Goal: Task Accomplishment & Management: Complete application form

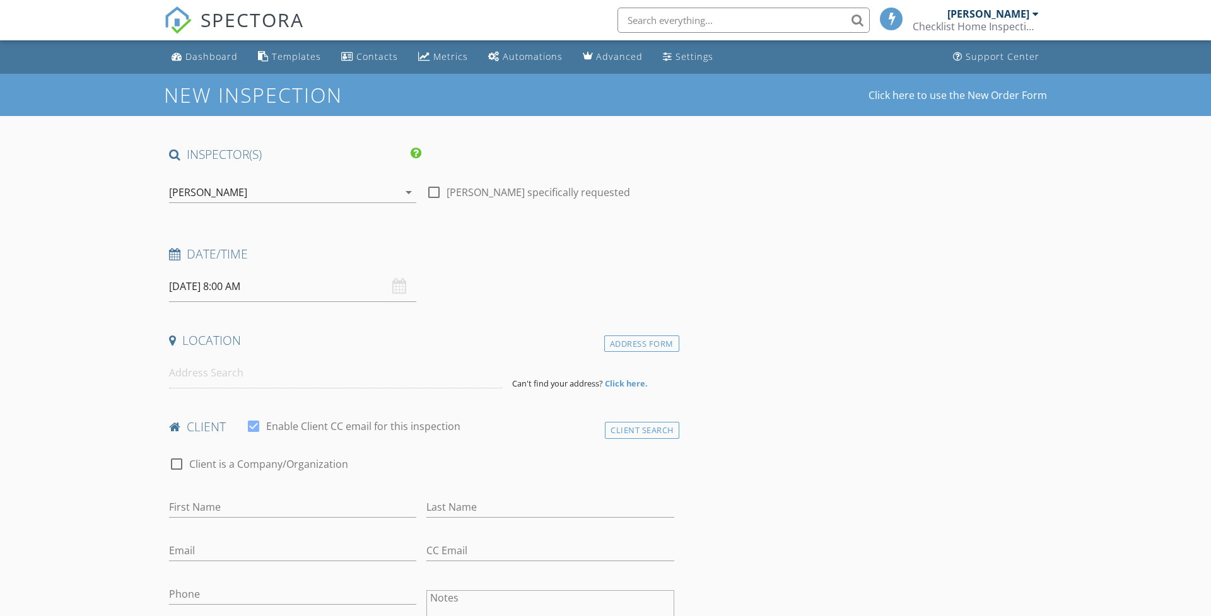
select select "7"
click at [292, 284] on input "08/29/2025 8:00 AM" at bounding box center [292, 286] width 247 height 31
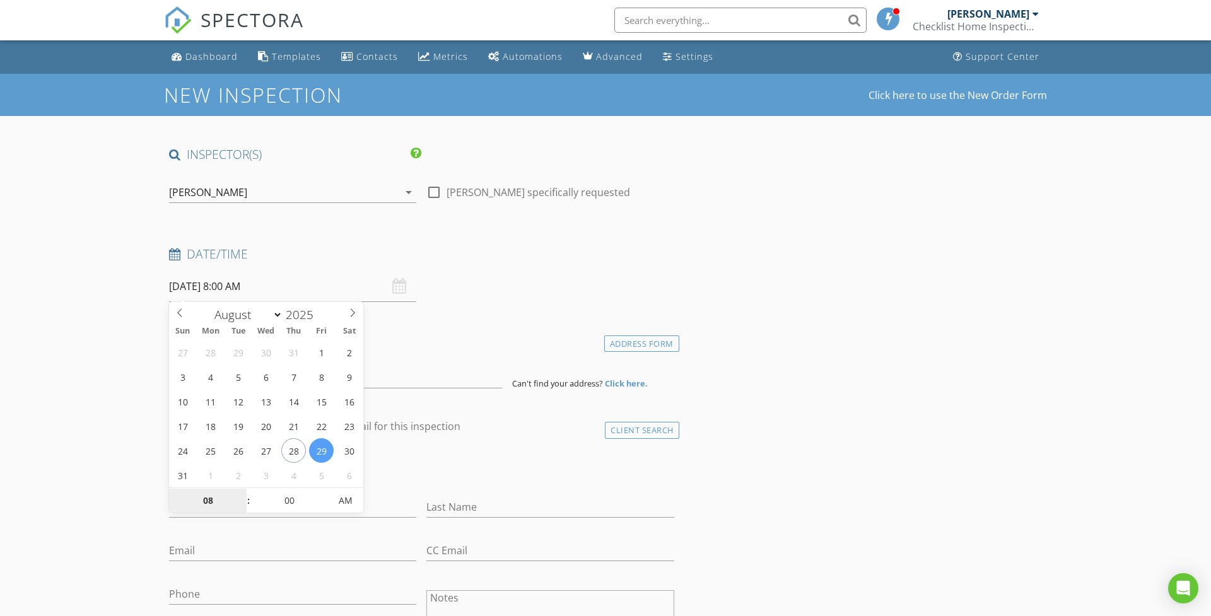
type input "08/28/2025 8:00 AM"
click at [605, 250] on h4 "Date/Time" at bounding box center [421, 254] width 505 height 16
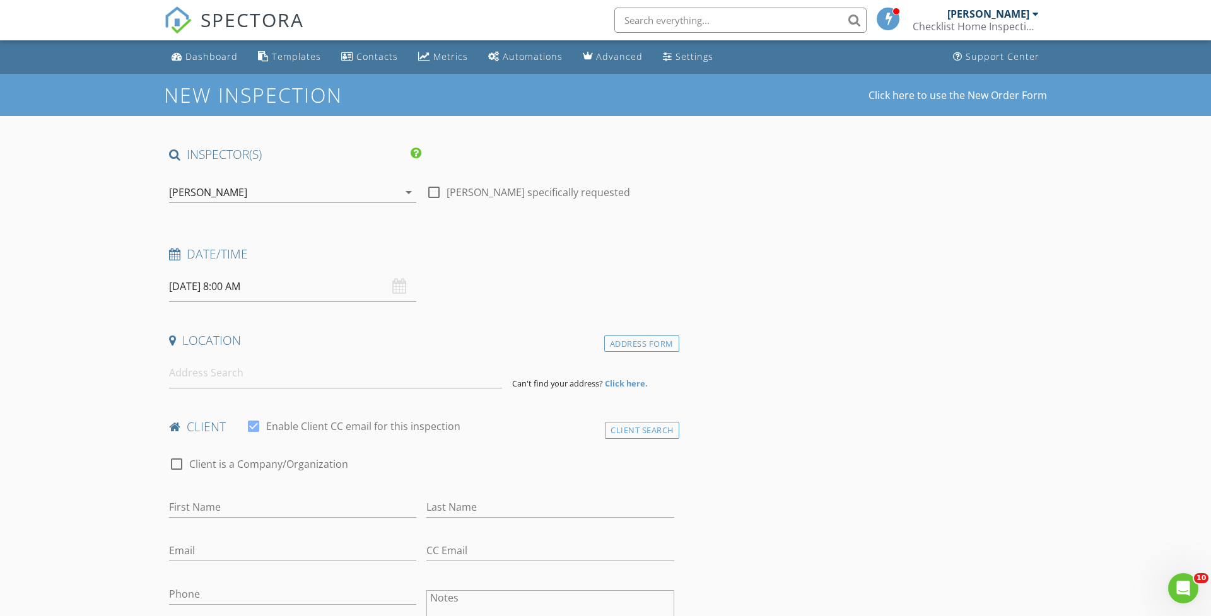
click at [1034, 13] on div at bounding box center [1035, 14] width 6 height 10
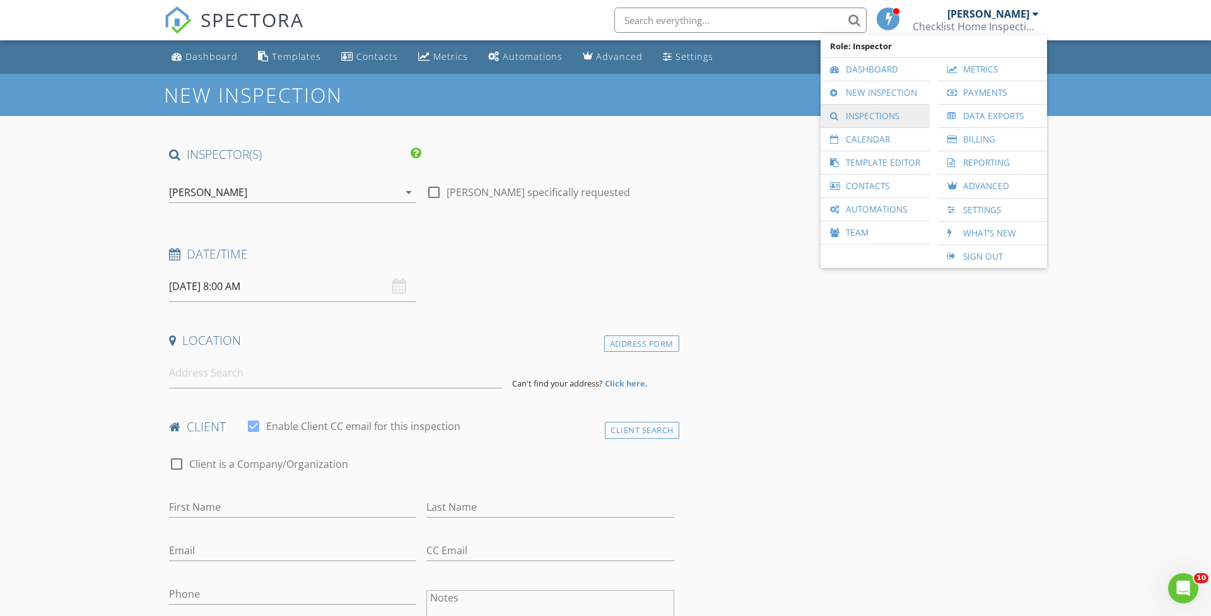
click at [852, 119] on link "Inspections" at bounding box center [875, 116] width 96 height 23
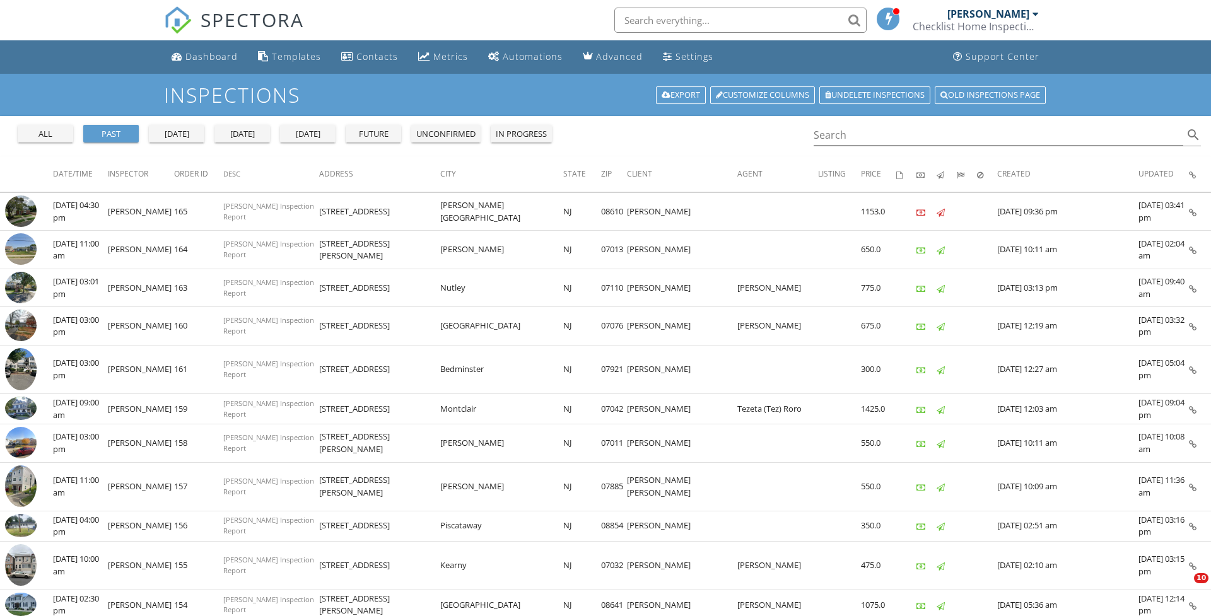
click at [378, 137] on div "future" at bounding box center [373, 134] width 45 height 13
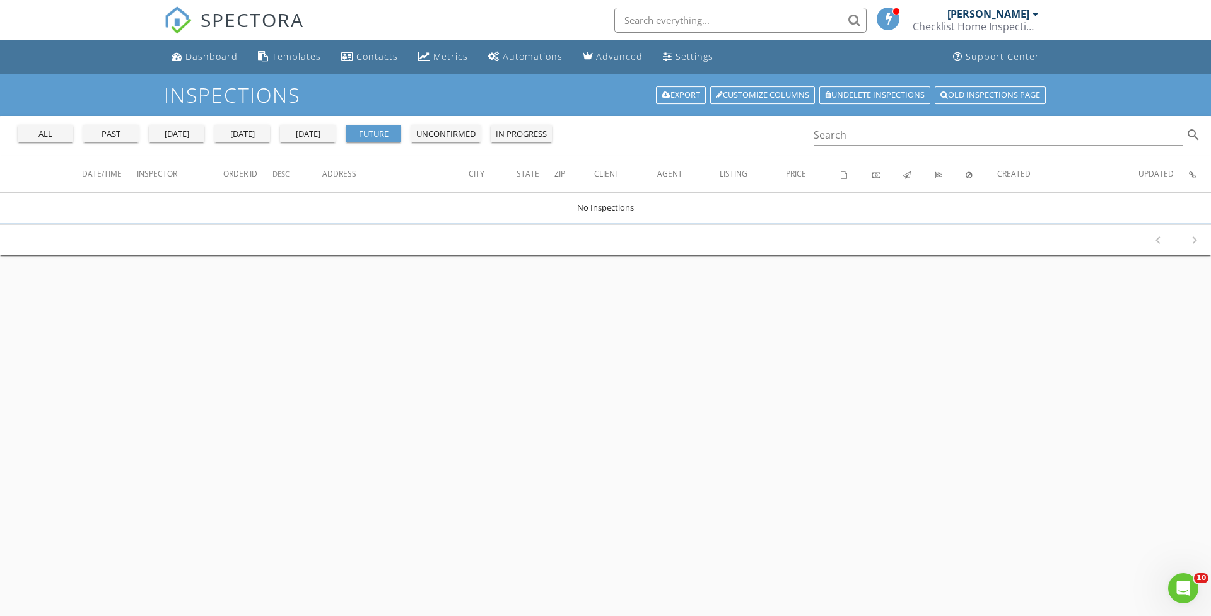
click at [1039, 15] on link "Troy Ahwah Checklist Home Inspections" at bounding box center [976, 20] width 129 height 40
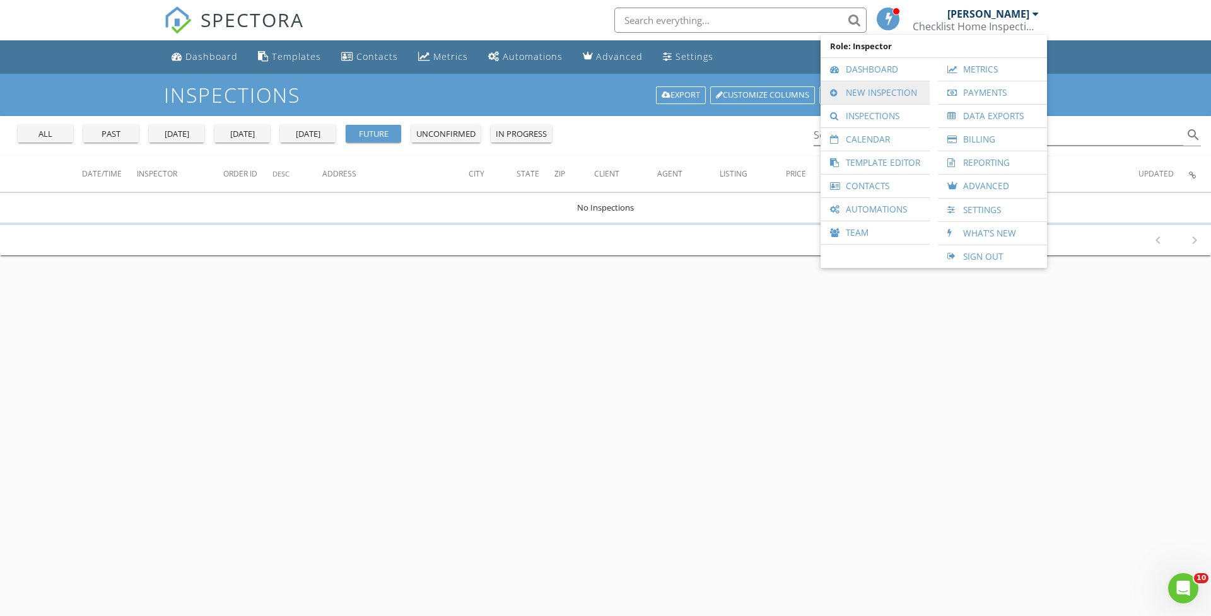
click at [837, 104] on li "New Inspection" at bounding box center [874, 92] width 109 height 23
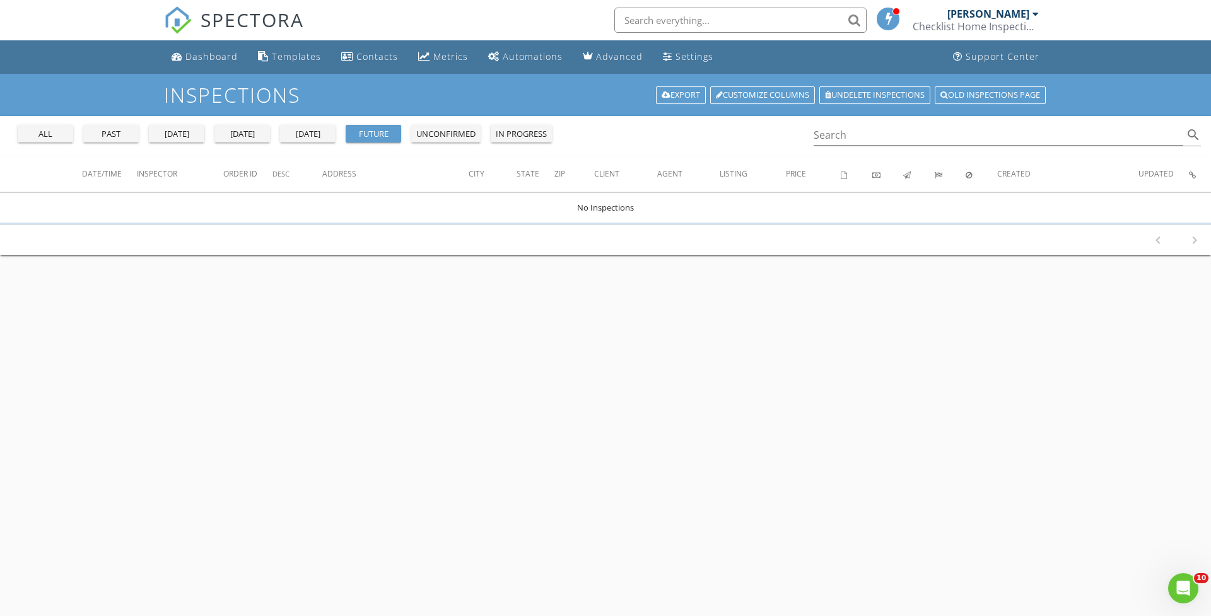
click at [1037, 12] on div at bounding box center [1035, 14] width 6 height 10
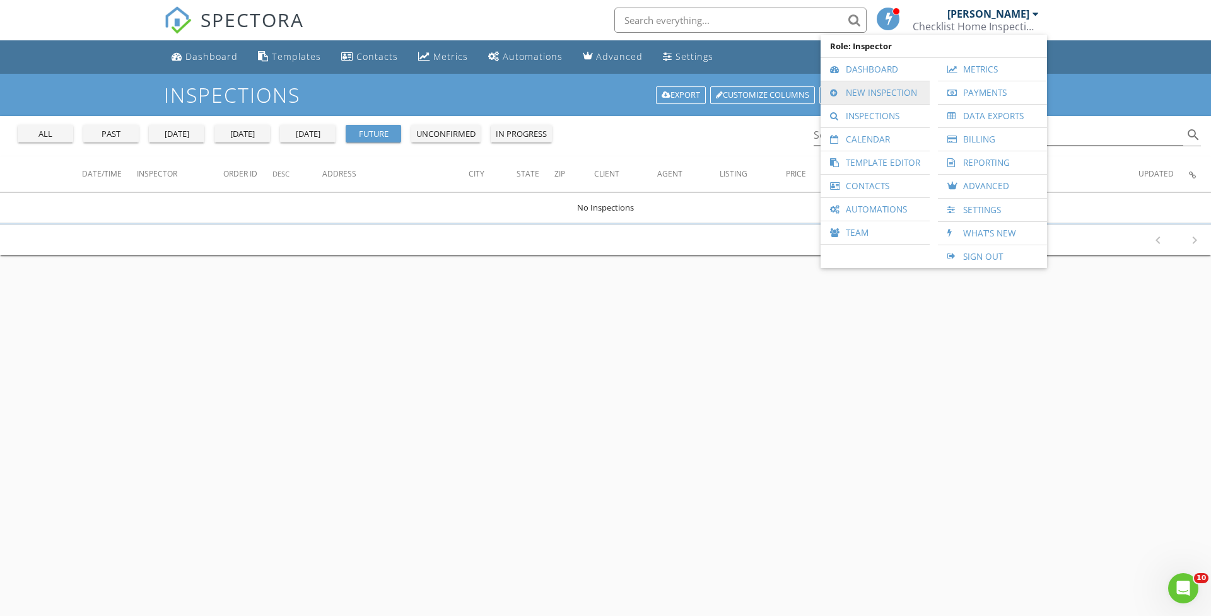
click at [877, 96] on link "New Inspection" at bounding box center [875, 92] width 96 height 23
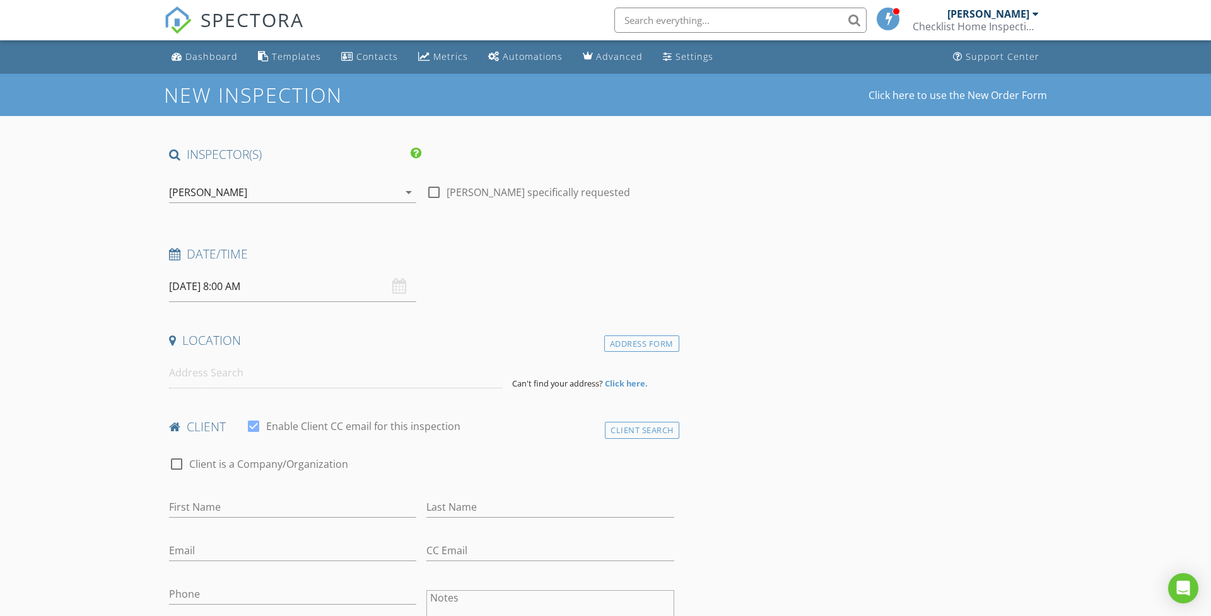
select select "7"
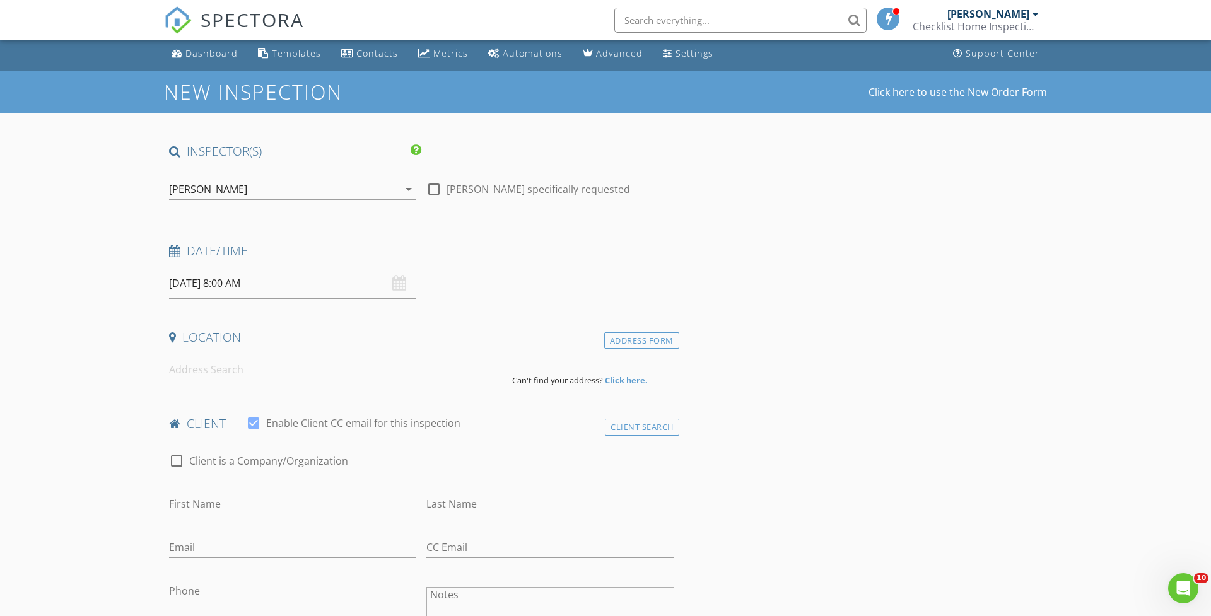
click at [242, 279] on input "08/29/2025 8:00 AM" at bounding box center [292, 283] width 247 height 31
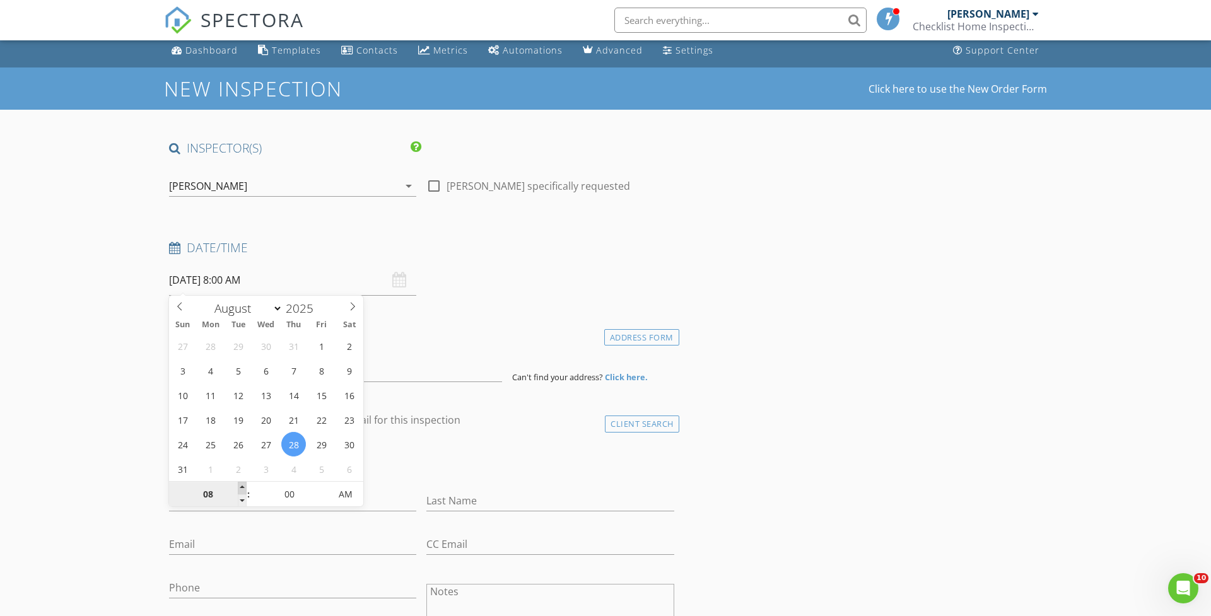
scroll to position [6, 1]
type input "08/28/2025 9:00 AM"
type input "09"
click at [239, 487] on span at bounding box center [242, 488] width 9 height 13
type input "08/28/2025 10:00 AM"
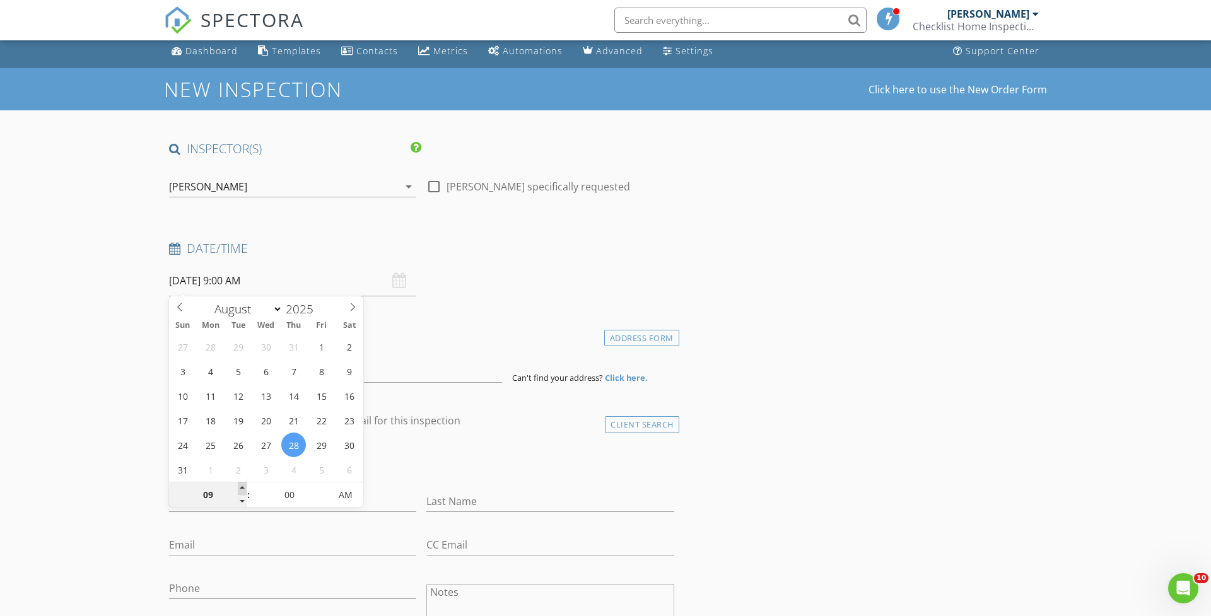
type input "10"
click at [239, 486] on span at bounding box center [242, 488] width 9 height 13
type input "08/28/2025 11:00 AM"
type input "11"
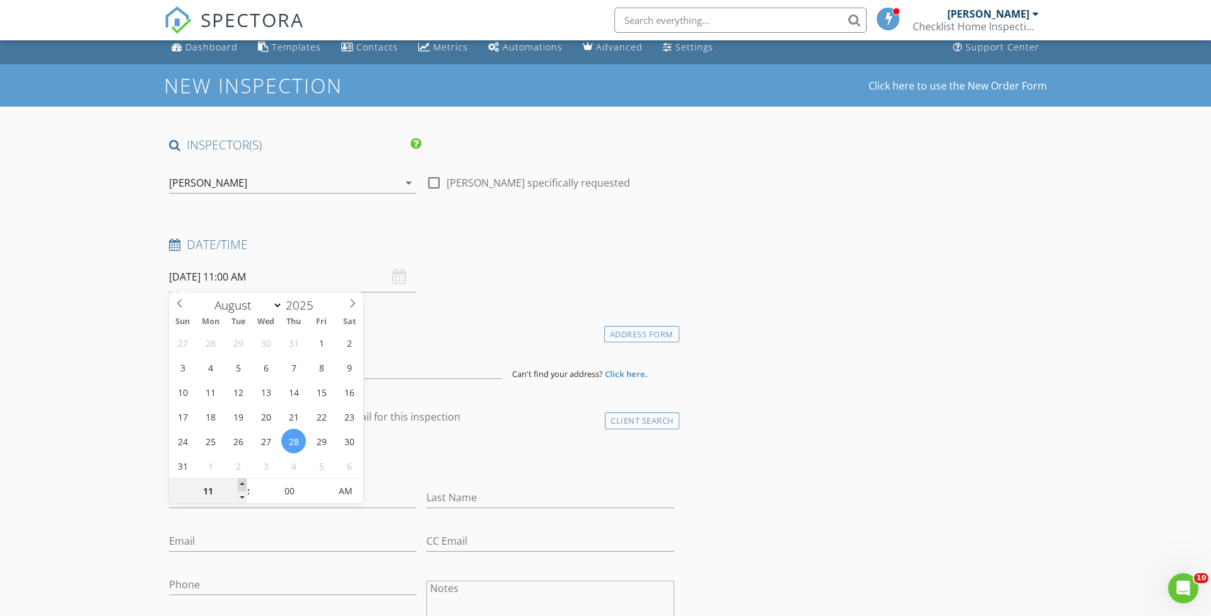
click at [239, 486] on span at bounding box center [242, 485] width 9 height 13
type input "08/28/2025 12:00 PM"
type input "12"
click at [239, 486] on span at bounding box center [242, 485] width 9 height 13
type input "08/28/2025 1:00 PM"
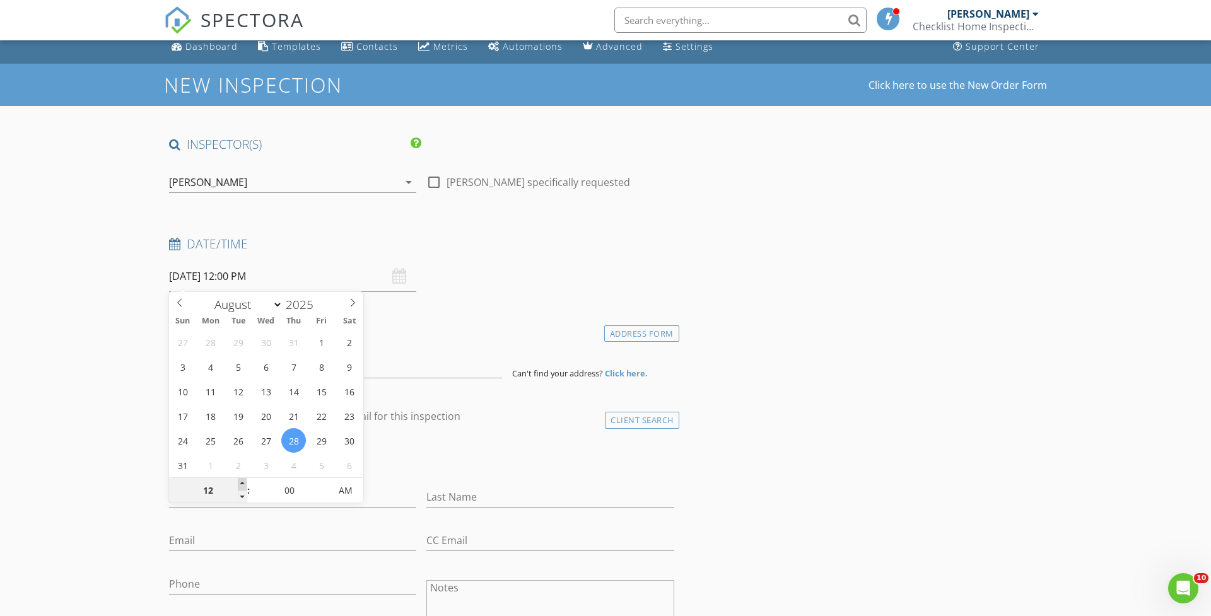
type input "01"
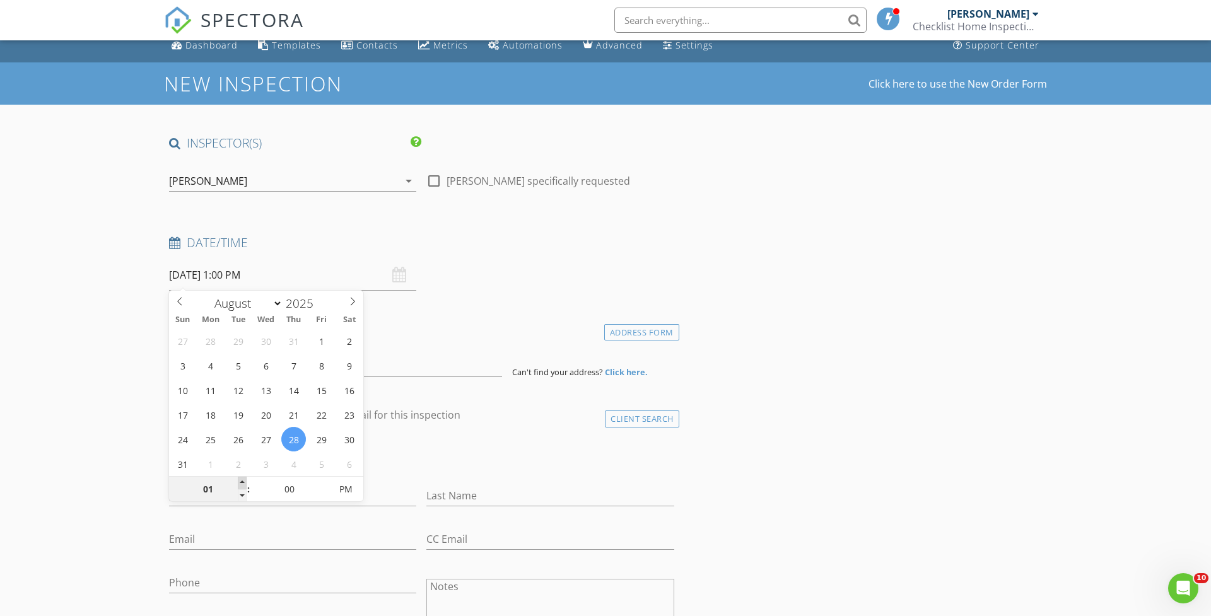
click at [239, 486] on span at bounding box center [242, 483] width 9 height 13
type input "08/28/2025 2:00 PM"
type input "02"
click at [239, 486] on span at bounding box center [242, 482] width 9 height 13
type input "[DATE] 3:00 PM"
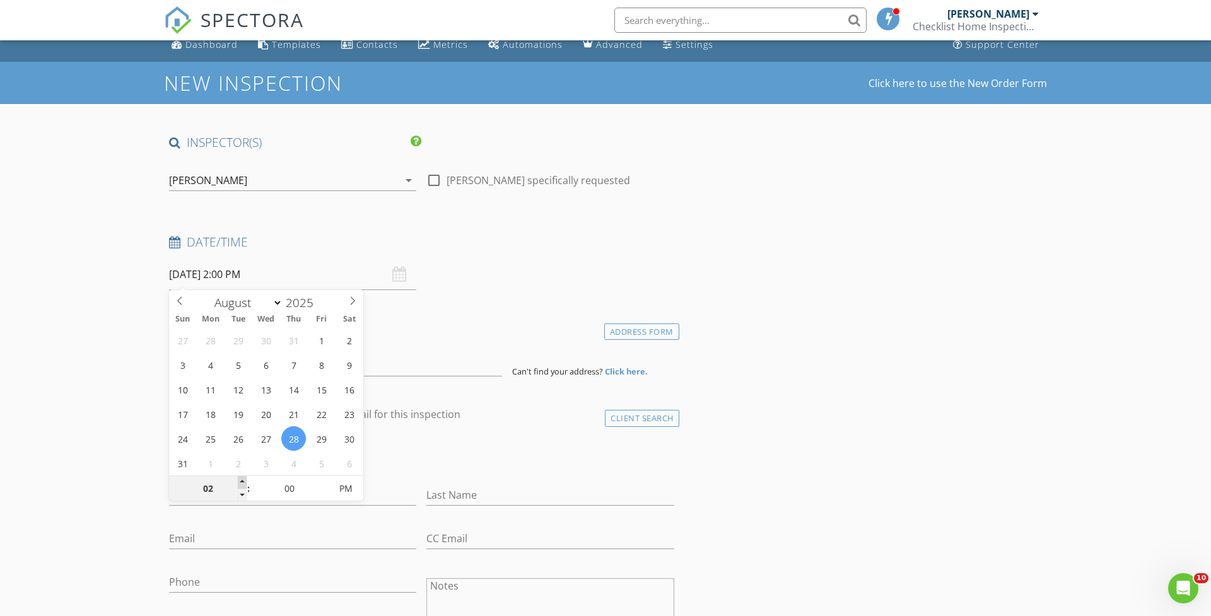
type input "03"
click at [239, 486] on span at bounding box center [242, 482] width 9 height 13
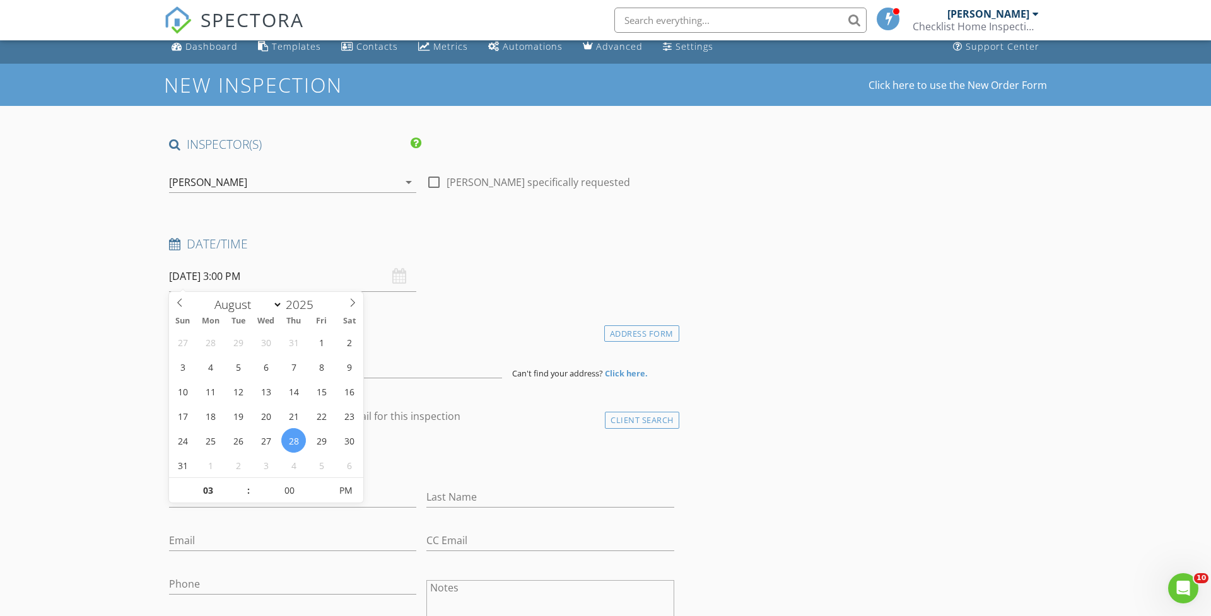
scroll to position [10, 0]
click at [515, 285] on div "Date/Time 08/28/2025 3:00 PM" at bounding box center [421, 264] width 515 height 56
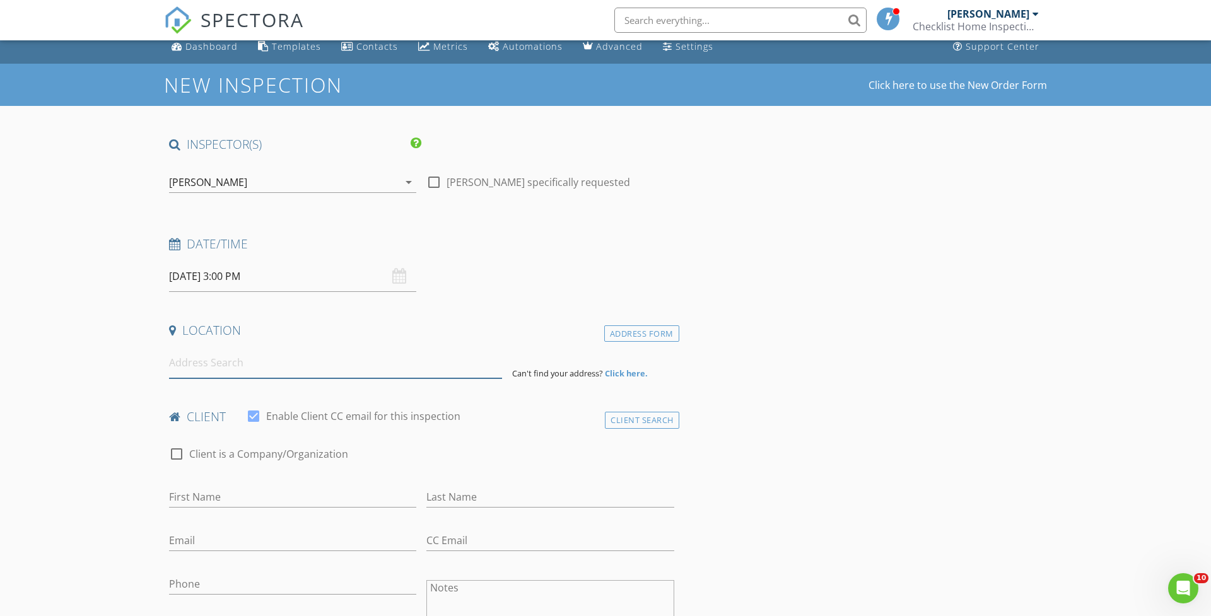
click at [245, 363] on input at bounding box center [335, 362] width 333 height 31
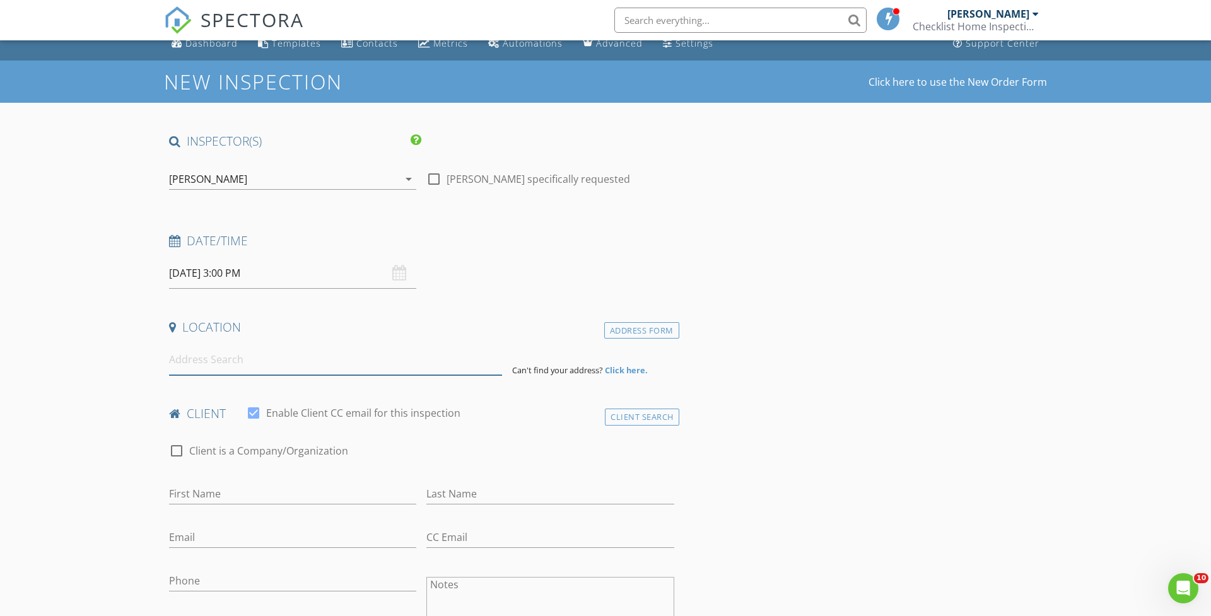
scroll to position [13, 0]
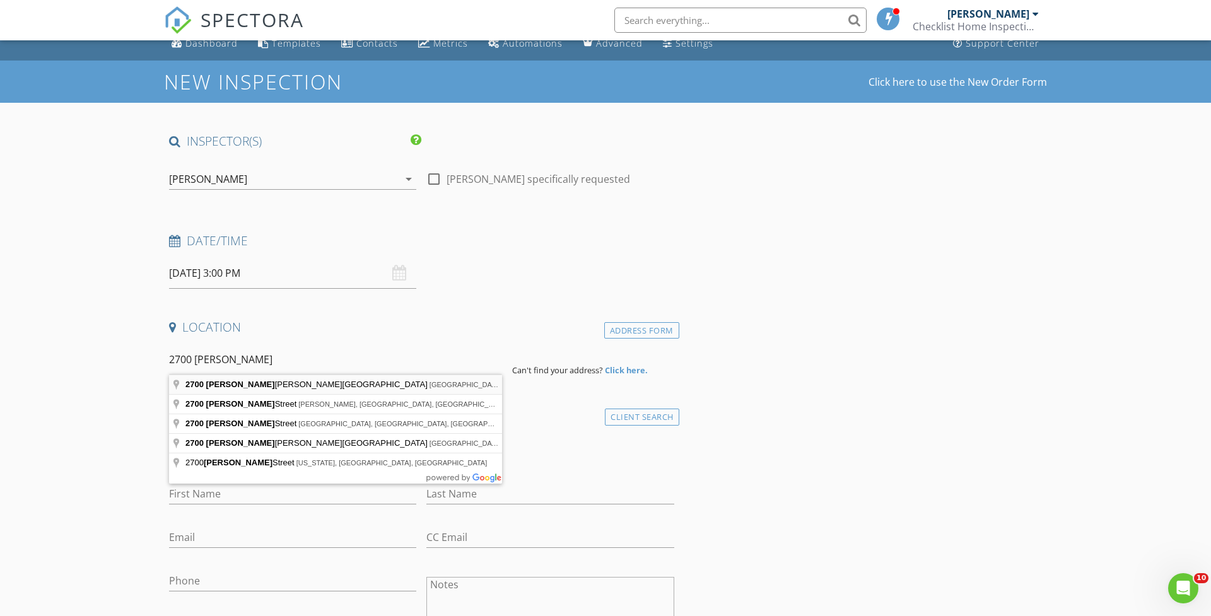
type input "2700 John F. Kennedy Boulevard, Jersey City, NJ, USA"
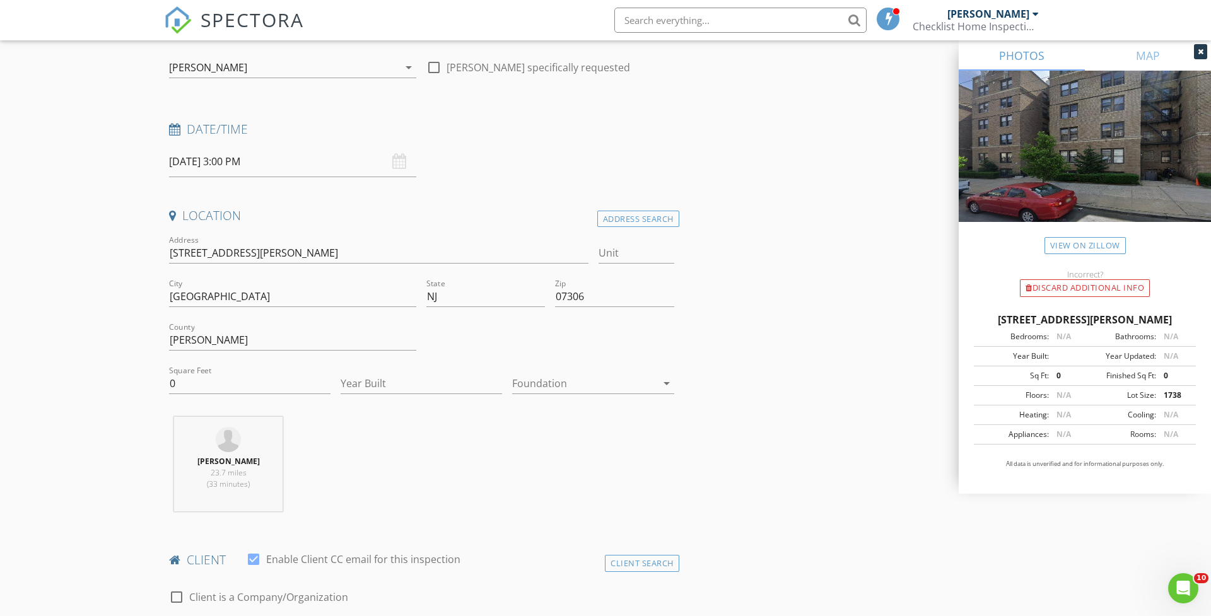
scroll to position [129, 0]
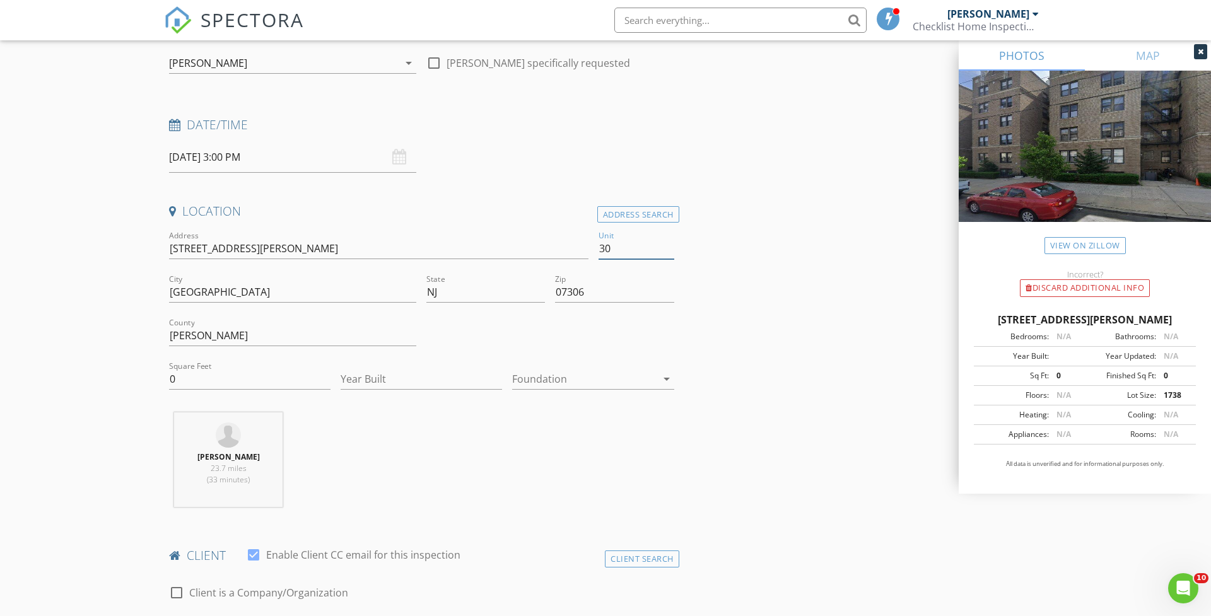
type input "309"
type input "30"
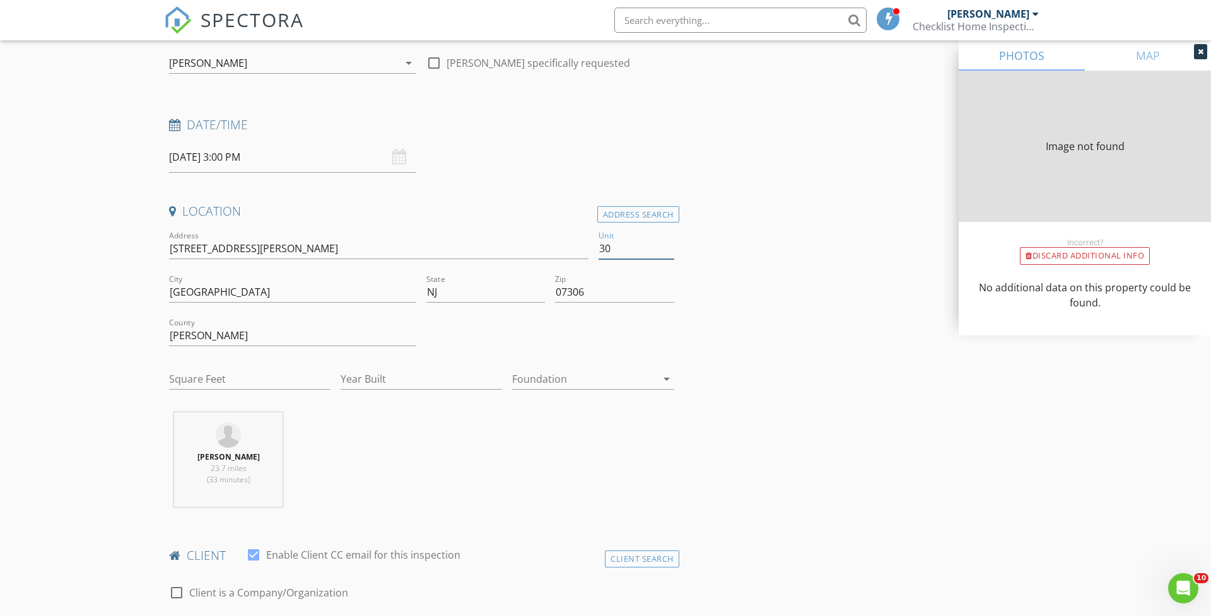
type input "588"
type input "1940"
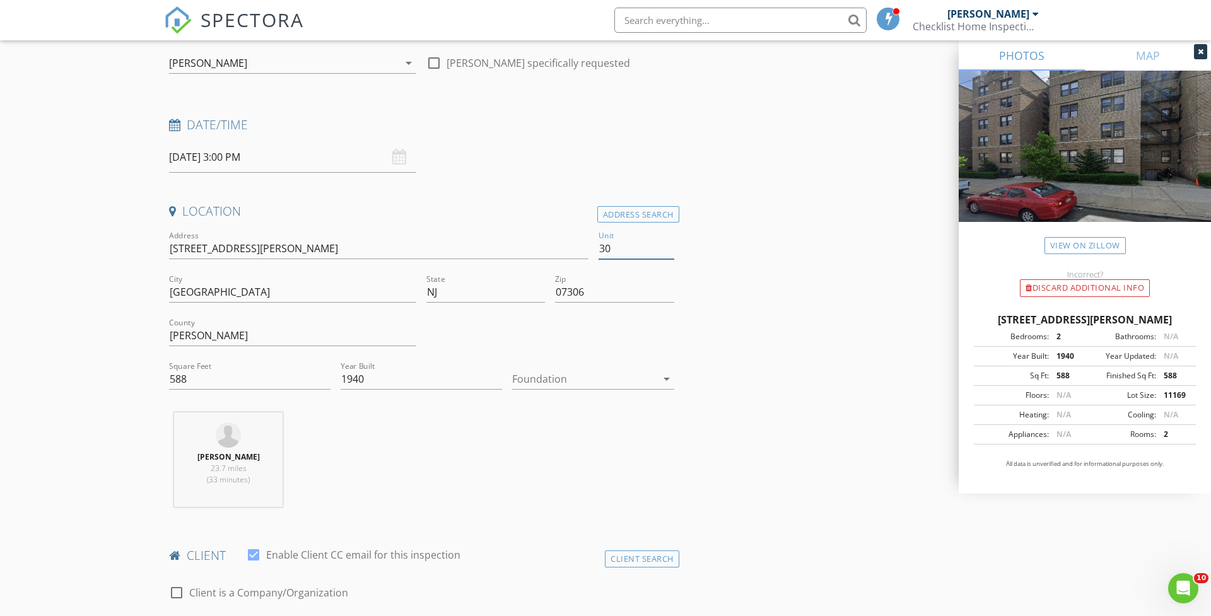
type input "307"
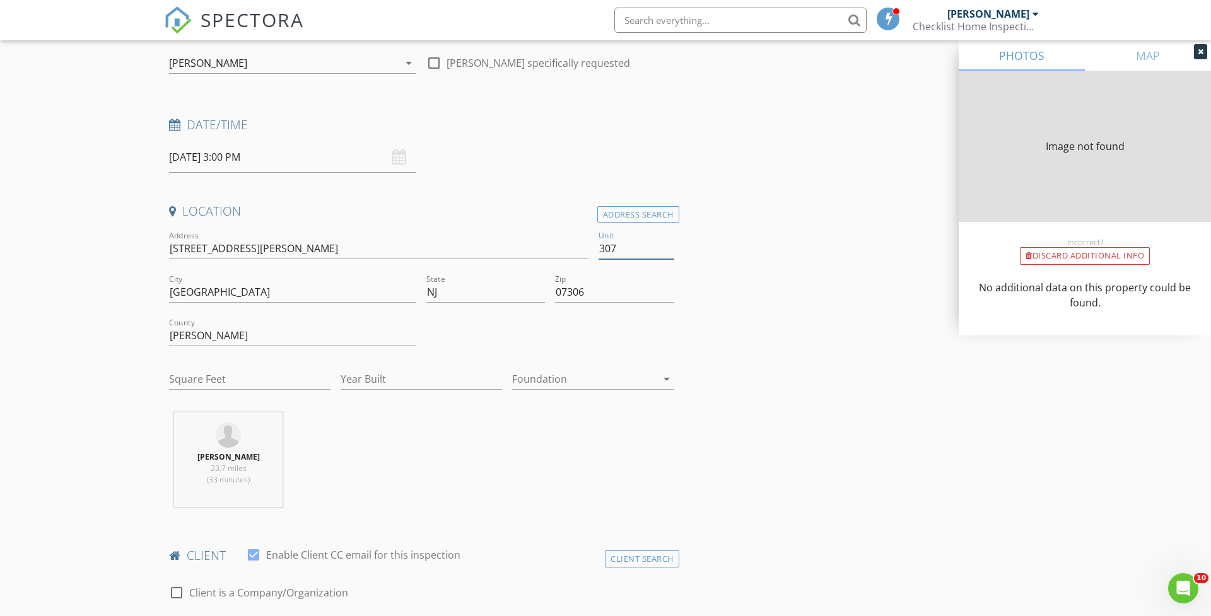
scroll to position [130, 0]
type input "468"
type input "1940"
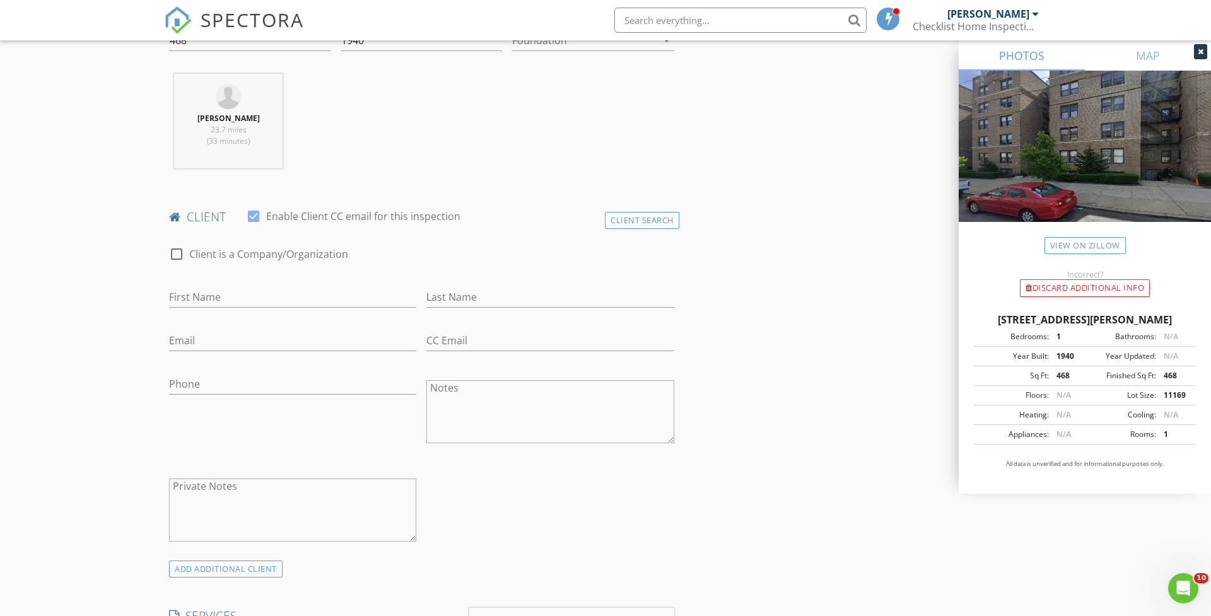
scroll to position [493, 0]
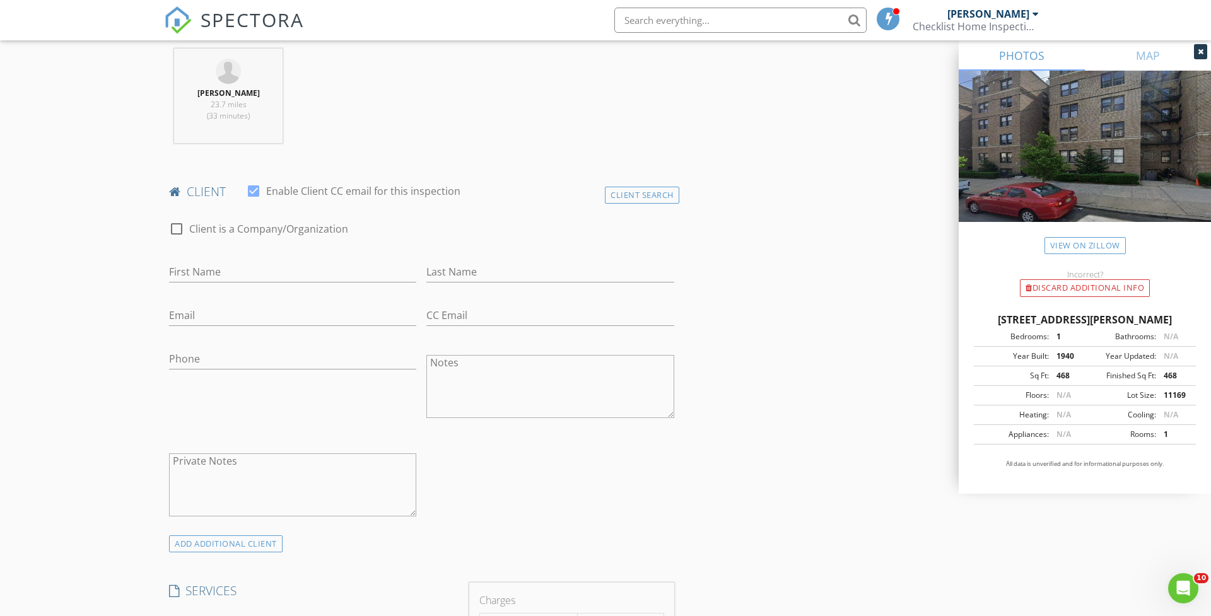
type input "307"
click at [590, 289] on div at bounding box center [549, 293] width 247 height 8
paste input "Ketankumar"
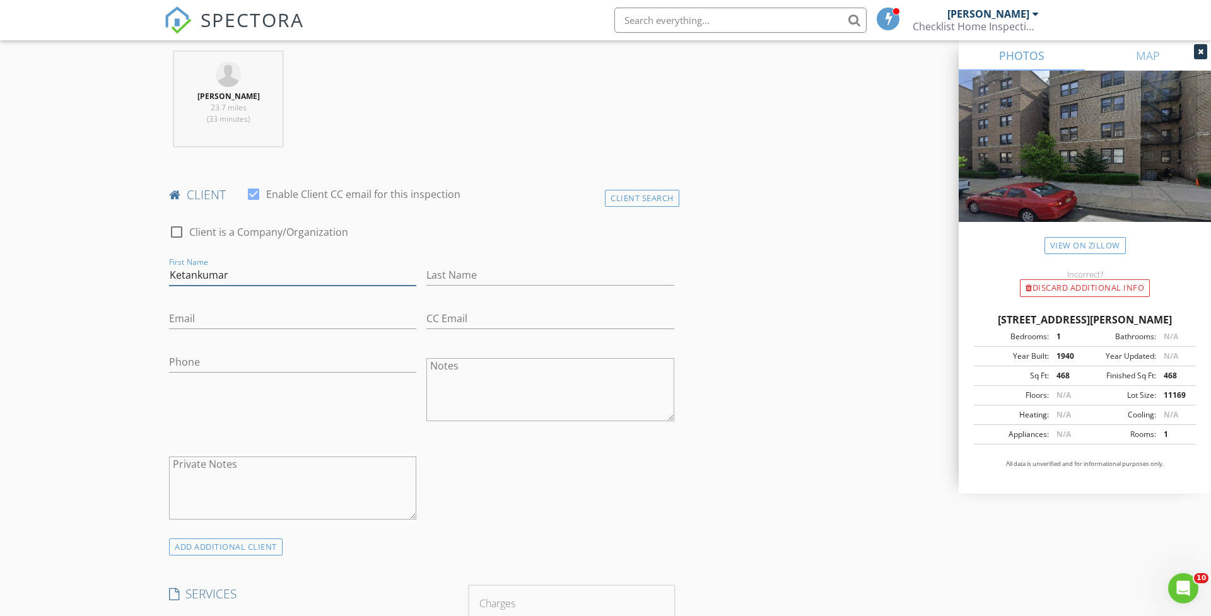
type input "Ketankumar"
type input "Parmar"
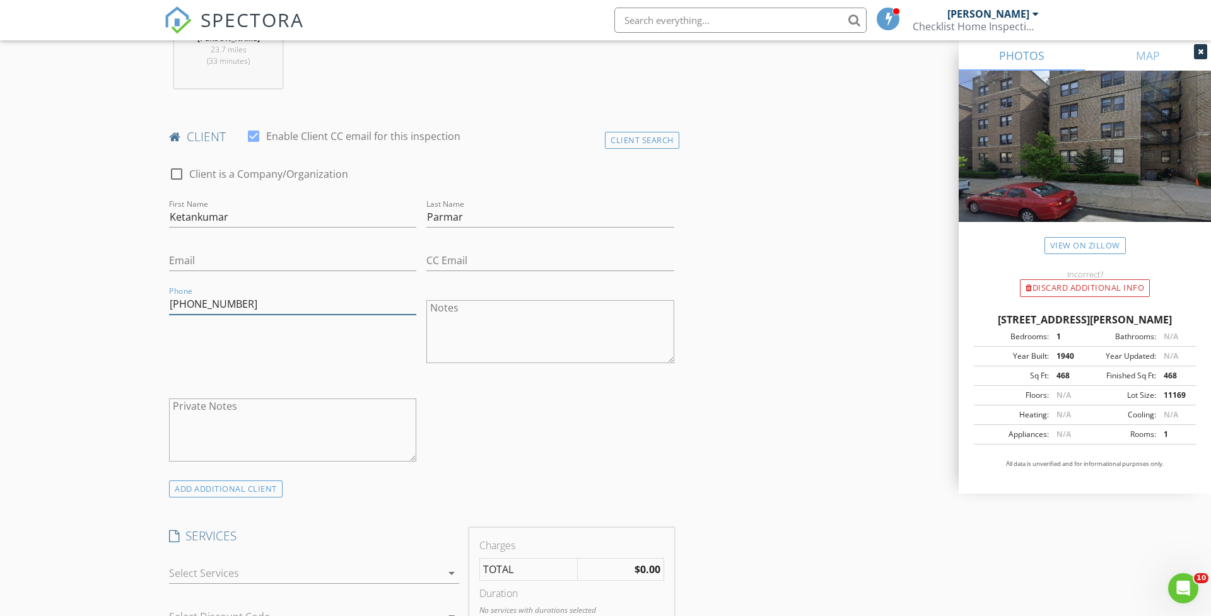
scroll to position [612, 1]
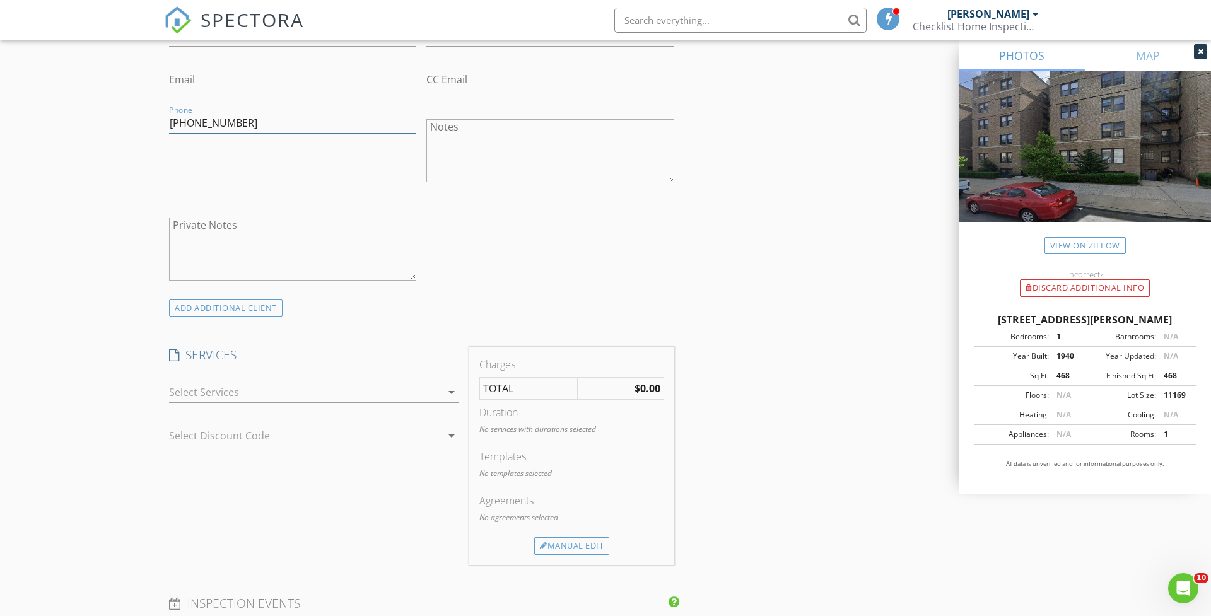
type input "516-467-6396"
click at [168, 395] on div "arrow_drop_down" at bounding box center [314, 395] width 300 height 44
click at [190, 395] on div at bounding box center [305, 397] width 272 height 20
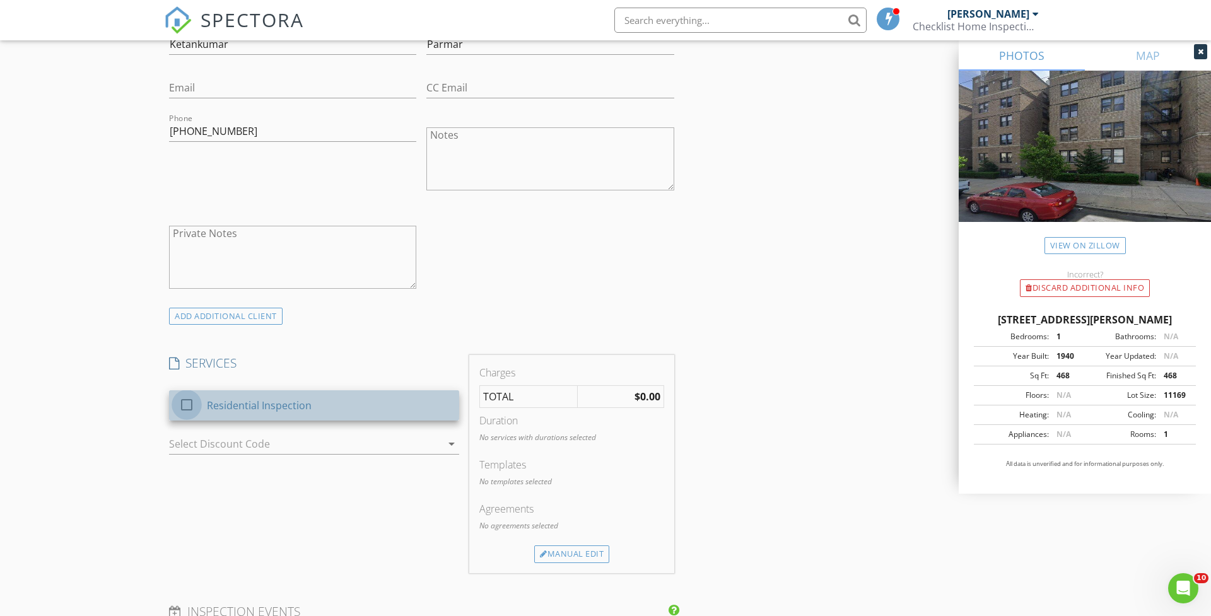
click at [187, 401] on div at bounding box center [186, 404] width 21 height 21
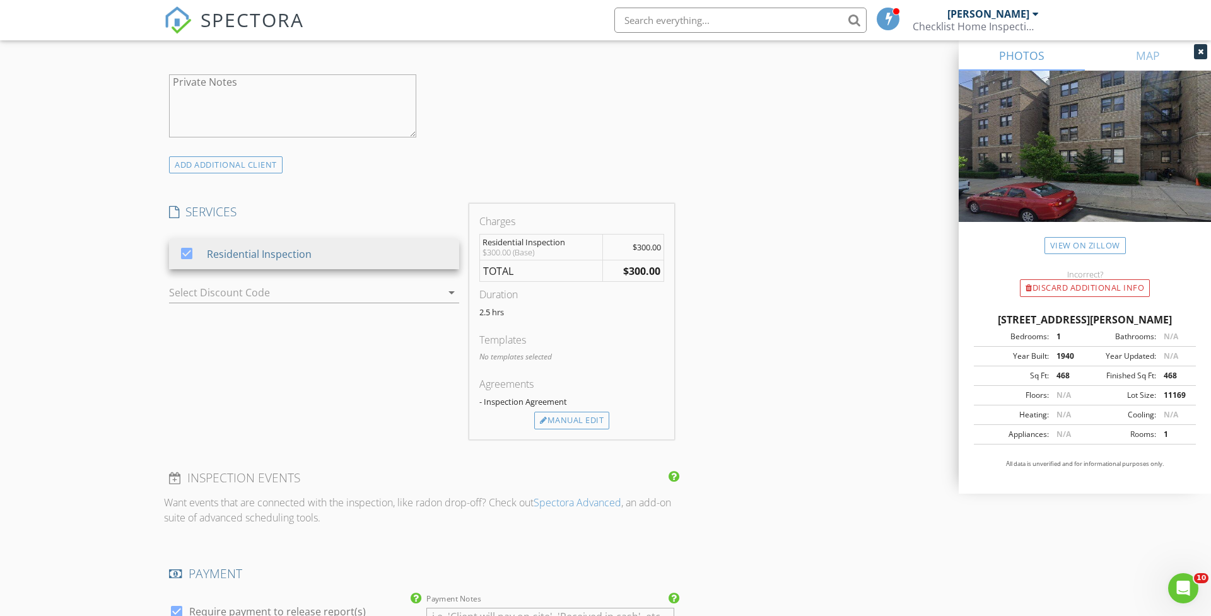
scroll to position [894, 0]
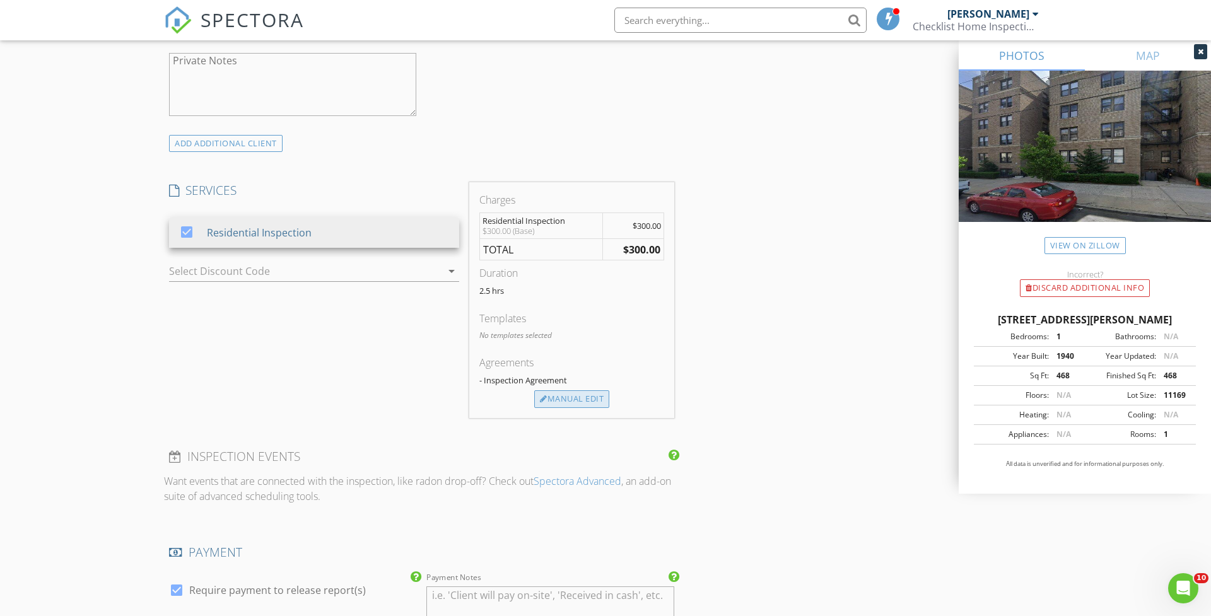
click at [559, 390] on div "Manual Edit" at bounding box center [571, 399] width 75 height 18
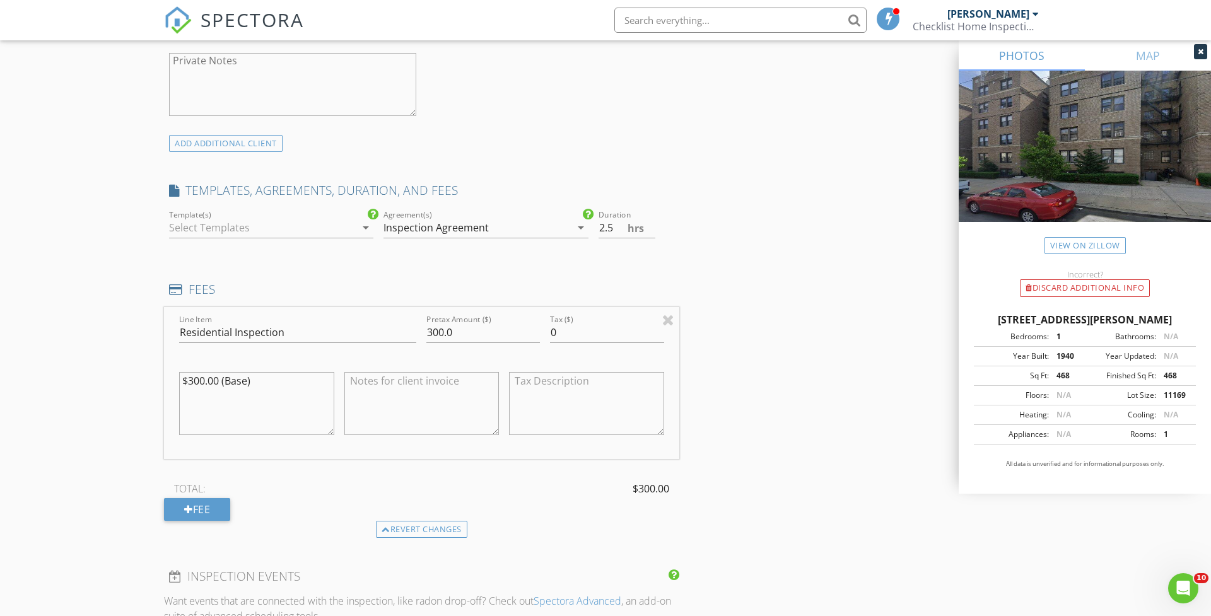
click at [199, 230] on div at bounding box center [262, 228] width 187 height 20
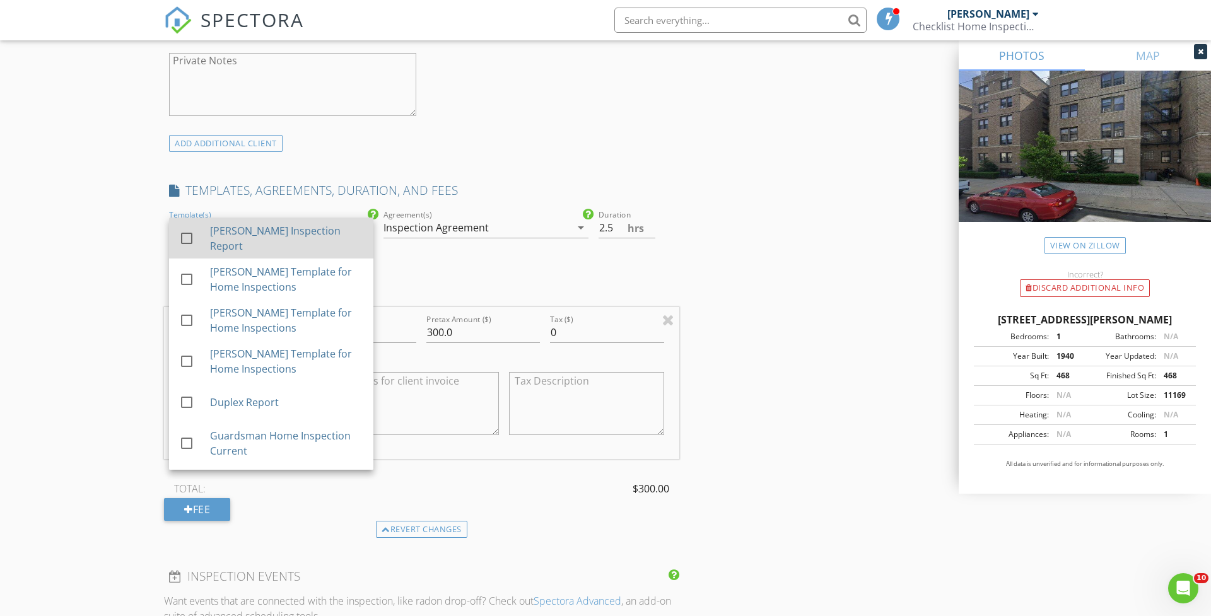
click at [189, 238] on div at bounding box center [186, 238] width 21 height 21
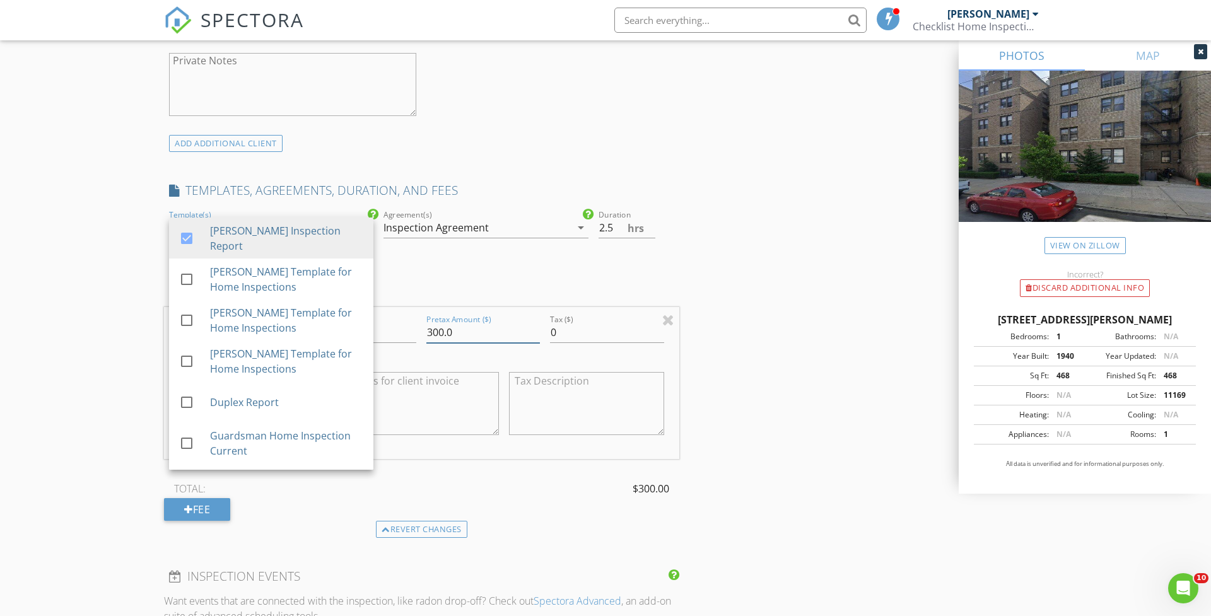
click at [482, 324] on input "300.0" at bounding box center [483, 332] width 114 height 21
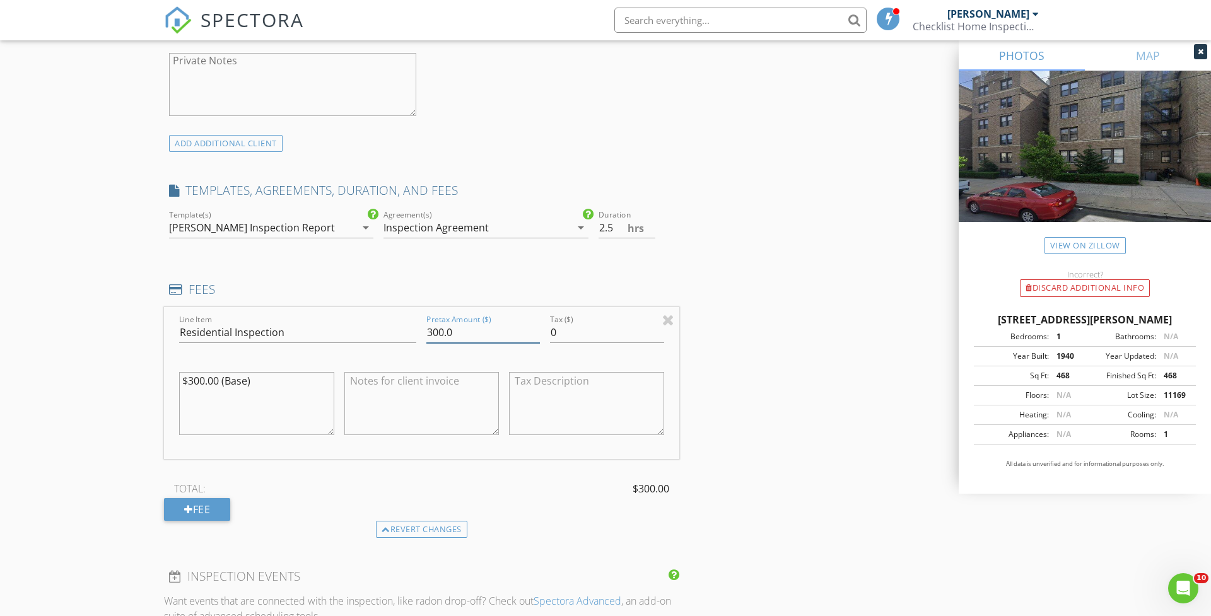
drag, startPoint x: 469, startPoint y: 332, endPoint x: 385, endPoint y: 318, distance: 85.0
click at [387, 318] on div "Line Item Residential Inspection Pretax Amount ($) 300.0 Tax ($) 0 $300.00 (Bas…" at bounding box center [421, 383] width 515 height 152
type input "275"
click at [782, 484] on div "INSPECTOR(S) check_box Troy Ahwah PRIMARY Troy Ahwah arrow_drop_down check_box_…" at bounding box center [605, 356] width 883 height 2205
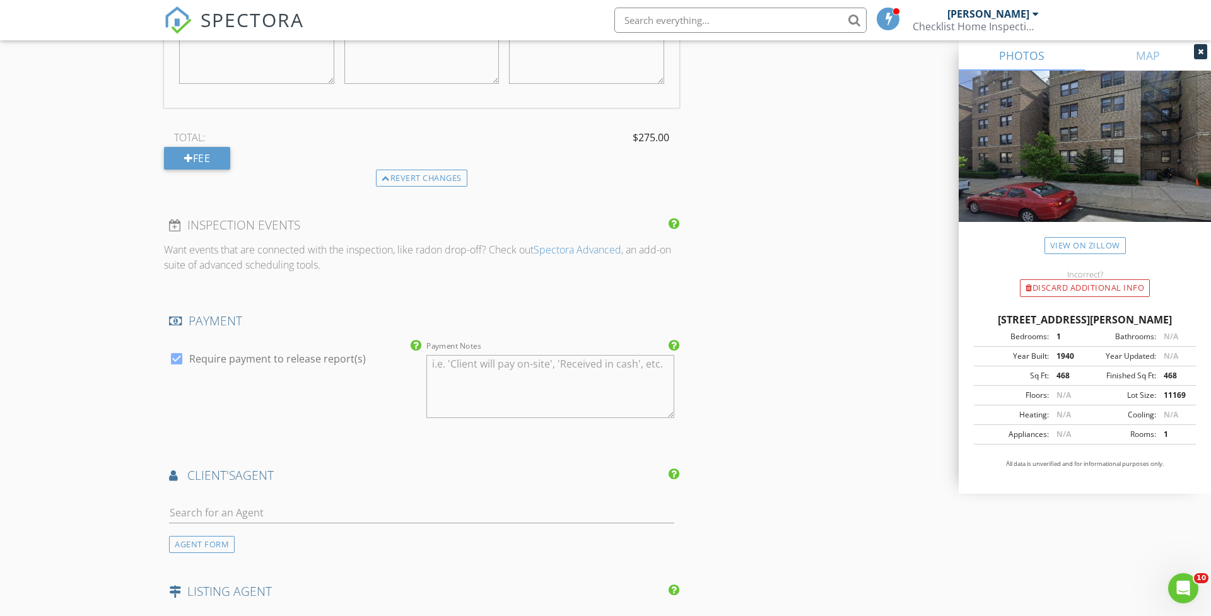
scroll to position [1241, 0]
click at [265, 490] on div "client's AGENT" at bounding box center [421, 483] width 515 height 25
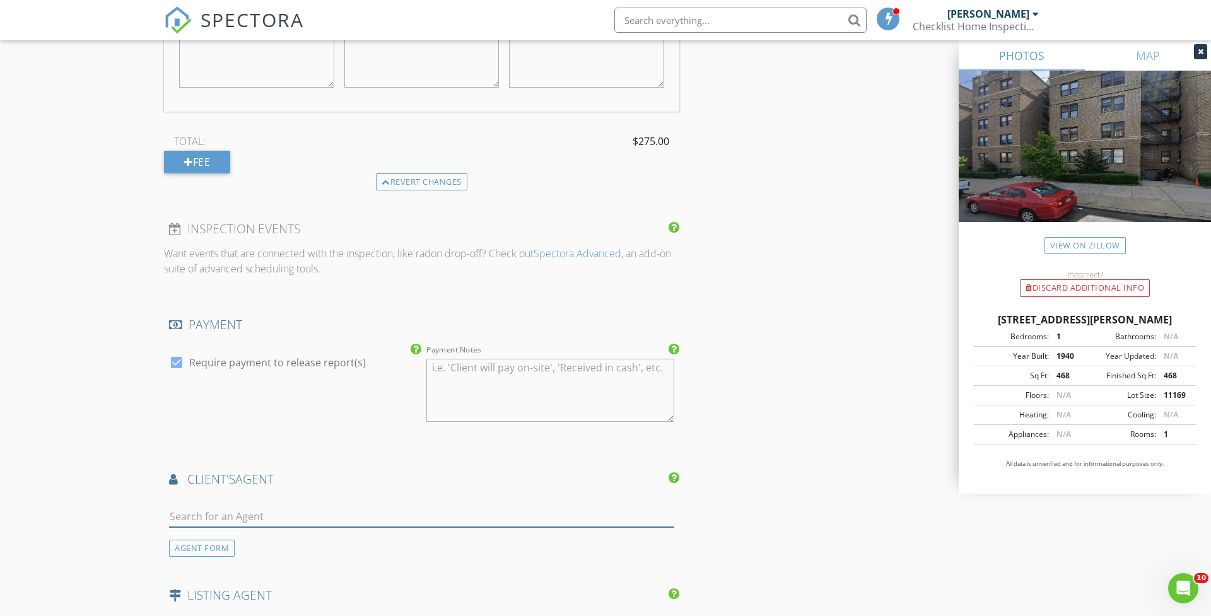
scroll to position [1242, 1]
click at [209, 515] on input "text" at bounding box center [421, 515] width 505 height 21
type input "Habe"
click at [236, 535] on div "Habeeb Haneef" at bounding box center [244, 542] width 78 height 15
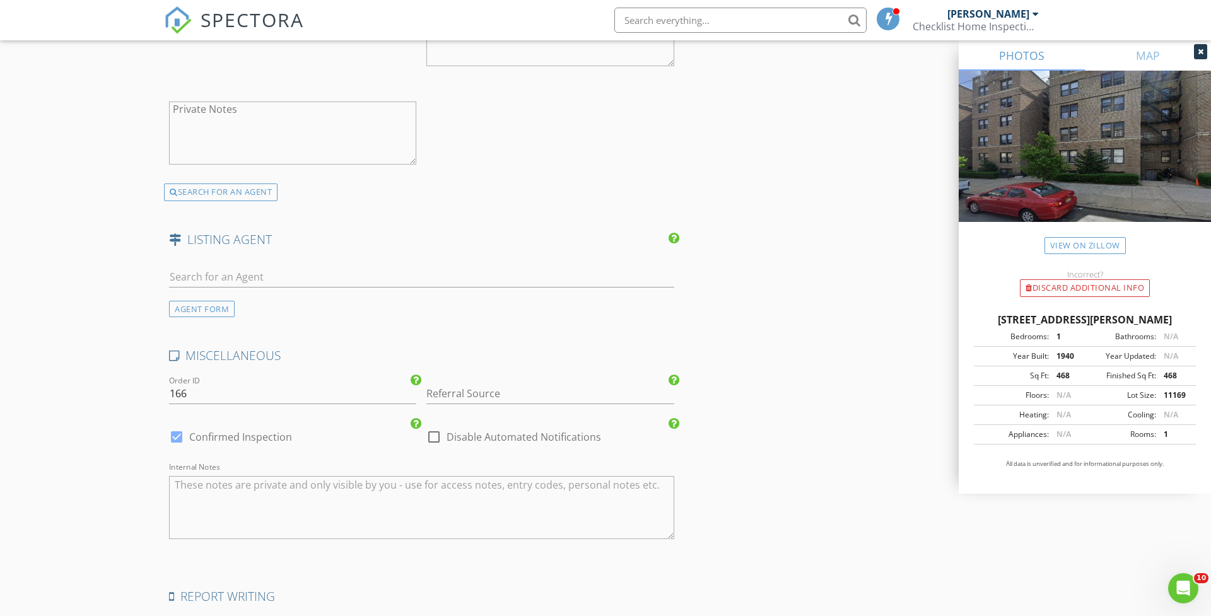
scroll to position [1891, 0]
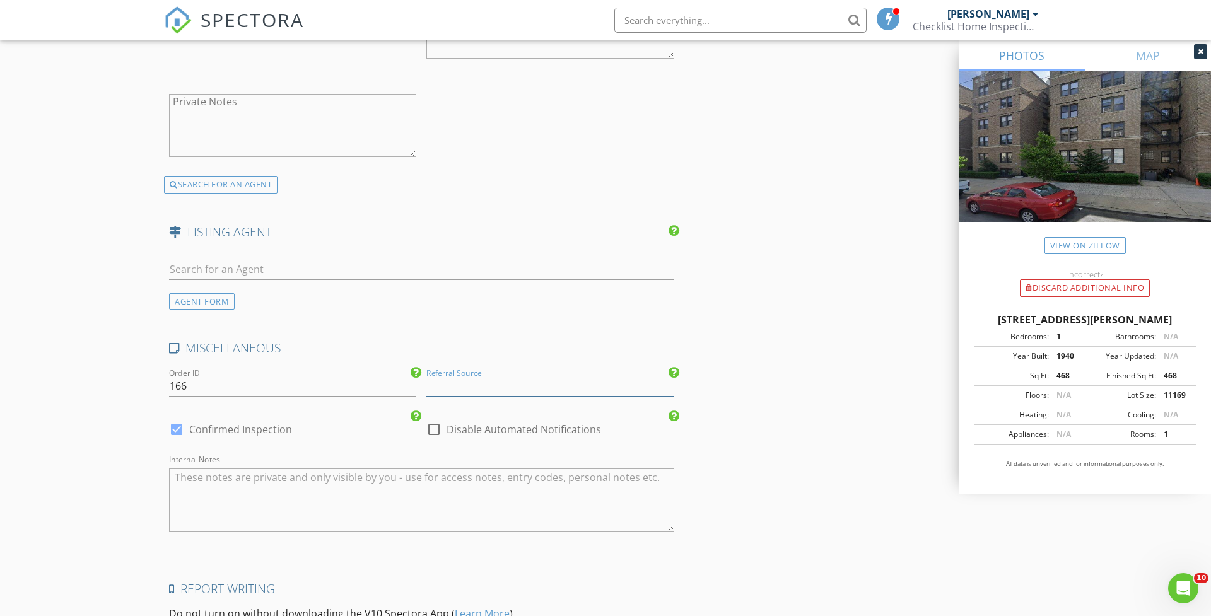
click at [438, 380] on input "Referral Source" at bounding box center [549, 386] width 247 height 21
click at [453, 402] on div "Habeeb Haneef" at bounding box center [550, 414] width 246 height 25
type input "Habeeb Haneef"
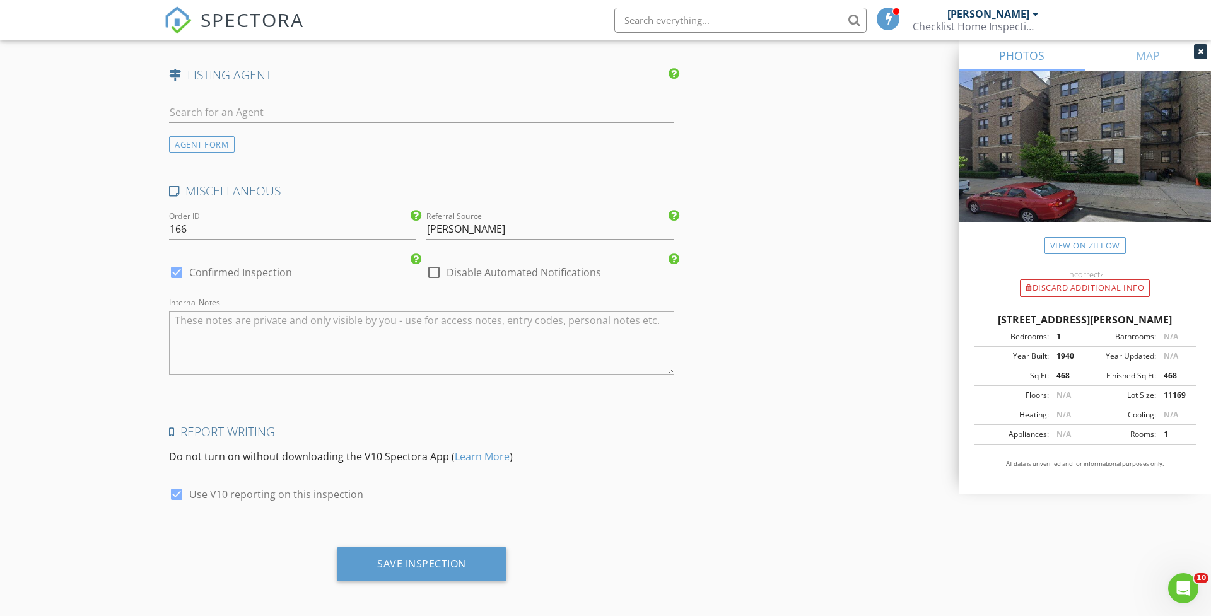
drag, startPoint x: 403, startPoint y: 546, endPoint x: 353, endPoint y: 510, distance: 61.4
click at [402, 547] on div "Save Inspection" at bounding box center [422, 564] width 170 height 34
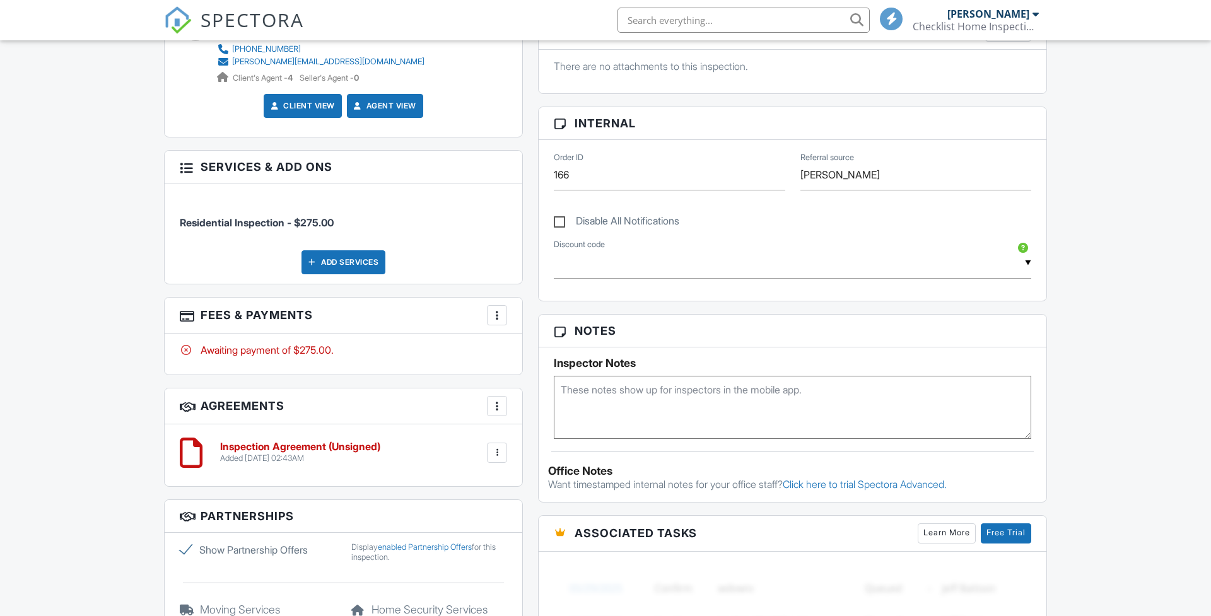
click at [493, 446] on div at bounding box center [497, 452] width 13 height 13
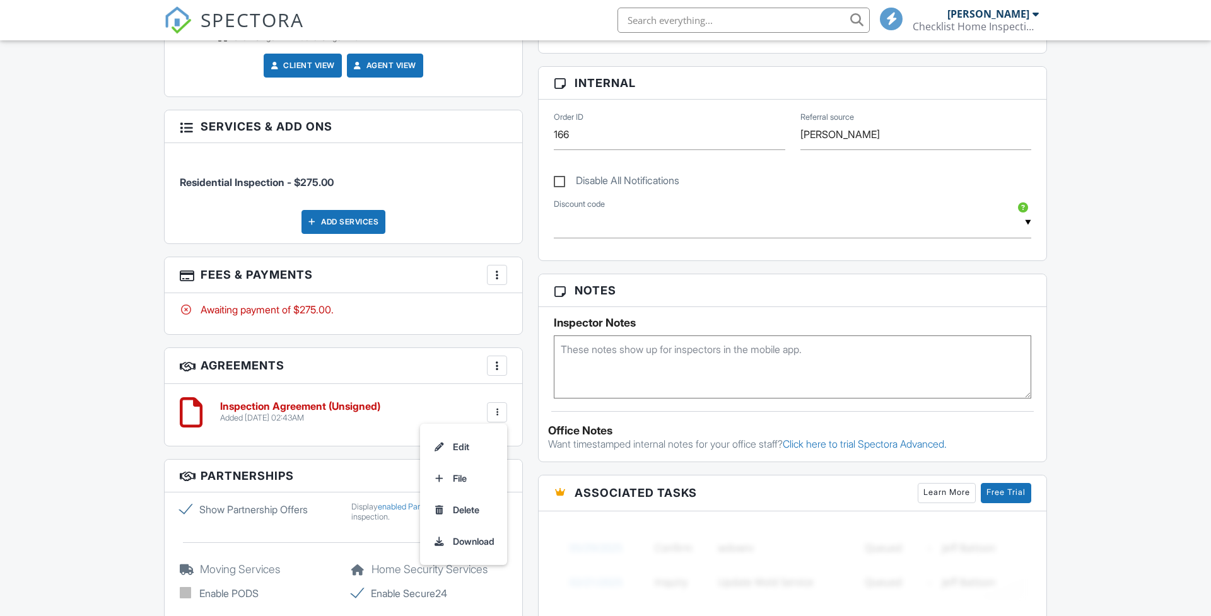
scroll to position [564, 1]
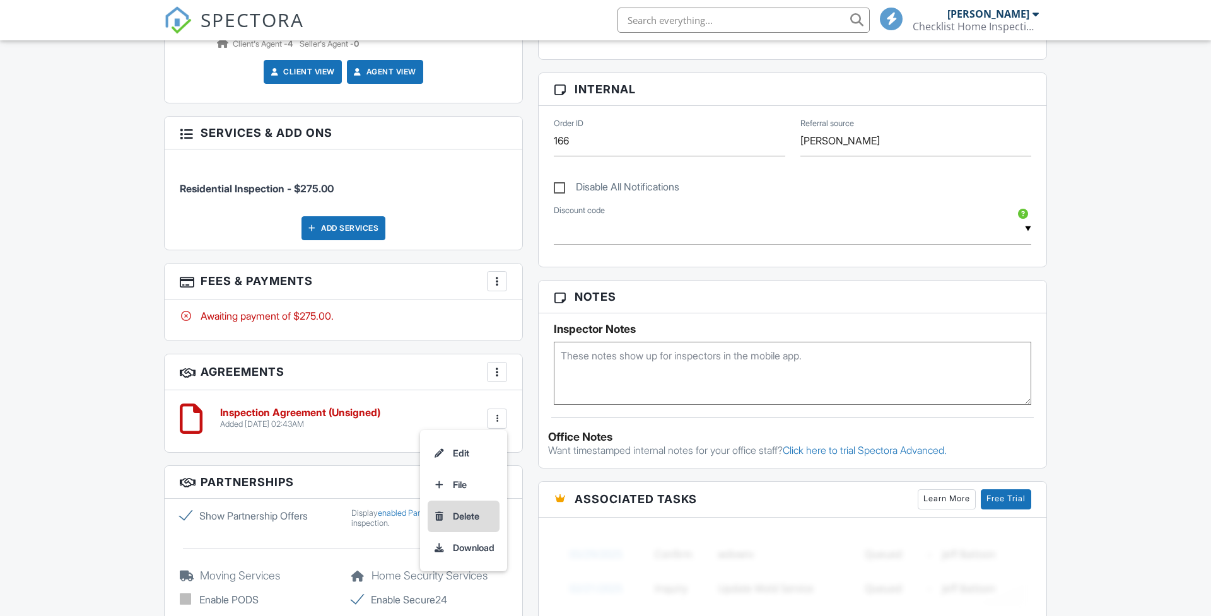
click at [452, 510] on li "Delete" at bounding box center [464, 517] width 72 height 32
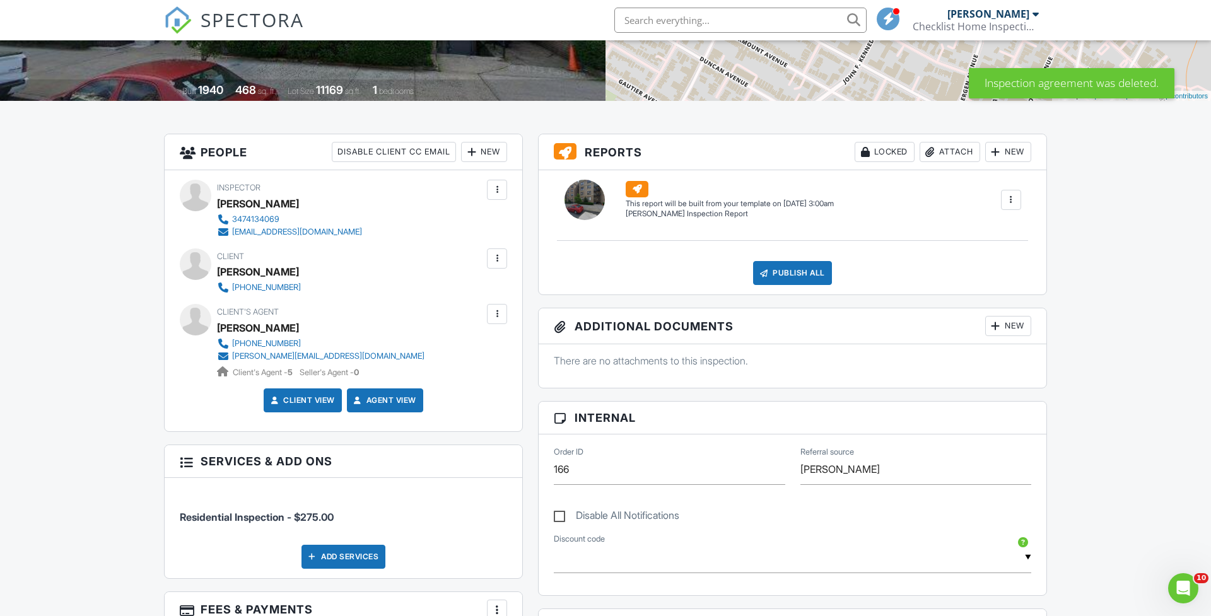
scroll to position [240, 0]
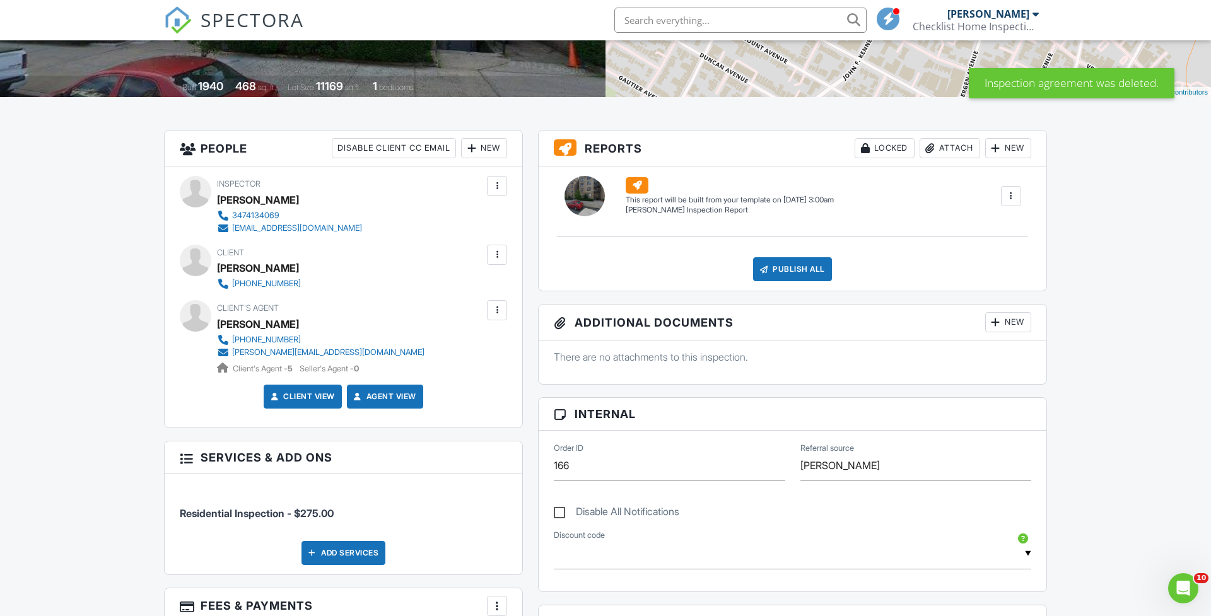
click at [1000, 322] on div at bounding box center [995, 322] width 13 height 13
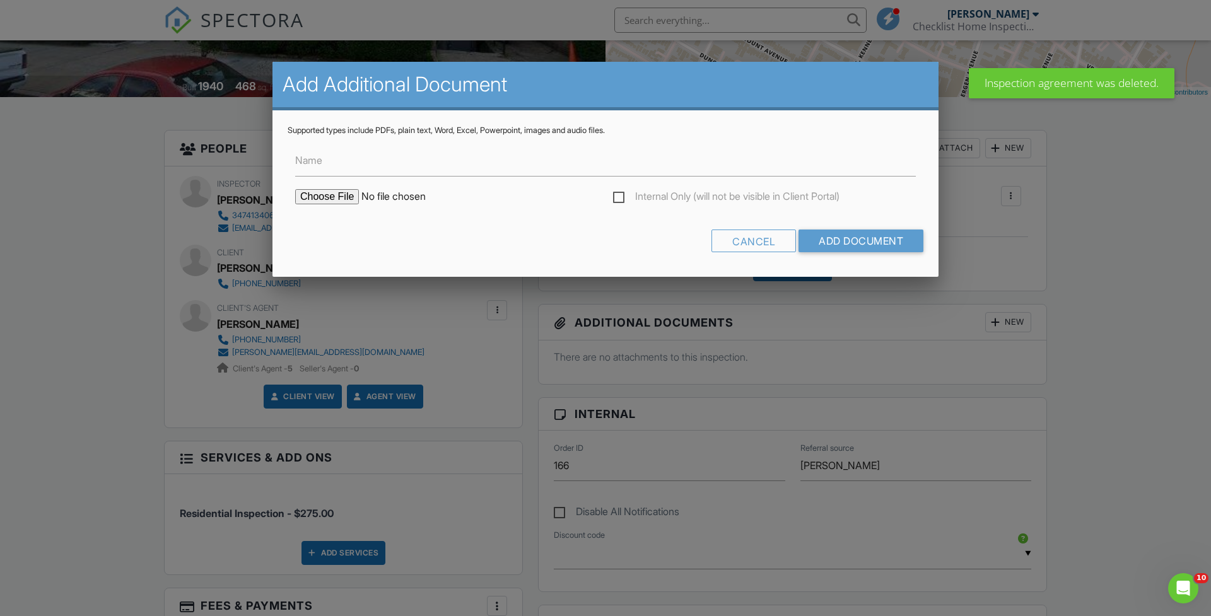
click at [349, 199] on input "file" at bounding box center [402, 196] width 214 height 15
type input "C:\fakepath\Ketankumar Parmar Pre-Inspection Agreement .pdf"
click at [868, 242] on input "Add Document" at bounding box center [860, 241] width 125 height 23
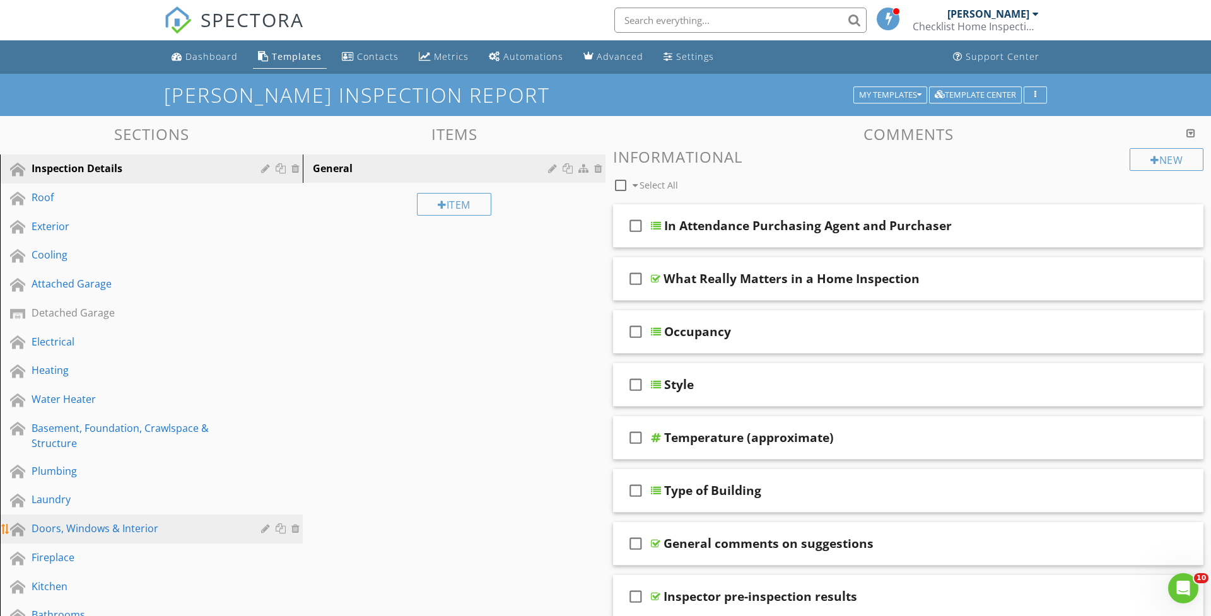
click at [76, 533] on div "Doors, Windows & Interior" at bounding box center [137, 528] width 211 height 15
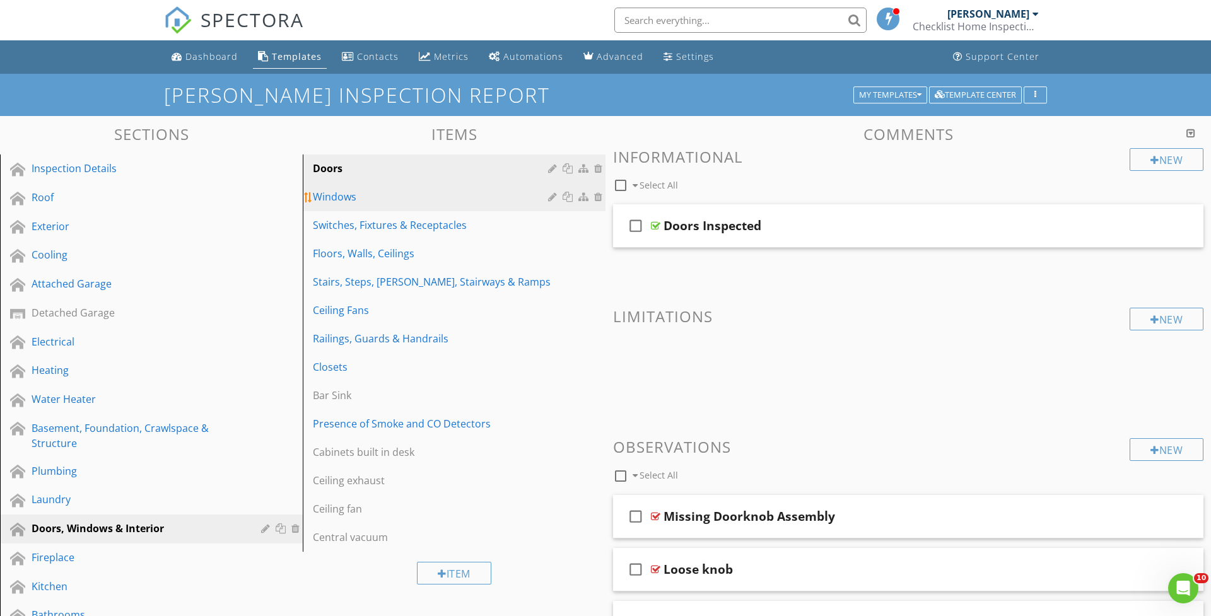
click at [388, 202] on div "Windows" at bounding box center [432, 196] width 239 height 15
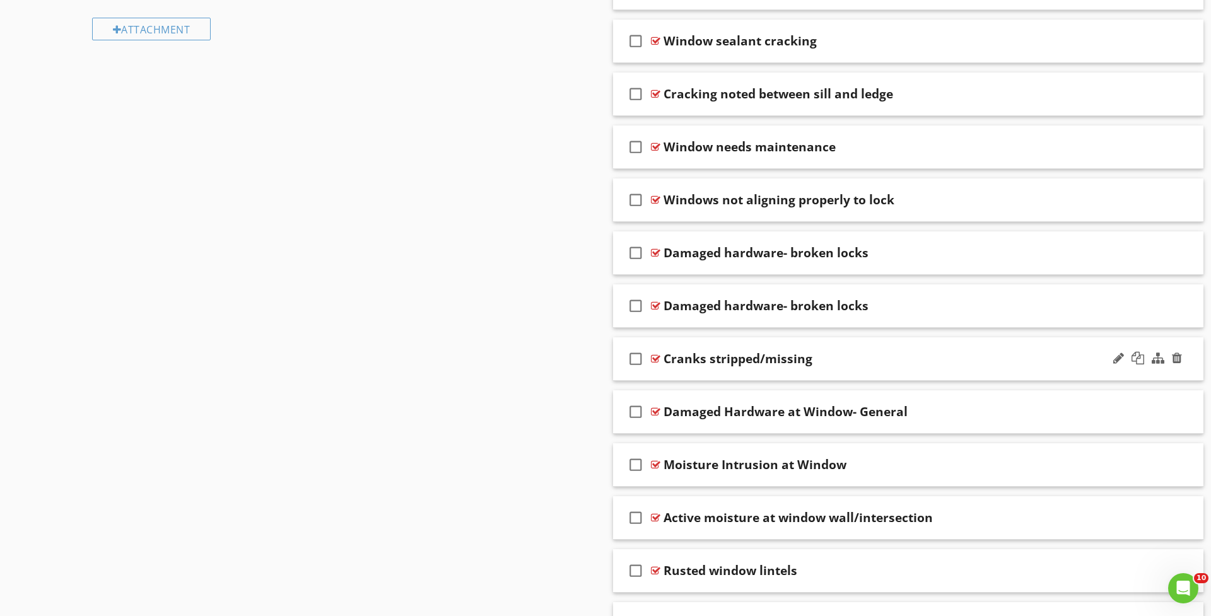
scroll to position [881, 0]
click at [679, 368] on div "check_box_outline_blank Cranks stripped/missing" at bounding box center [908, 358] width 590 height 44
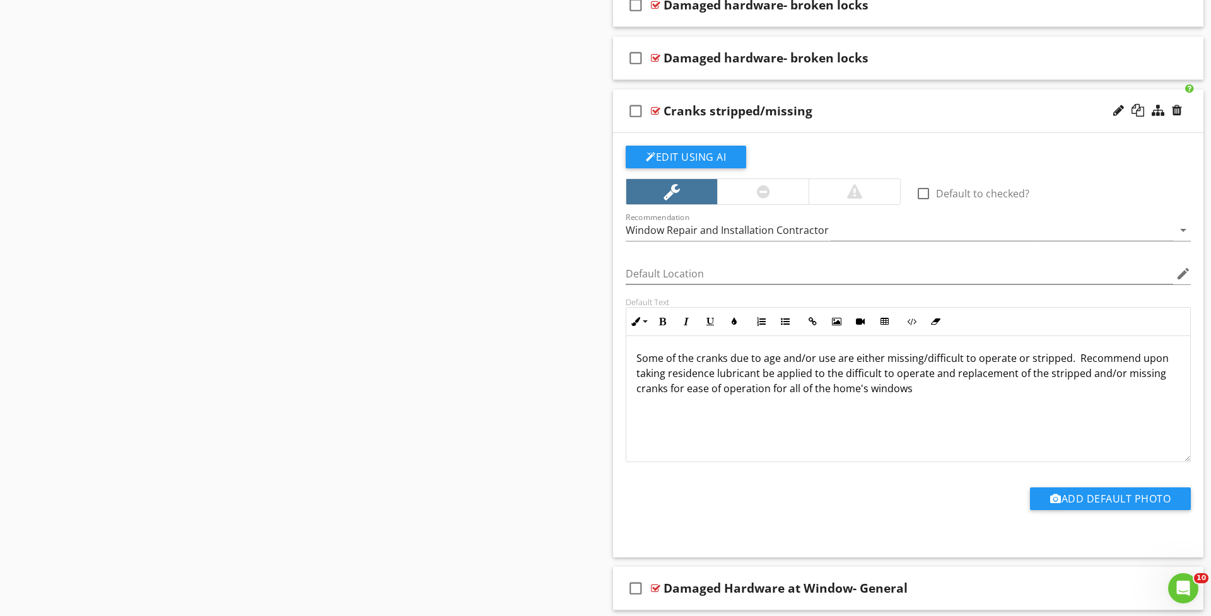
scroll to position [1, 0]
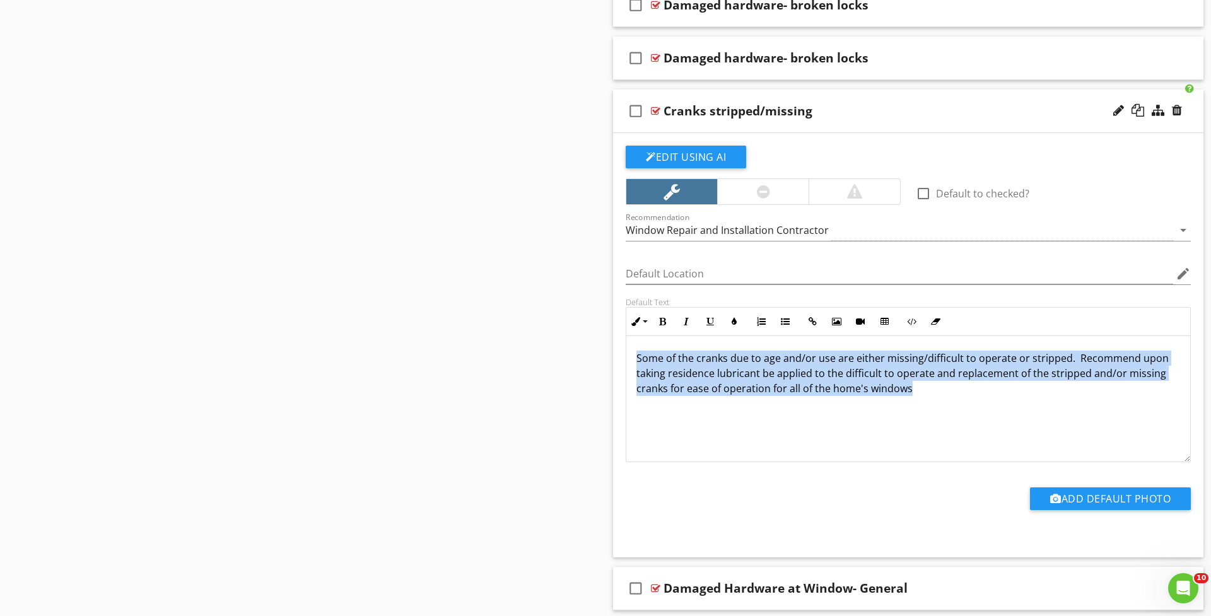
drag, startPoint x: 962, startPoint y: 387, endPoint x: 601, endPoint y: 344, distance: 363.3
click at [601, 344] on div "Sections Inspection Details Roof Exterior Cooling Attached Garage Detached Gara…" at bounding box center [605, 561] width 1211 height 3145
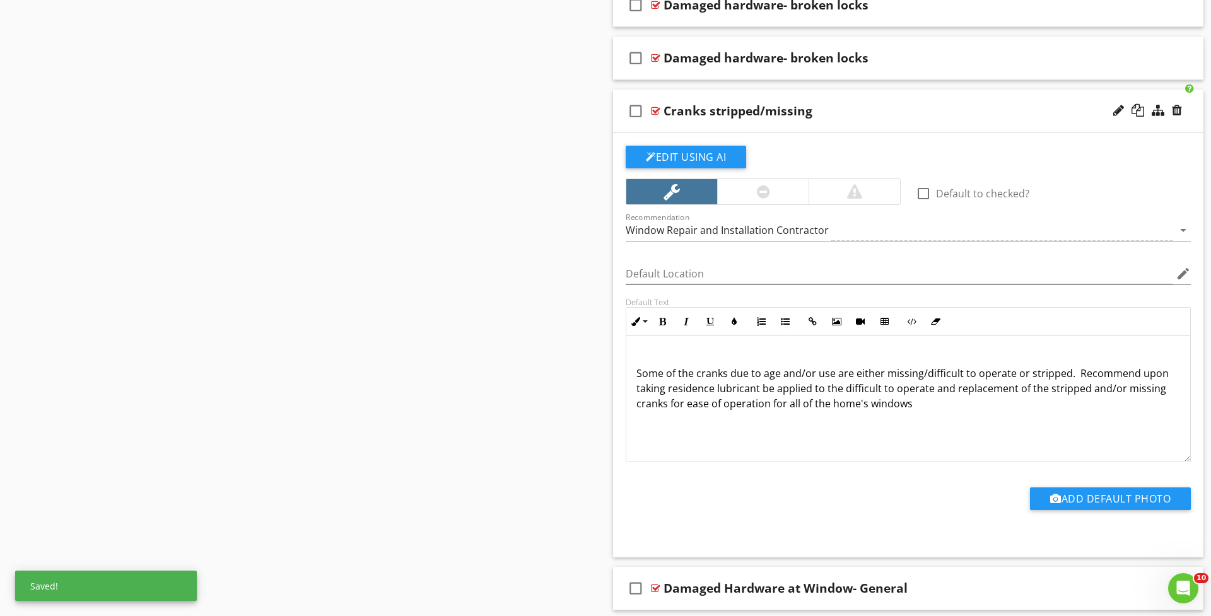
click at [856, 110] on div "Cranks stripped/missing" at bounding box center [875, 110] width 424 height 15
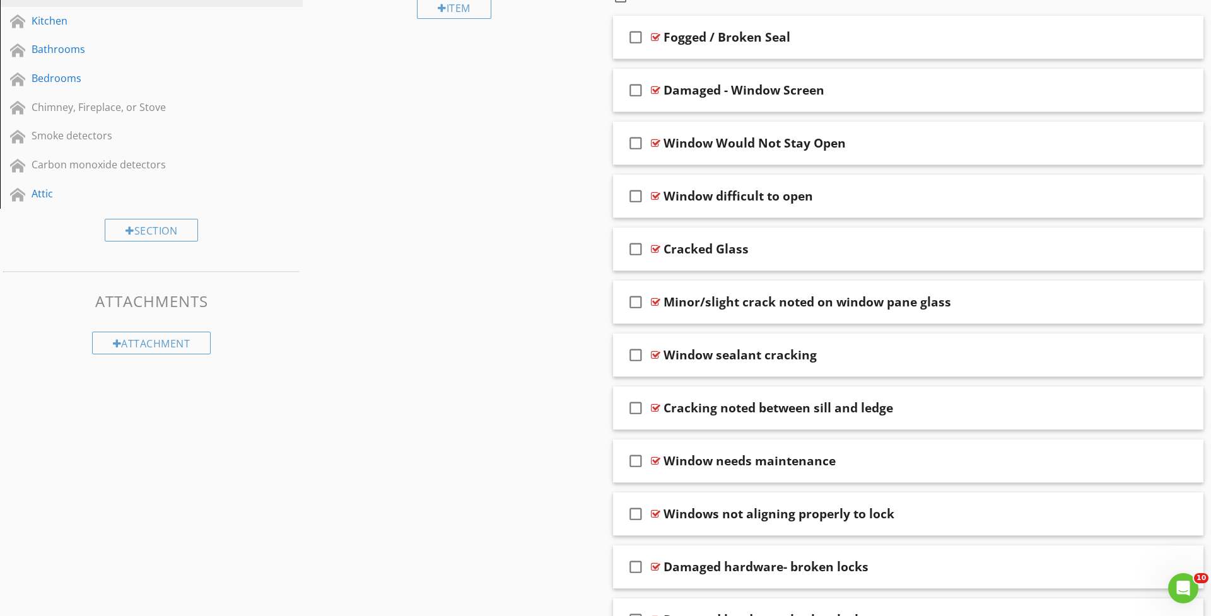
scroll to position [566, 0]
click at [20, 196] on div at bounding box center [17, 194] width 15 height 15
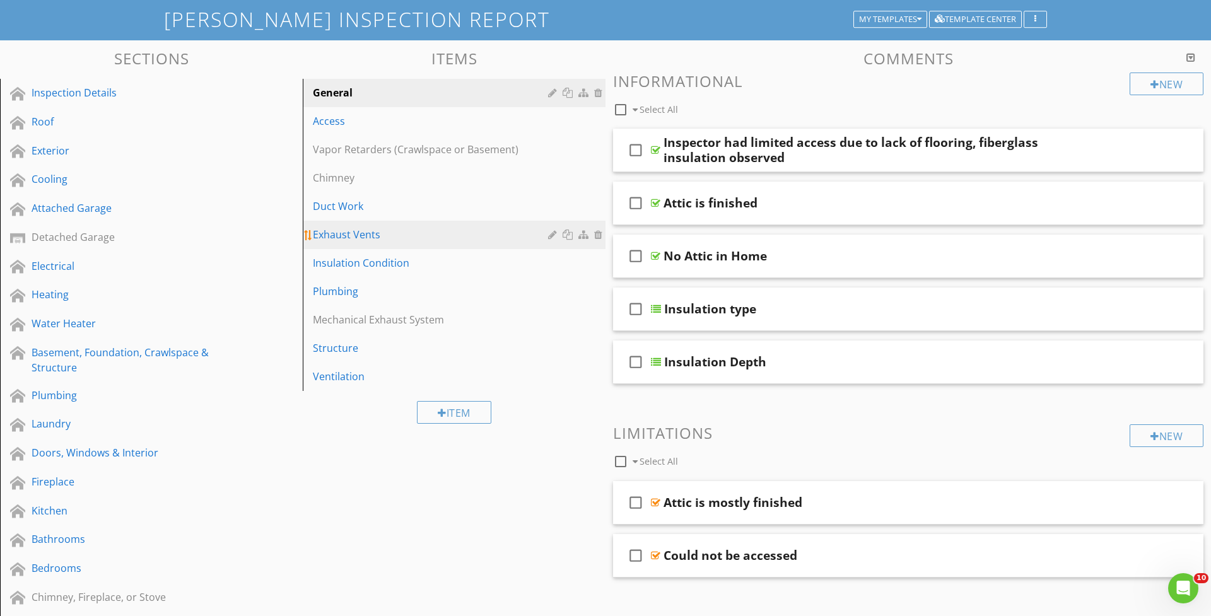
scroll to position [73, 0]
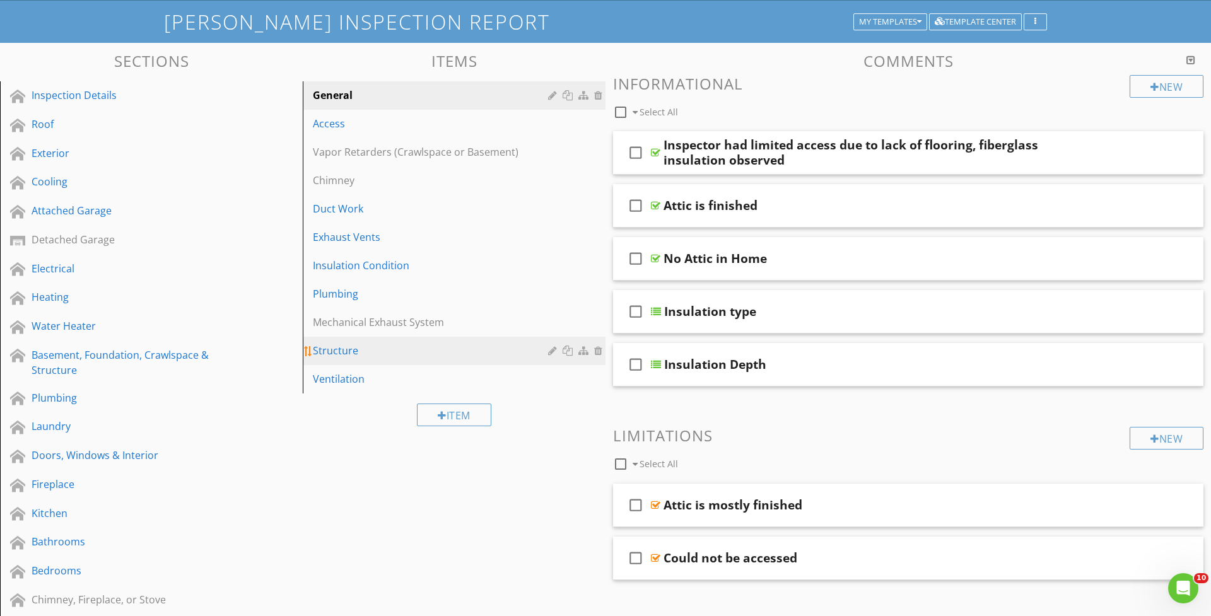
click at [329, 352] on div "Structure" at bounding box center [432, 350] width 239 height 15
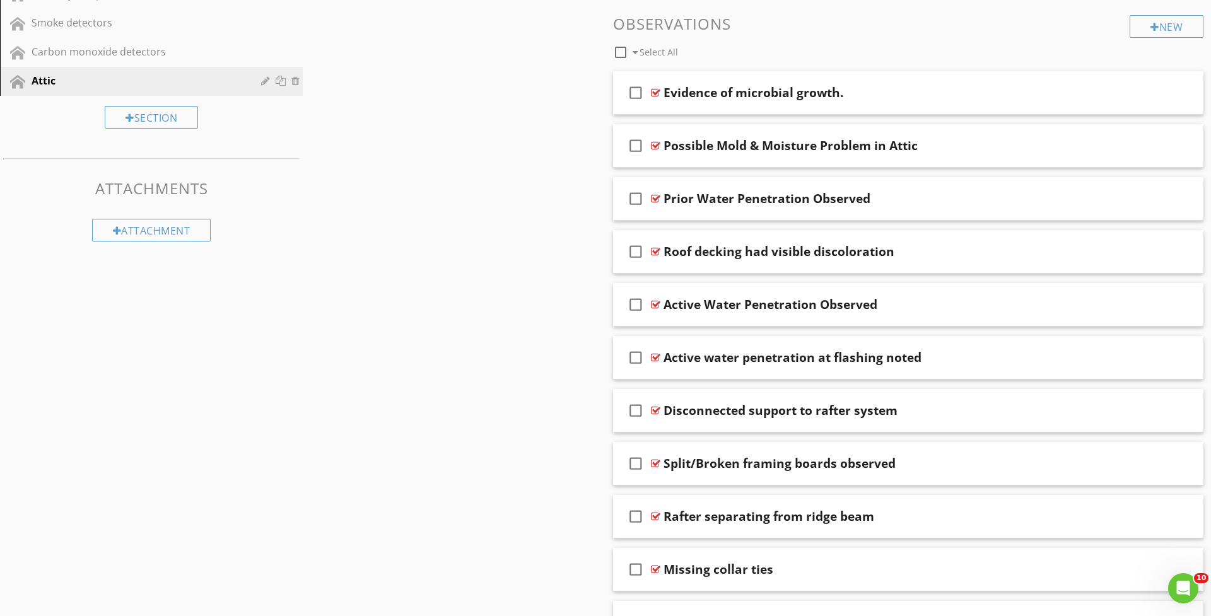
scroll to position [682, 0]
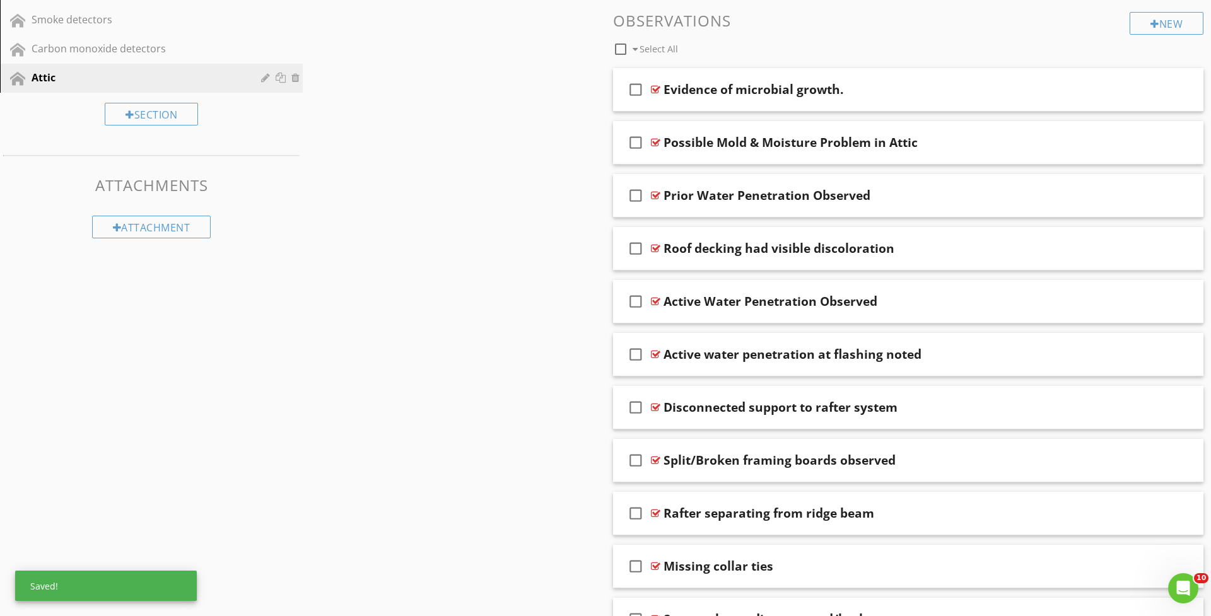
drag, startPoint x: 666, startPoint y: 255, endPoint x: 662, endPoint y: 224, distance: 31.2
click at [663, 209] on div "check_box_outline_blank Roof decking had visible discoloration" at bounding box center [908, 196] width 590 height 44
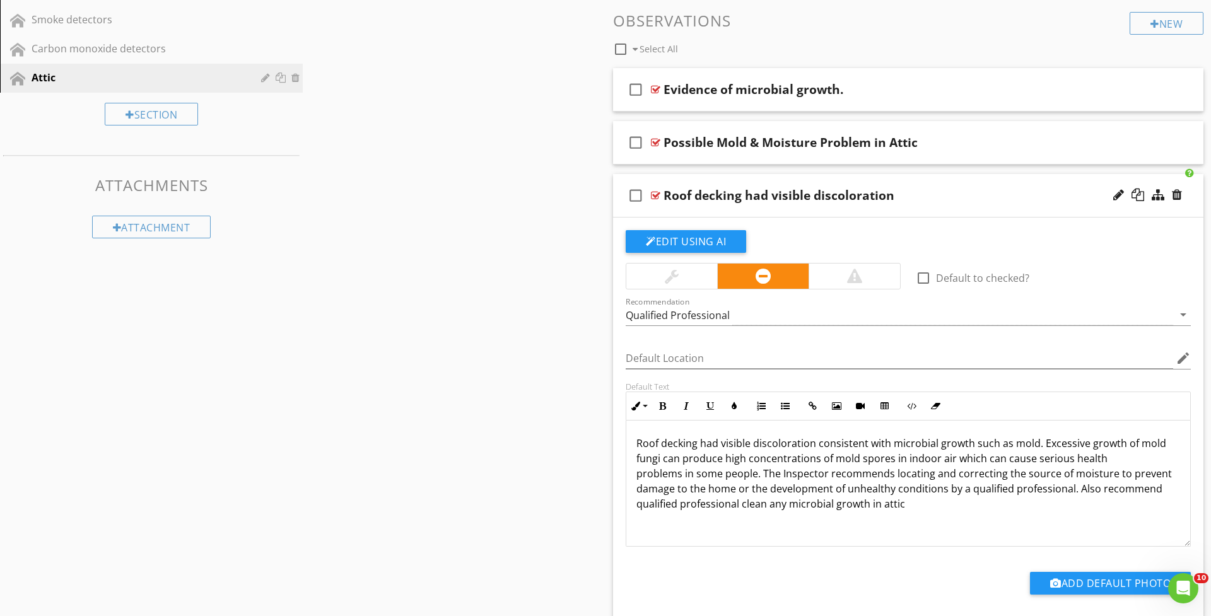
click at [666, 207] on div "check_box_outline_blank Roof decking had visible discoloration" at bounding box center [908, 196] width 590 height 44
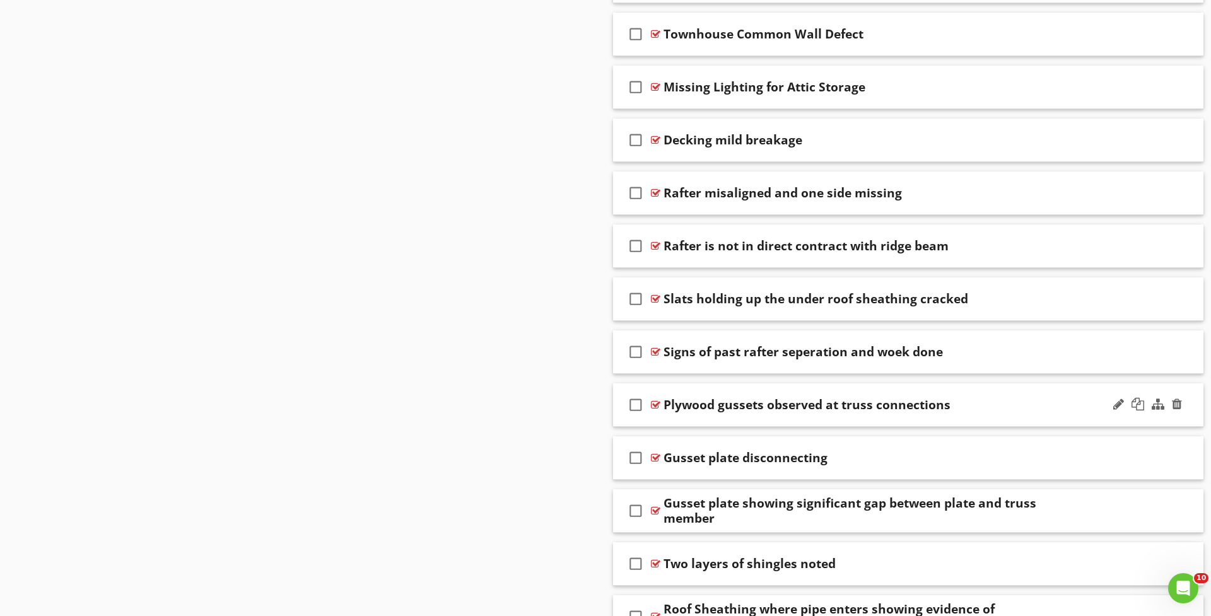
scroll to position [1797, 0]
click at [692, 363] on div "check_box_outline_blank Signs of past rafter seperation and woek done" at bounding box center [908, 352] width 590 height 44
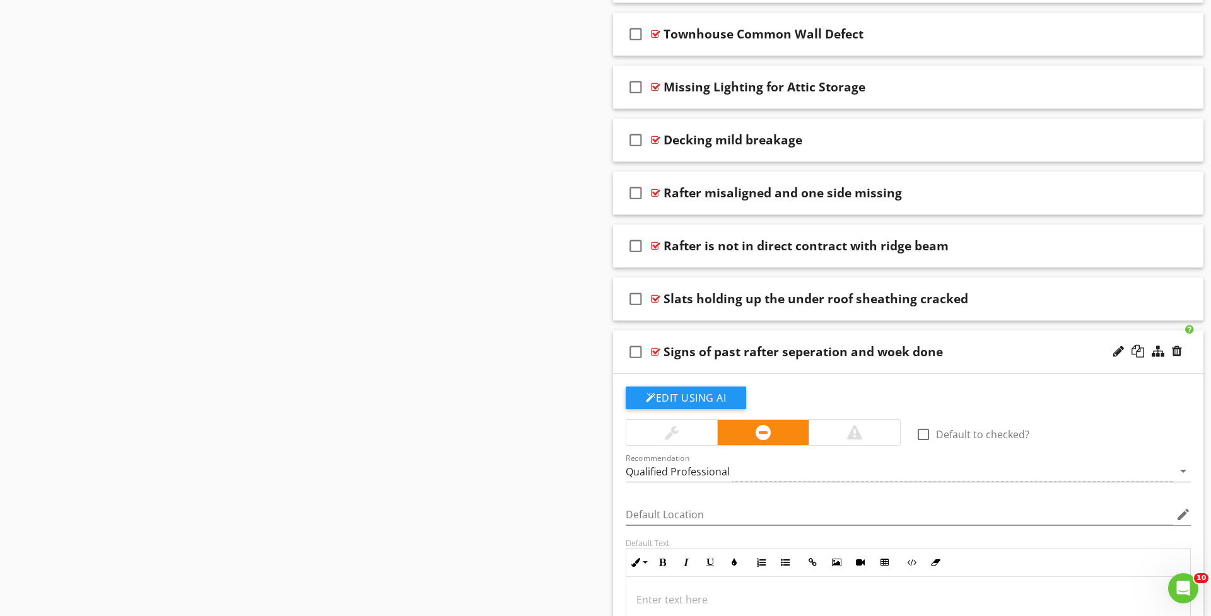
scroll to position [1923, 0]
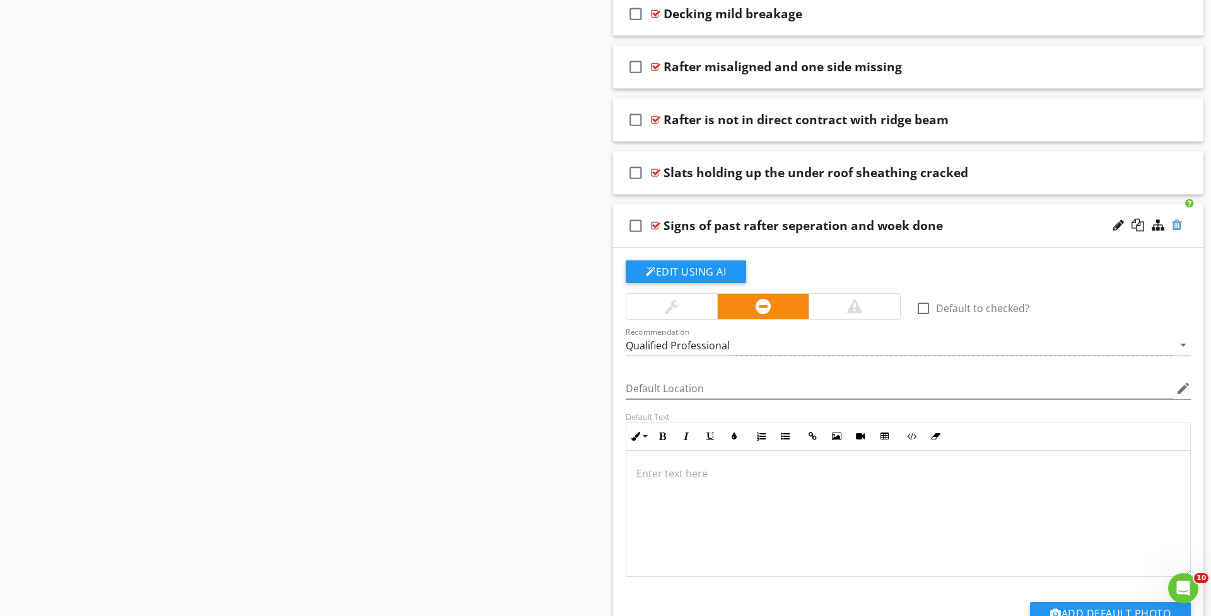
click at [1179, 221] on div at bounding box center [1177, 225] width 10 height 13
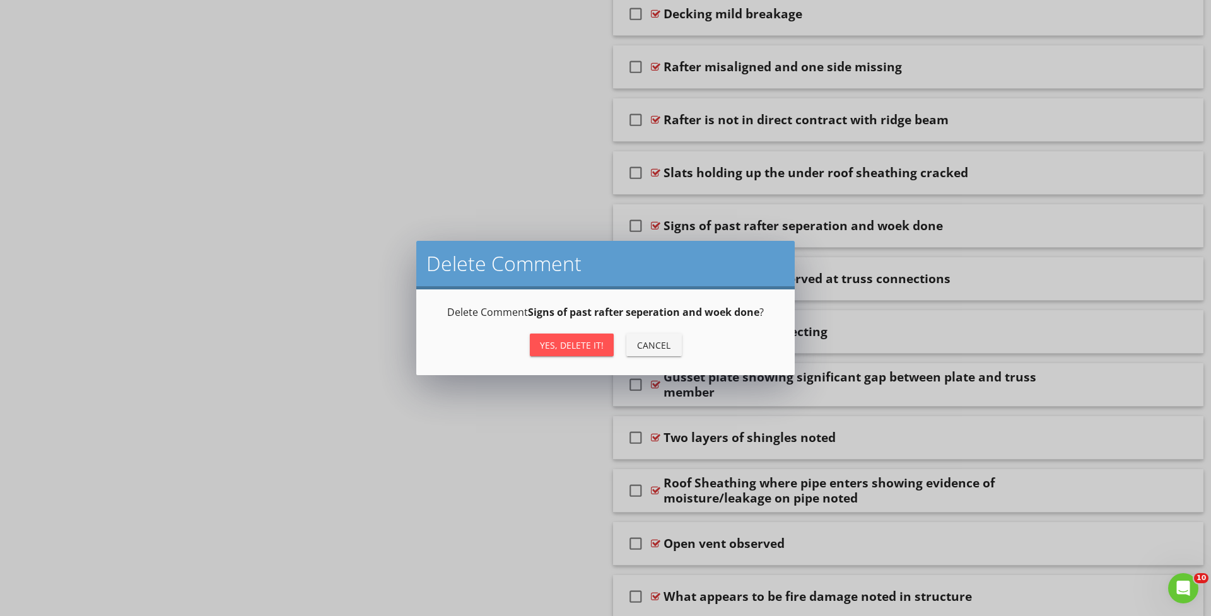
click at [580, 342] on div "Yes, Delete it!" at bounding box center [572, 345] width 64 height 13
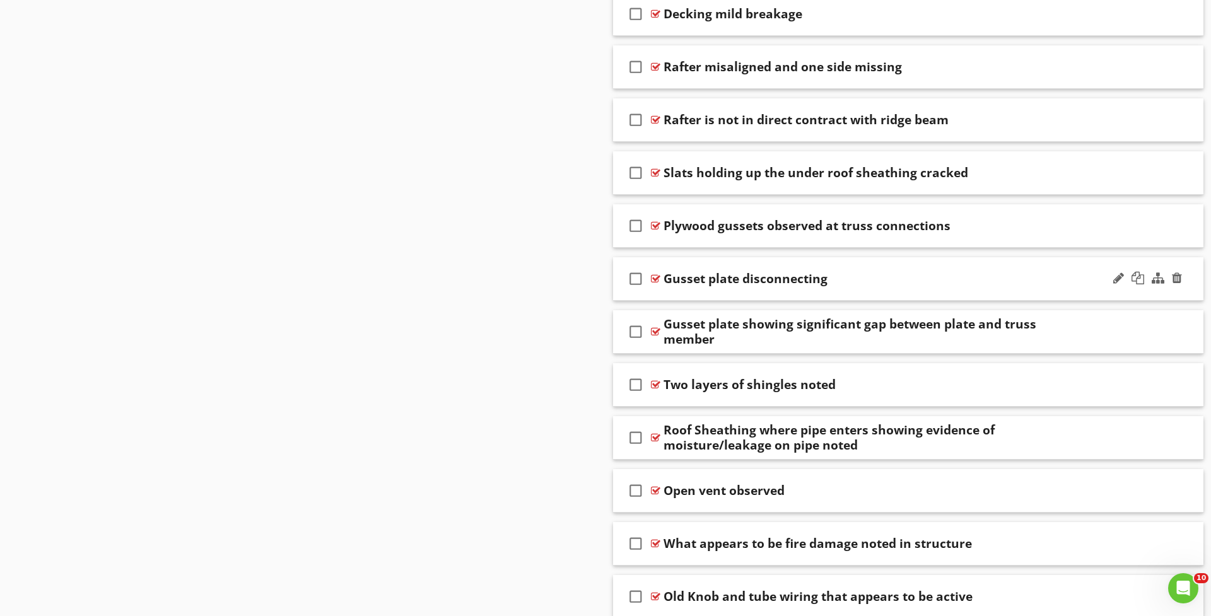
click at [690, 295] on div "check_box_outline_blank Gusset plate disconnecting" at bounding box center [908, 279] width 590 height 44
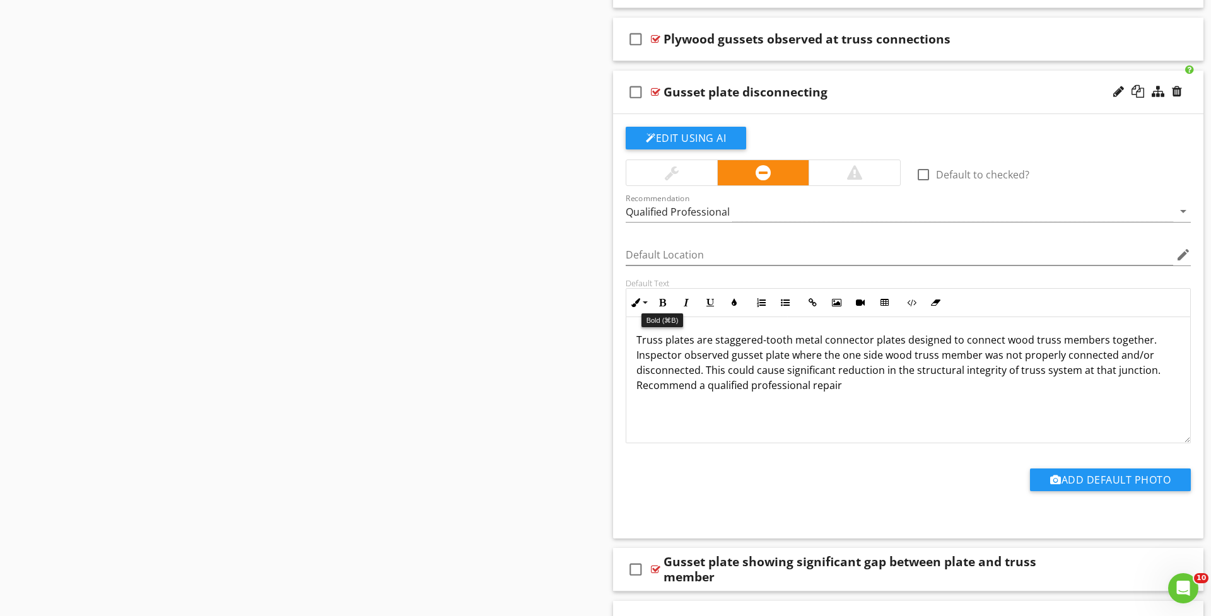
scroll to position [2110, 0]
click at [678, 105] on div "check_box_outline_blank Gusset plate disconnecting" at bounding box center [908, 92] width 590 height 44
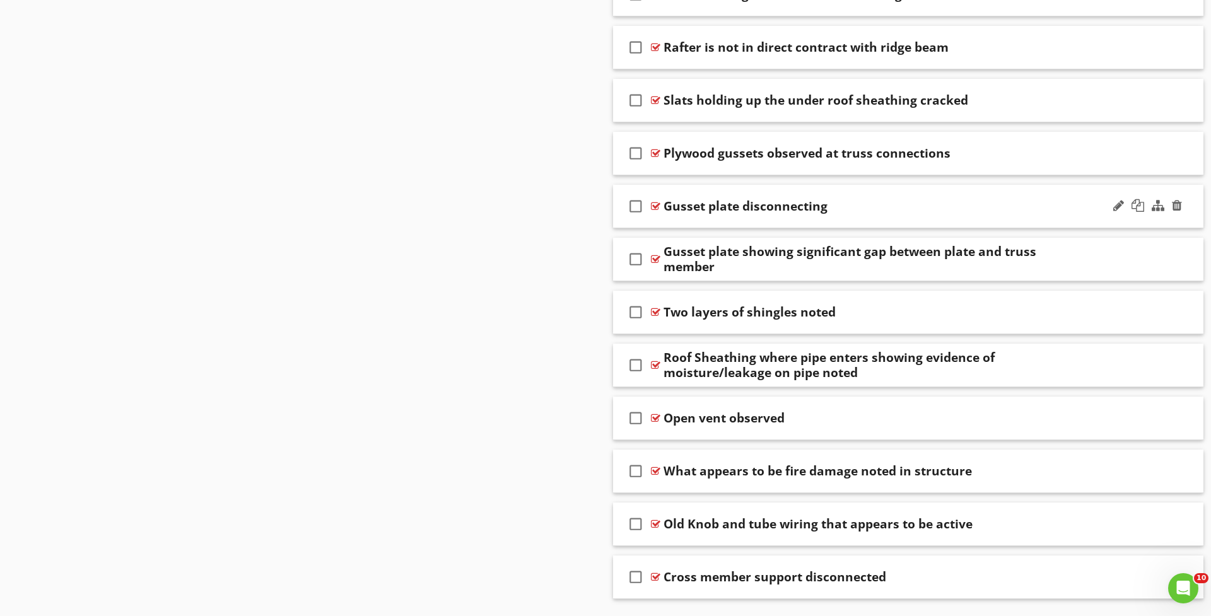
scroll to position [1995, 0]
click at [737, 272] on div "Gusset plate showing significant gap between plate and truss member" at bounding box center [875, 260] width 424 height 30
click at [724, 274] on div "check_box_outline_blank Gusset plate showing significant gap between plate and …" at bounding box center [908, 260] width 590 height 44
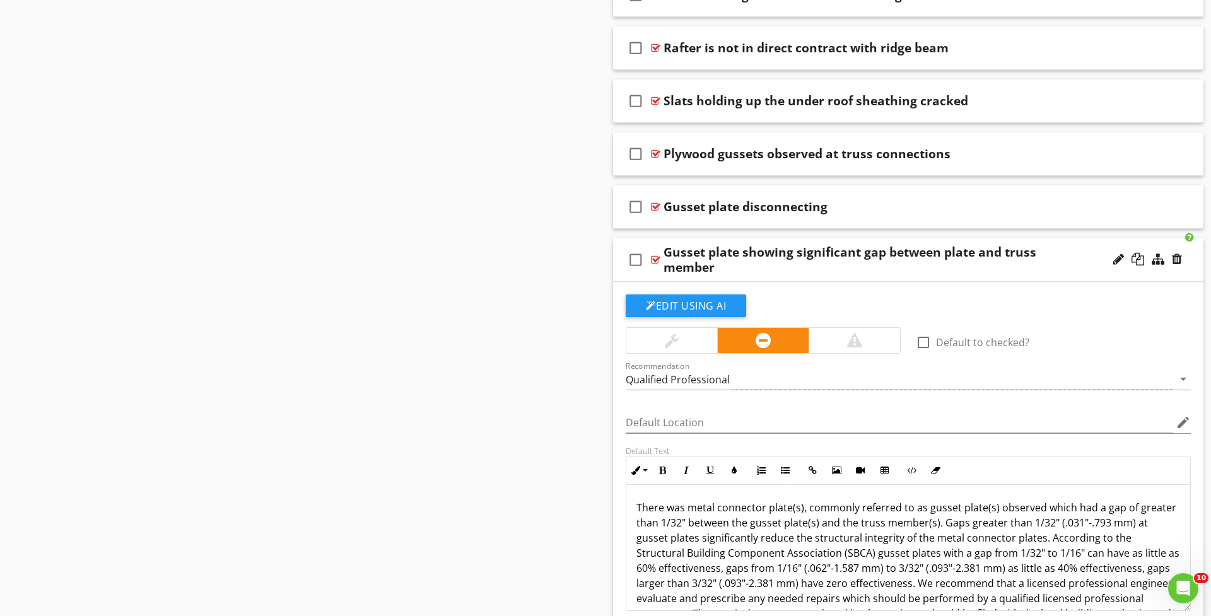
click at [724, 274] on div "check_box_outline_blank Gusset plate showing significant gap between plate and …" at bounding box center [908, 260] width 590 height 44
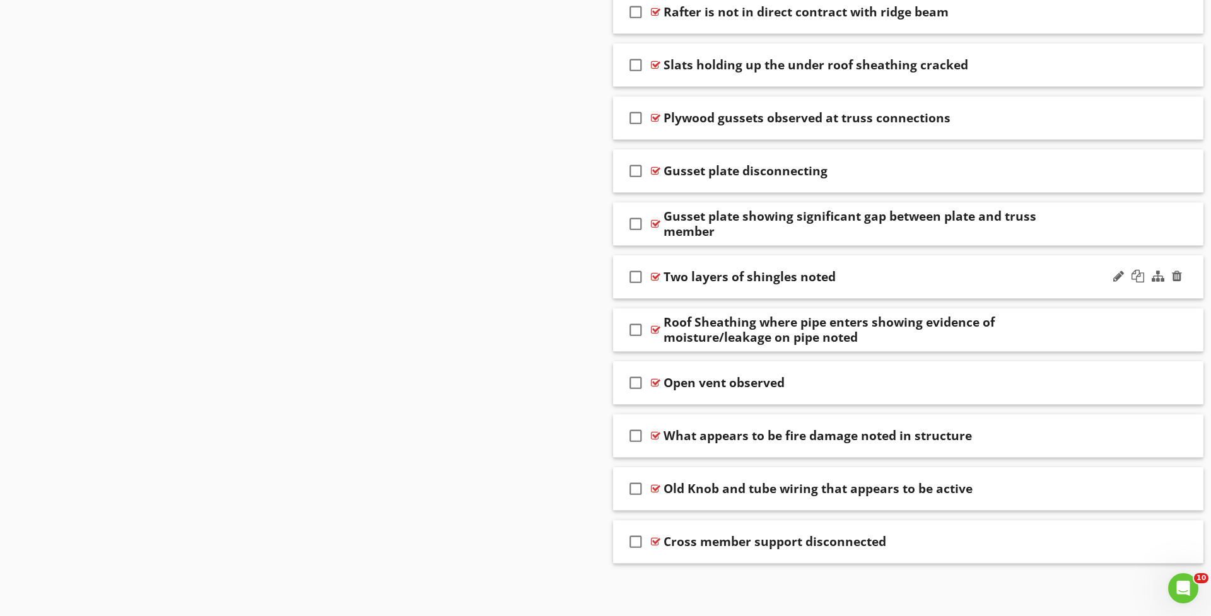
scroll to position [2030, 0]
click at [884, 342] on div "Roof Sheathing where pipe enters showing evidence of moisture/leakage on pipe n…" at bounding box center [875, 330] width 424 height 30
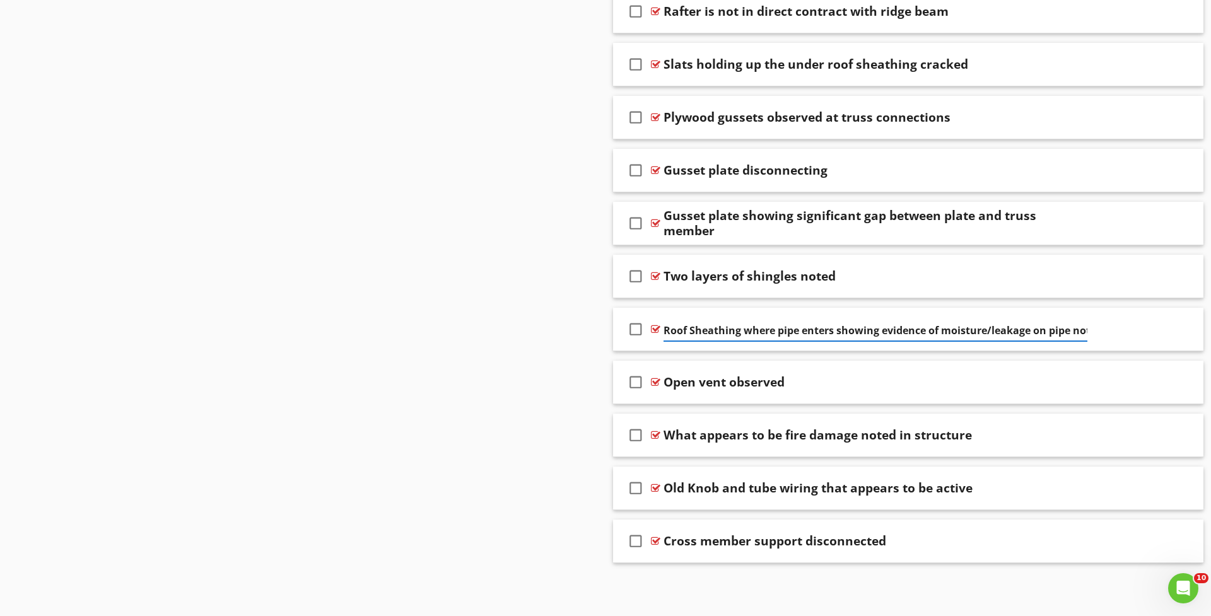
scroll to position [2034, 1]
click at [798, 344] on div "check_box_outline_blank Roof Sheathing where pipe enters showing evidence of mo…" at bounding box center [908, 330] width 590 height 44
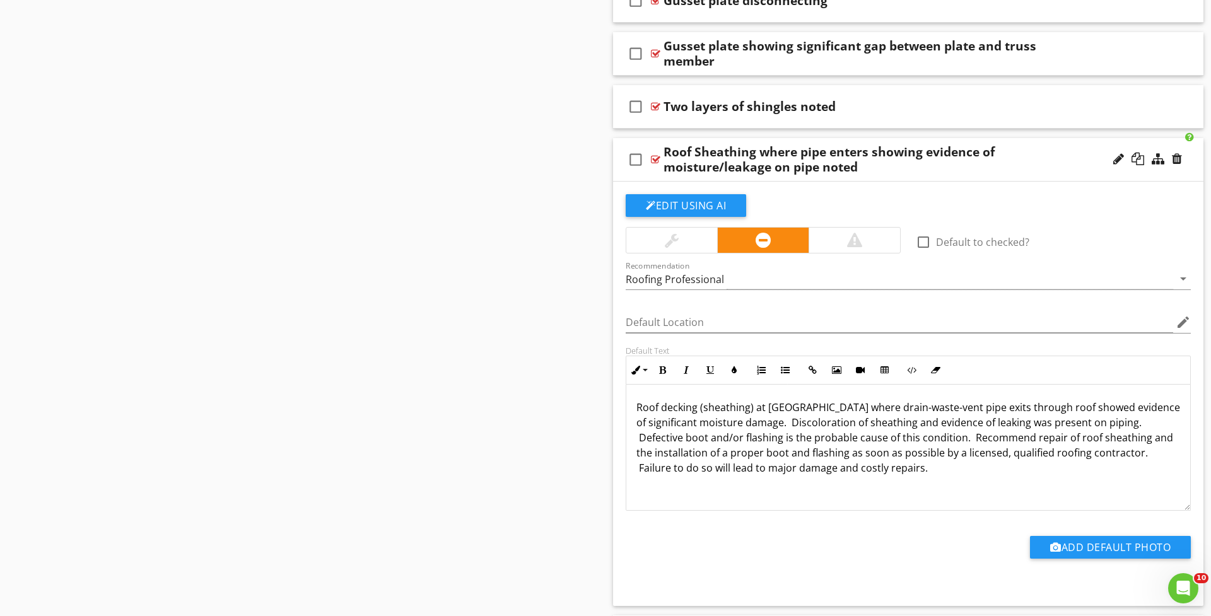
scroll to position [2201, 0]
click at [879, 173] on div "check_box_outline_blank Roof Sheathing where pipe enters showing evidence of mo…" at bounding box center [908, 160] width 590 height 44
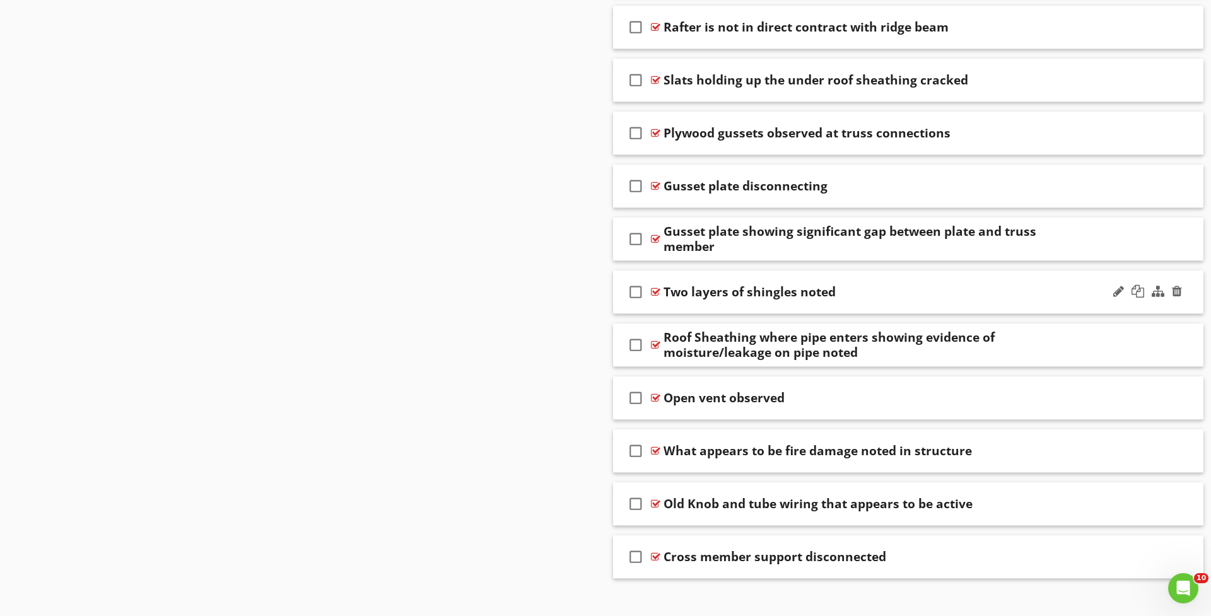
scroll to position [2013, 0]
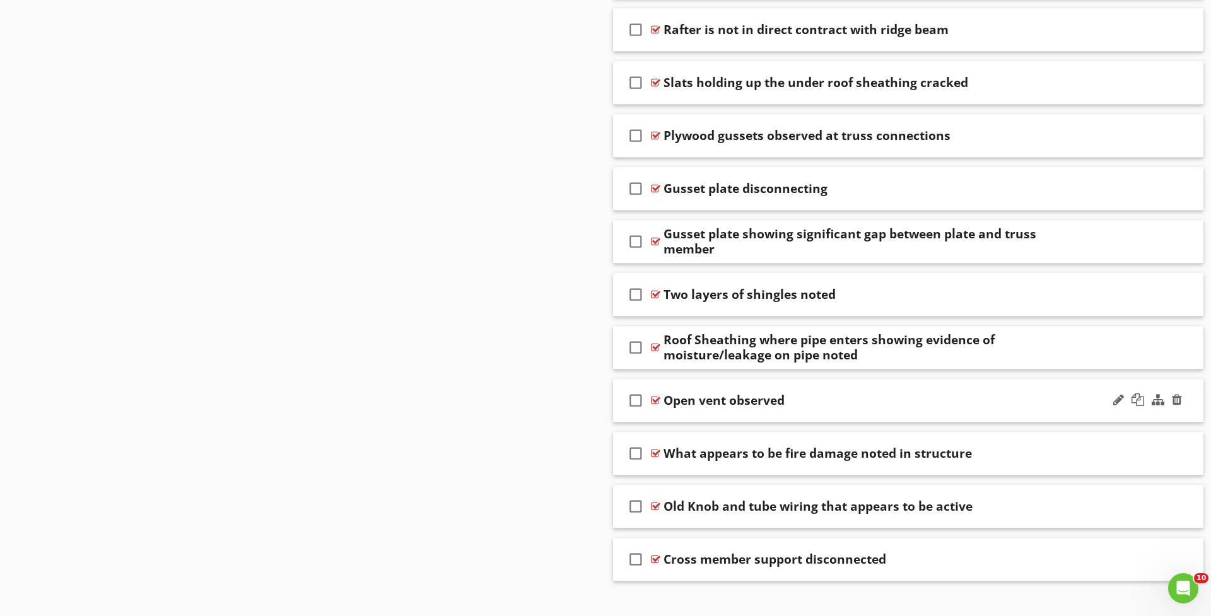
click at [815, 400] on div "Open vent observed" at bounding box center [875, 400] width 424 height 15
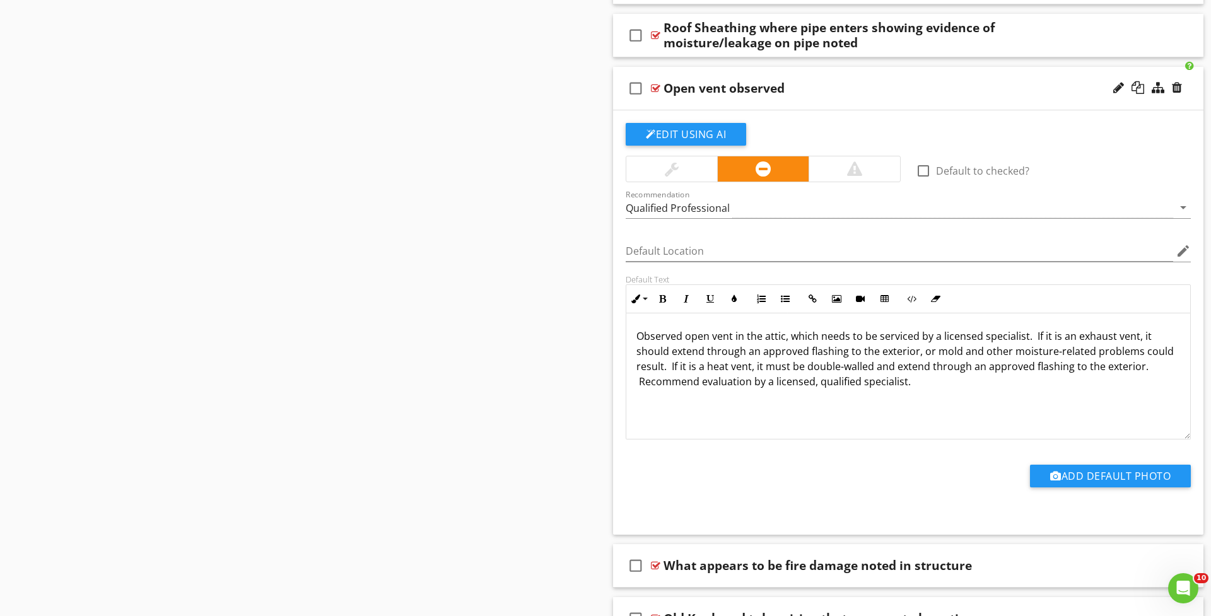
scroll to position [2325, 1]
click at [822, 91] on div "Open vent observed" at bounding box center [875, 88] width 424 height 15
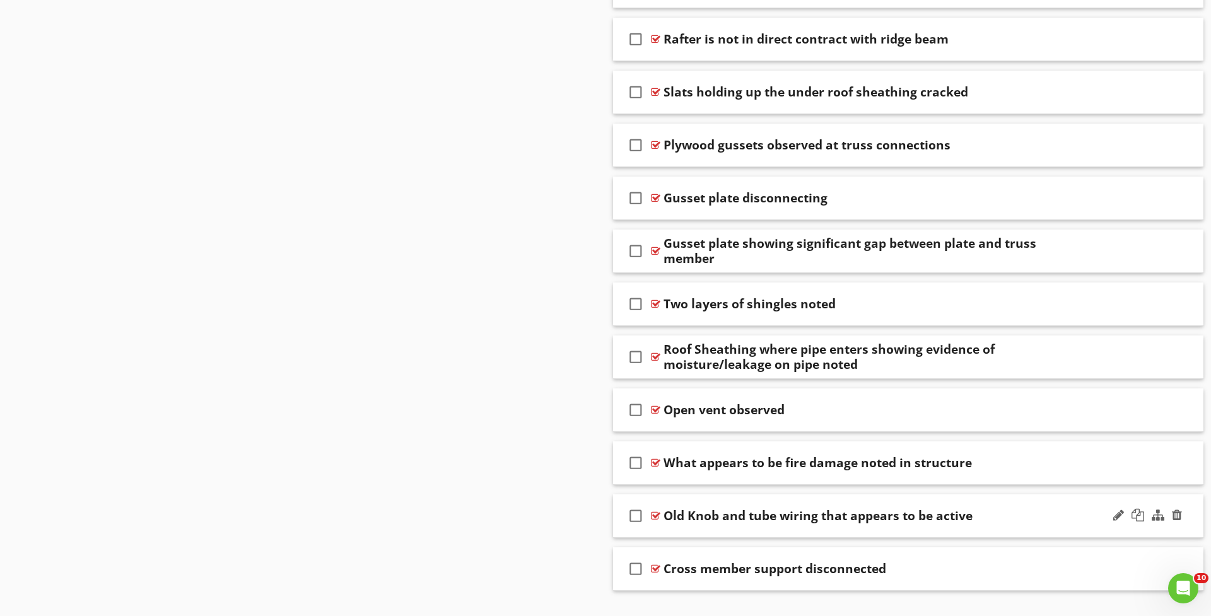
scroll to position [1994, 1]
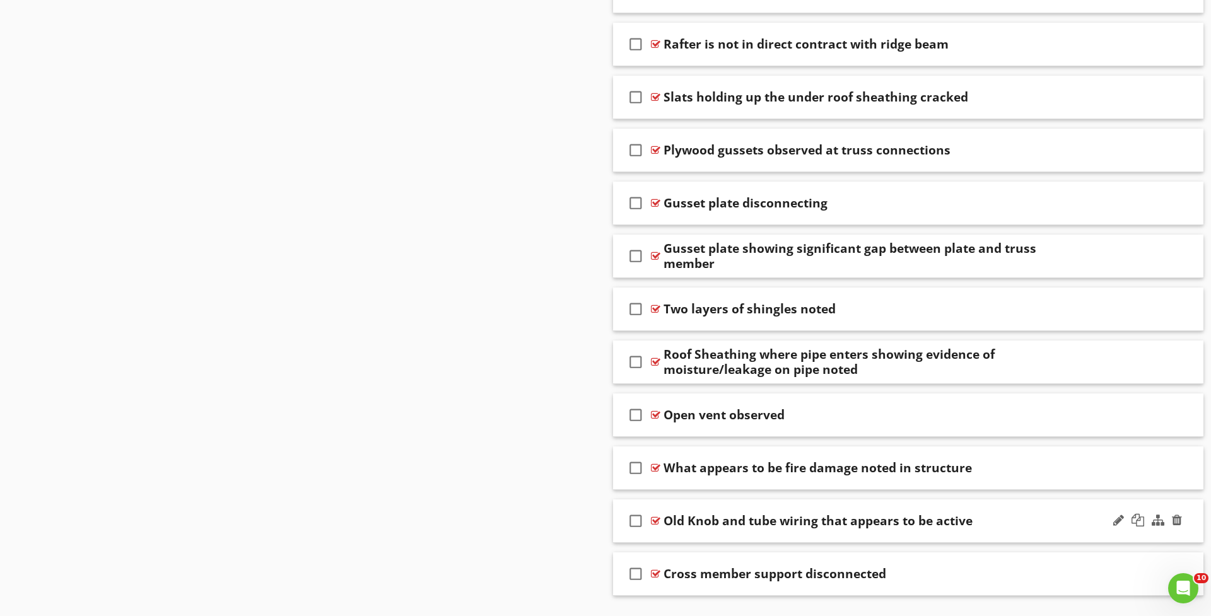
click at [723, 532] on div "check_box_outline_blank Old Knob and tube wiring that appears to be active" at bounding box center [908, 521] width 590 height 44
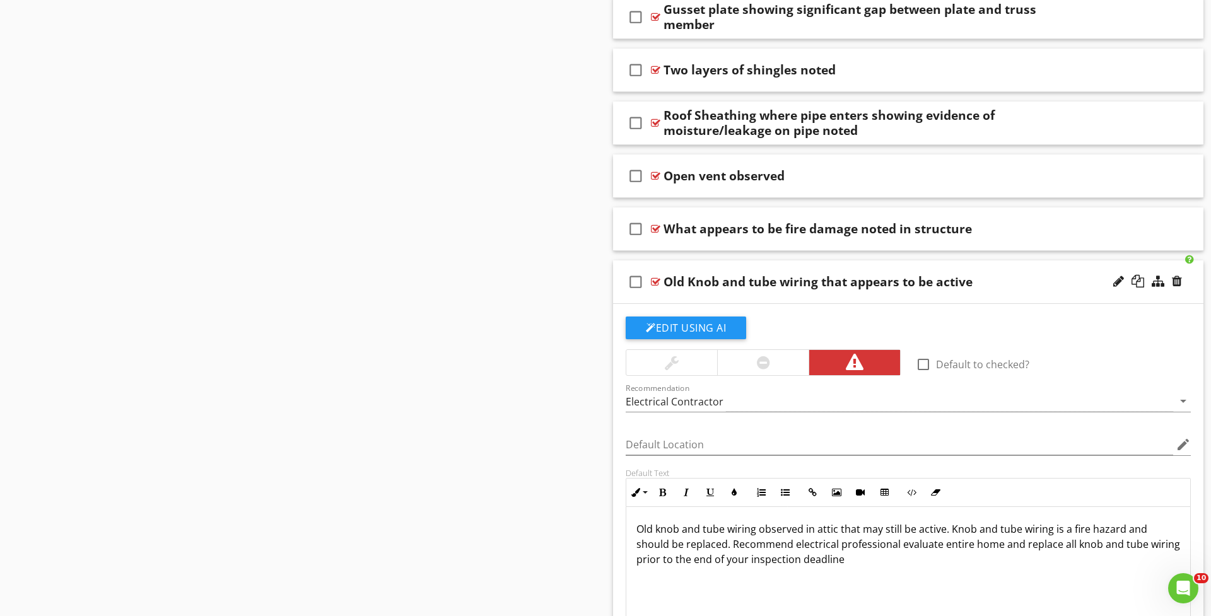
scroll to position [1, 0]
click at [707, 297] on div "check_box_outline_blank Old Knob and tube wiring that appears to be active" at bounding box center [908, 282] width 590 height 44
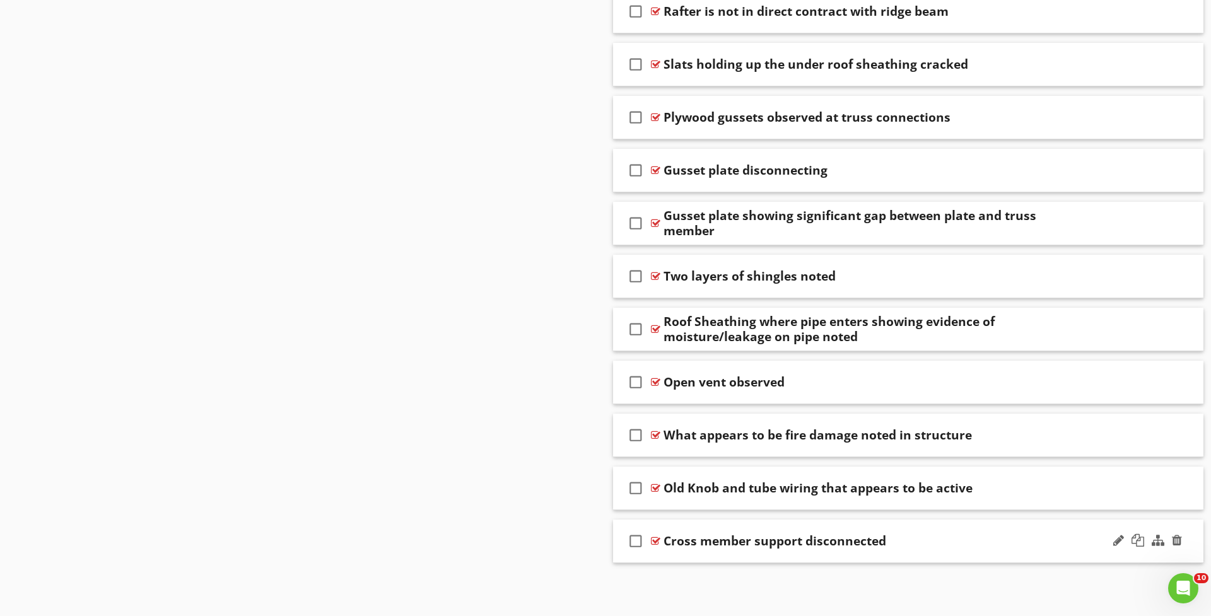
scroll to position [2030, 0]
click at [746, 553] on div "check_box_outline_blank Cross member support disconnected" at bounding box center [908, 543] width 590 height 44
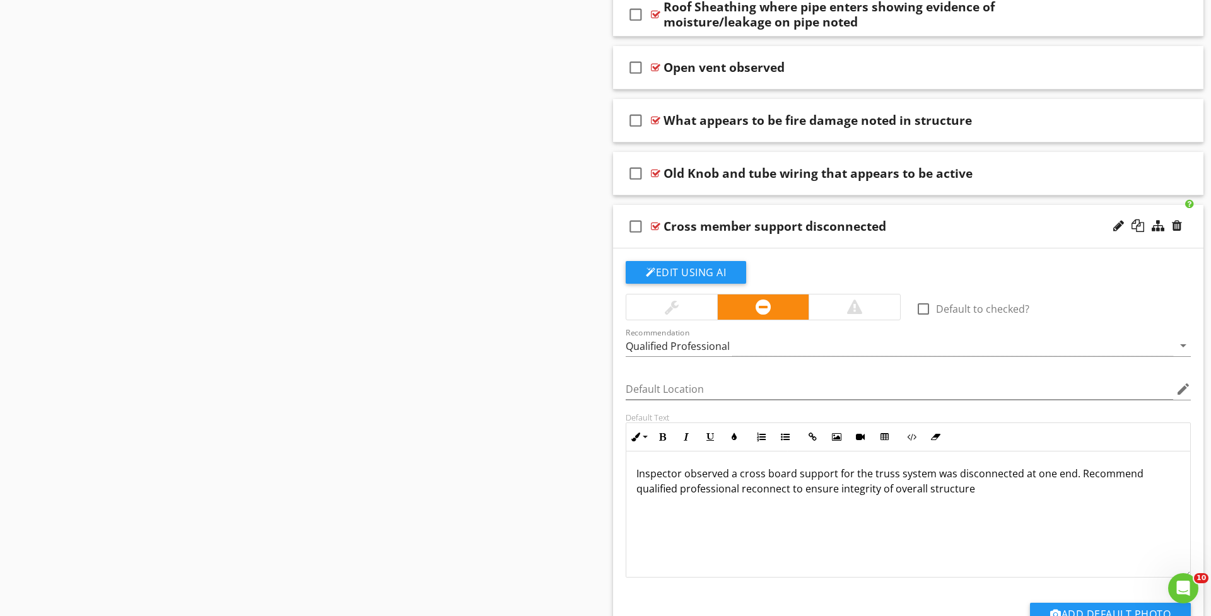
scroll to position [1, 0]
click at [735, 240] on div "check_box_outline_blank Cross member support disconnected" at bounding box center [908, 227] width 590 height 44
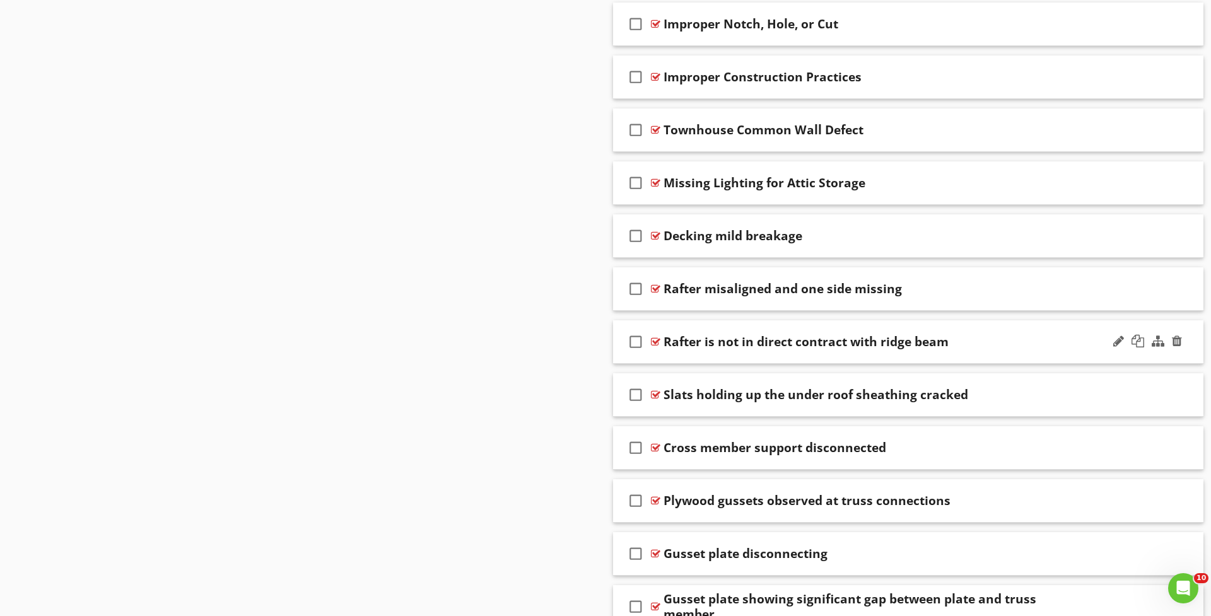
scroll to position [1699, 0]
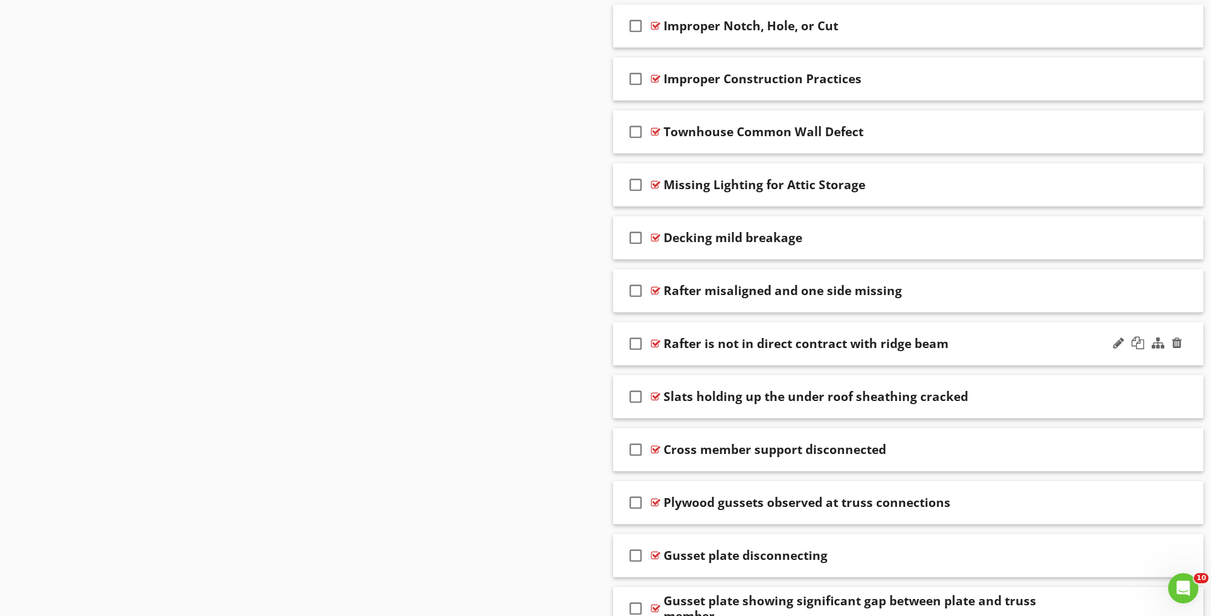
click at [706, 357] on div "check_box_outline_blank Rafter is not in direct contract with ridge beam" at bounding box center [908, 344] width 590 height 44
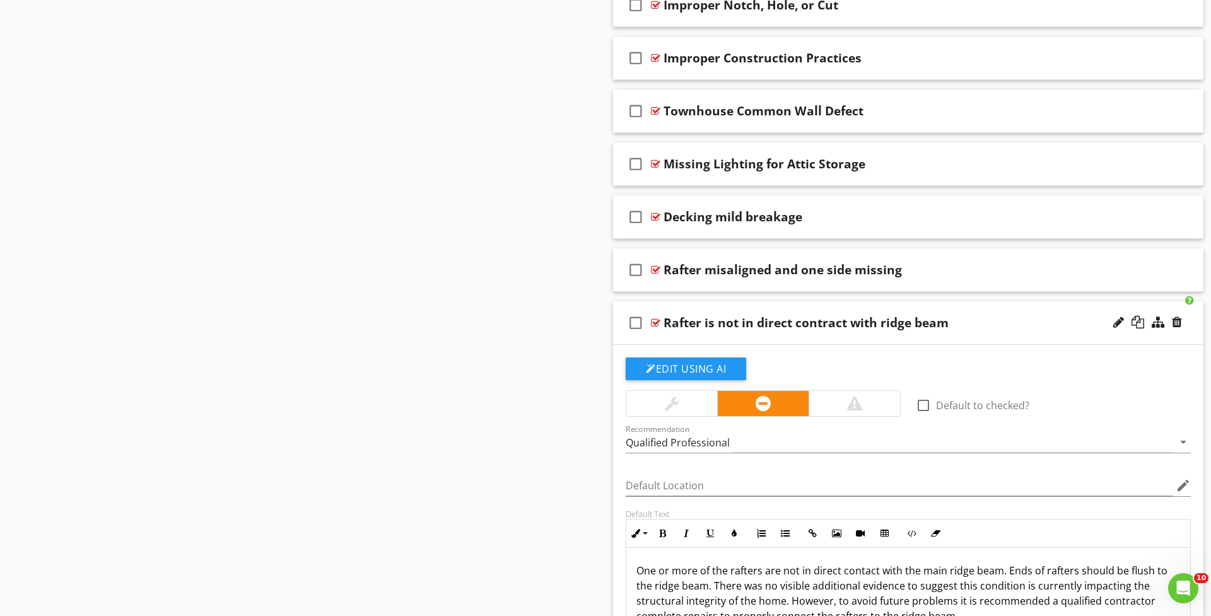
scroll to position [1718, 0]
click at [699, 334] on div "check_box_outline_blank Rafter is not in direct contract with ridge beam" at bounding box center [908, 325] width 590 height 44
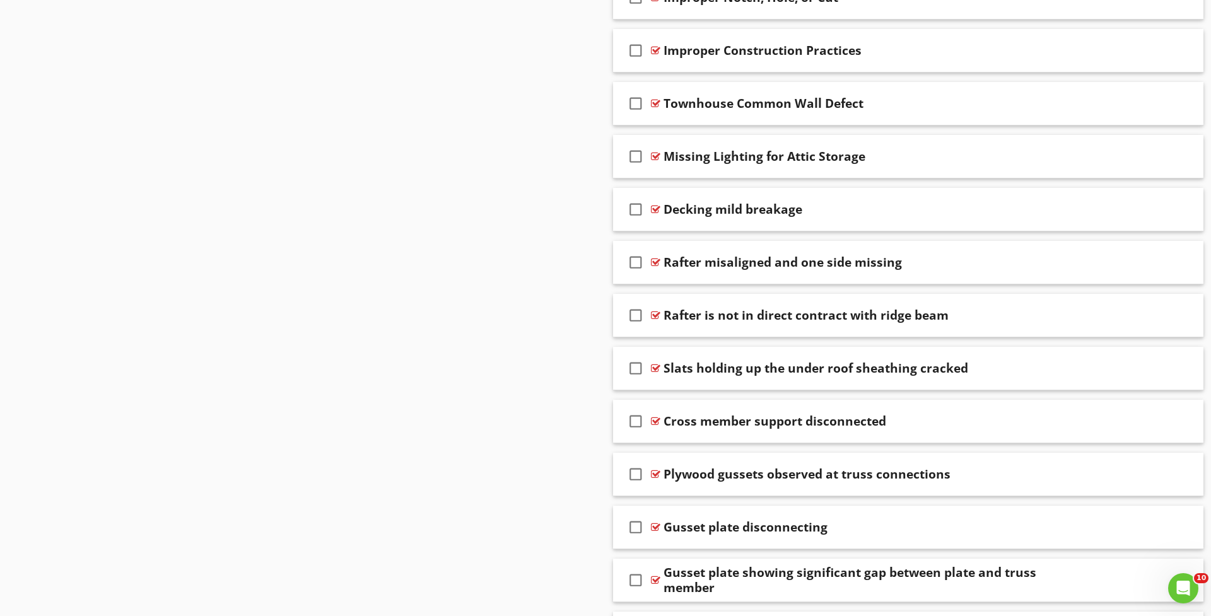
scroll to position [1727, 0]
drag, startPoint x: 708, startPoint y: 337, endPoint x: 720, endPoint y: 327, distance: 16.2
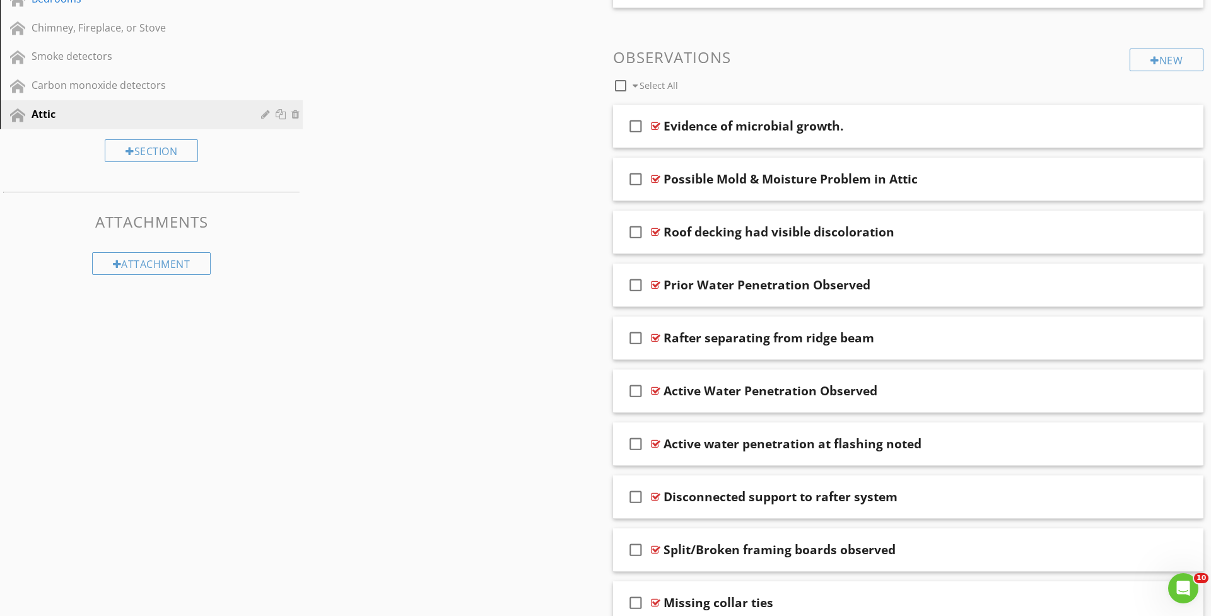
scroll to position [644, 0]
drag, startPoint x: 682, startPoint y: 352, endPoint x: 685, endPoint y: 321, distance: 31.1
click at [682, 317] on div "check_box_outline_blank Rafter separating from ridge beam" at bounding box center [908, 339] width 590 height 44
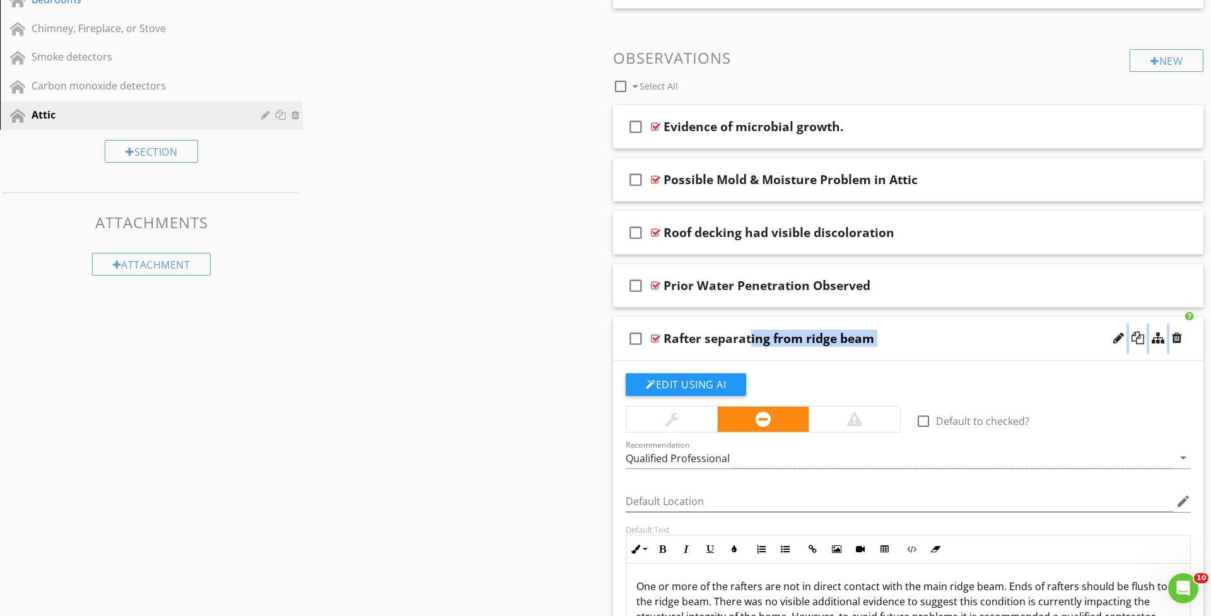
drag, startPoint x: 677, startPoint y: 356, endPoint x: 673, endPoint y: 333, distance: 23.0
click at [672, 330] on li "check_box_outline_blank Rafter separating from ridge beam Edit Using AI check_b…" at bounding box center [908, 551] width 590 height 468
click at [673, 351] on div "check_box_outline_blank Rafter separating from ridge beam" at bounding box center [908, 339] width 590 height 44
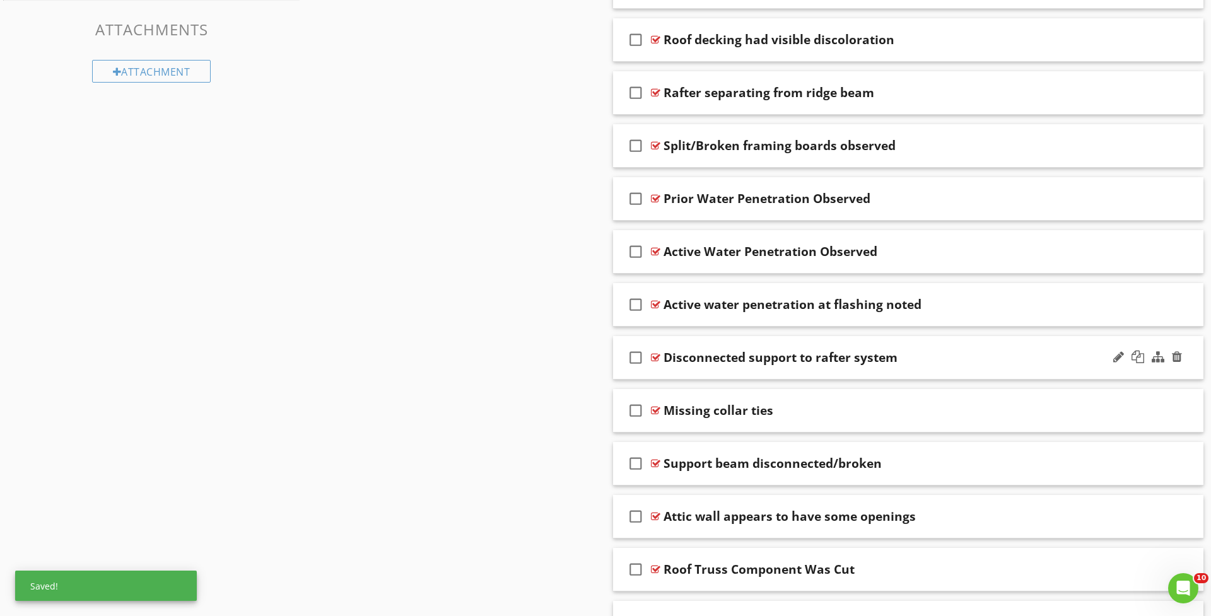
scroll to position [842, 0]
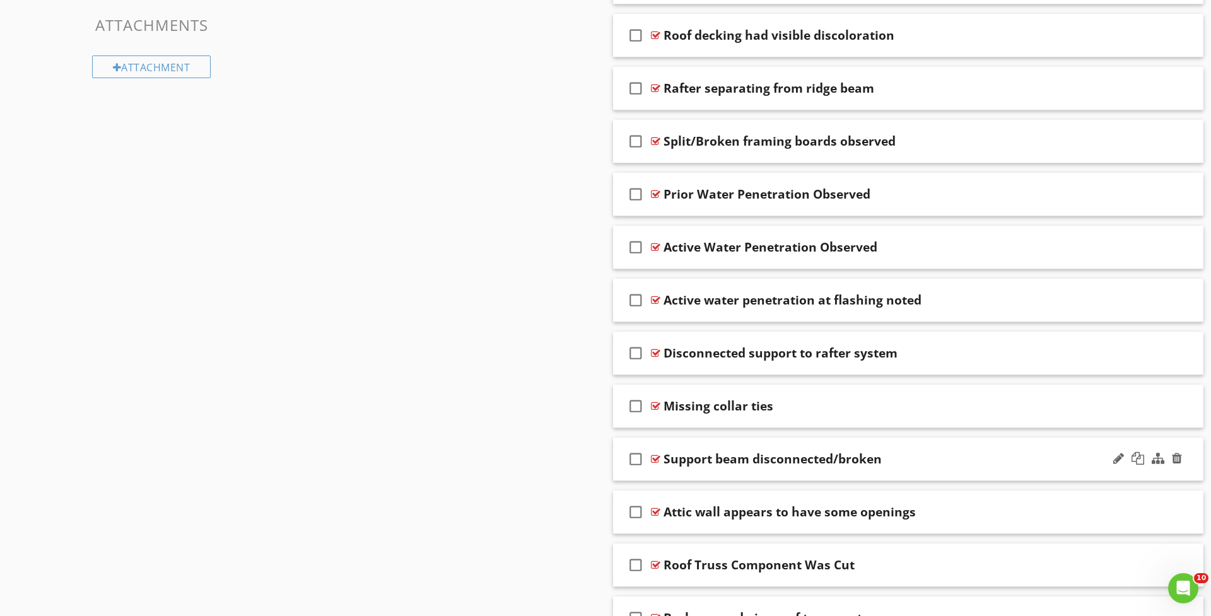
drag, startPoint x: 741, startPoint y: 481, endPoint x: 744, endPoint y: 460, distance: 20.4
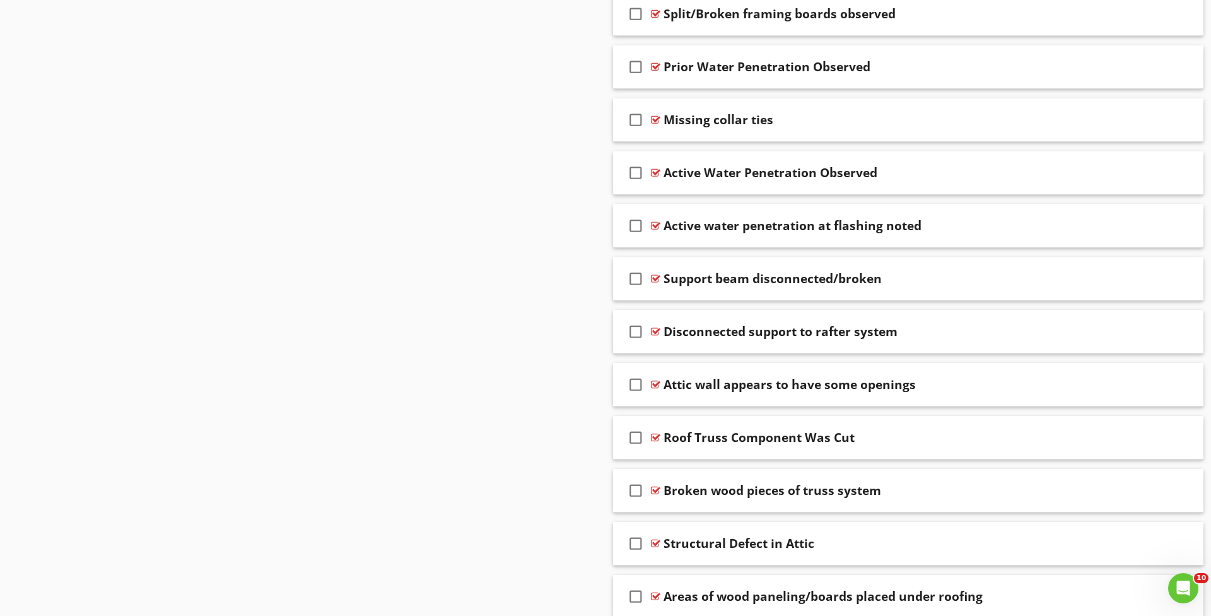
scroll to position [971, 0]
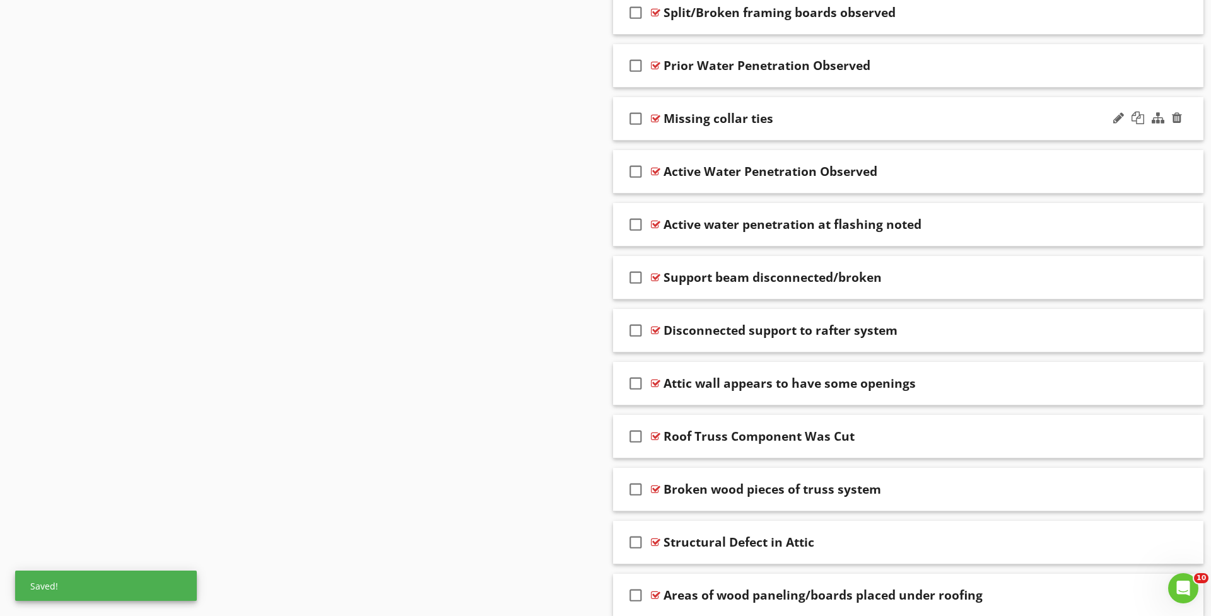
drag, startPoint x: 689, startPoint y: 129, endPoint x: 697, endPoint y: 121, distance: 11.6
click at [684, 99] on div "check_box_outline_blank Missing collar ties" at bounding box center [908, 119] width 590 height 44
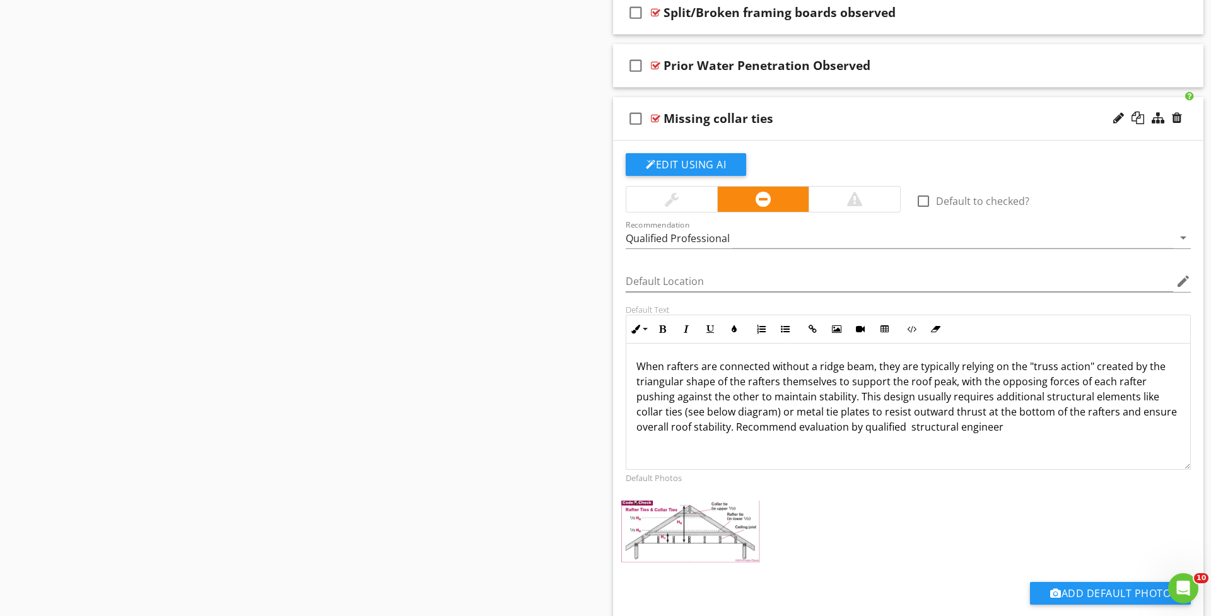
click at [685, 129] on div "check_box_outline_blank Missing collar ties" at bounding box center [908, 119] width 590 height 44
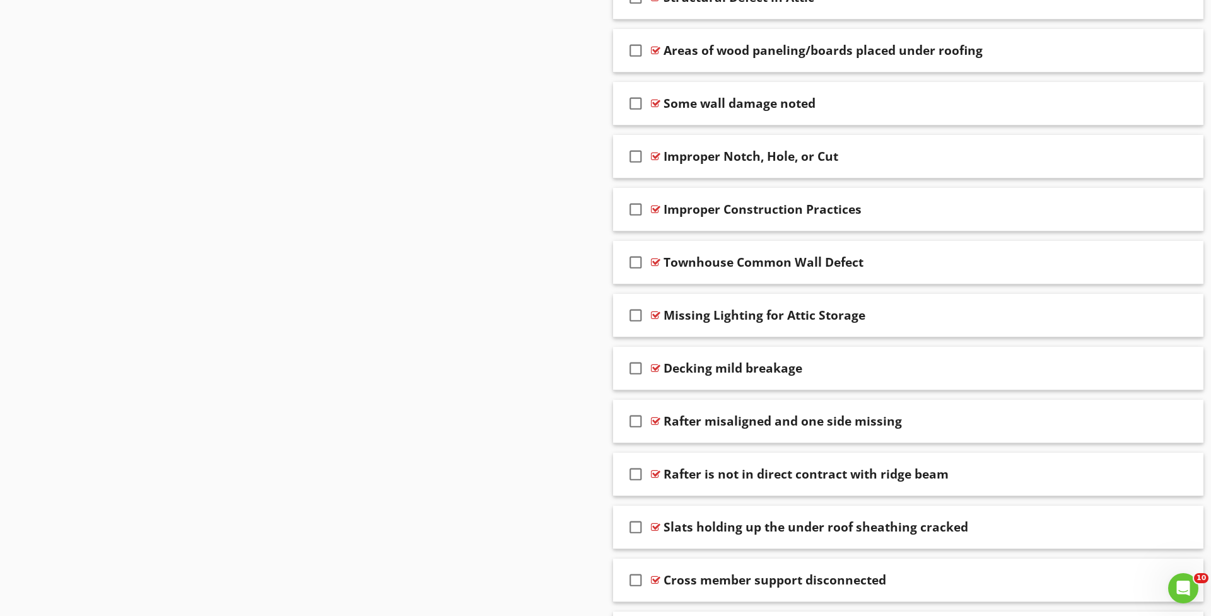
scroll to position [1569, 0]
drag, startPoint x: 708, startPoint y: 380, endPoint x: 691, endPoint y: 370, distance: 19.3
click at [691, 370] on div "check_box_outline_blank Decking mild breakage" at bounding box center [908, 368] width 590 height 44
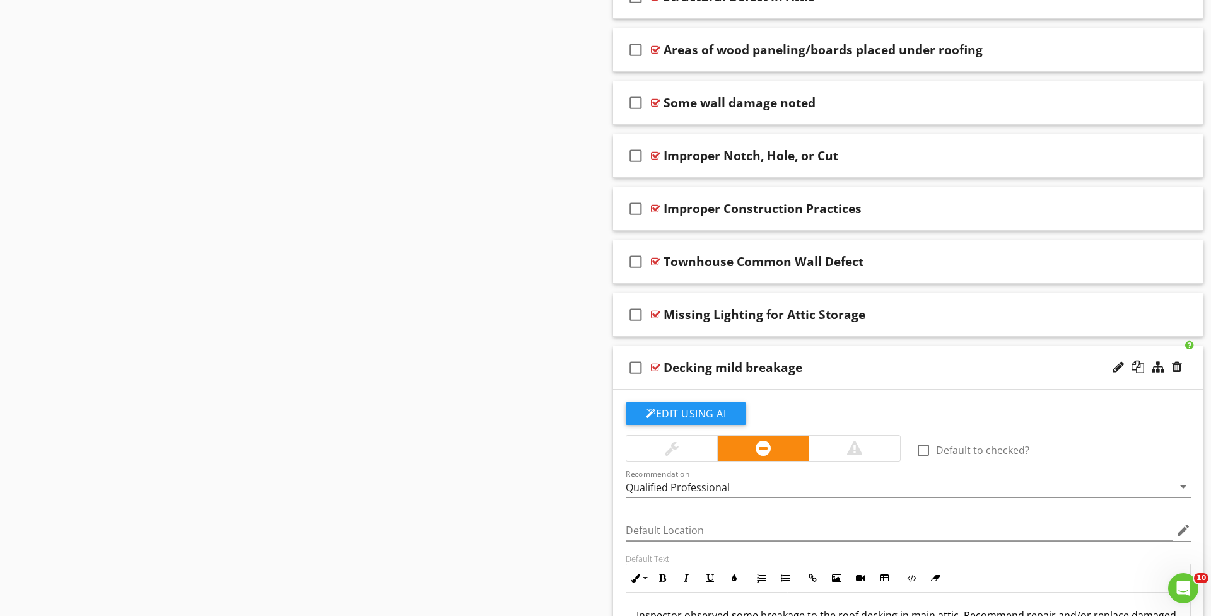
click at [689, 382] on div "check_box_outline_blank Decking mild breakage" at bounding box center [908, 368] width 590 height 44
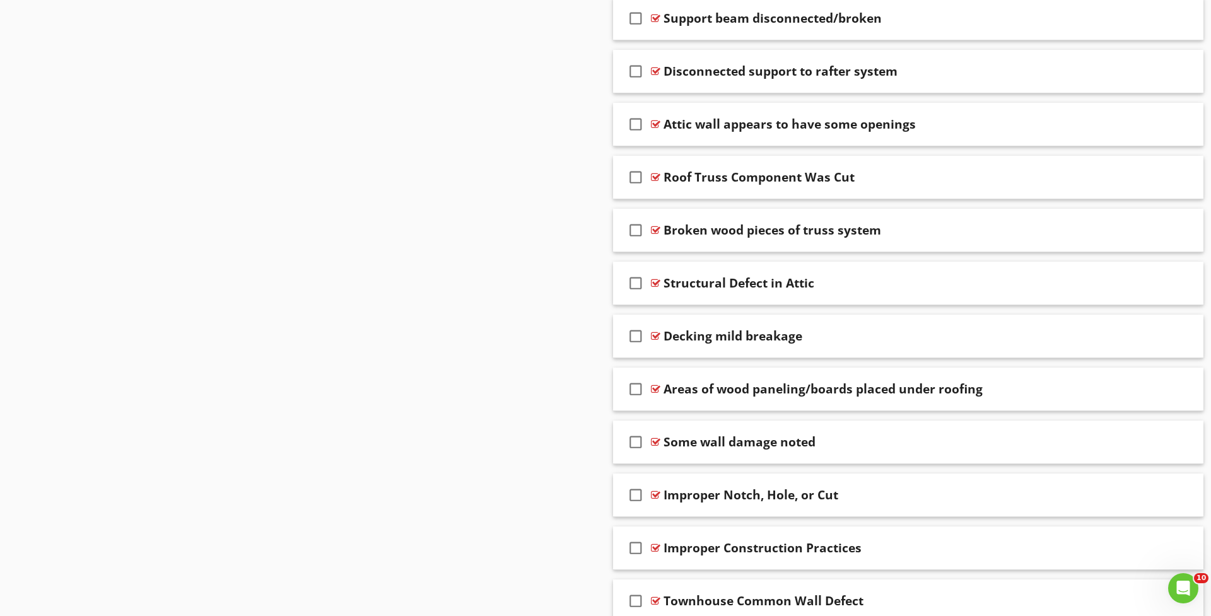
scroll to position [1281, 0]
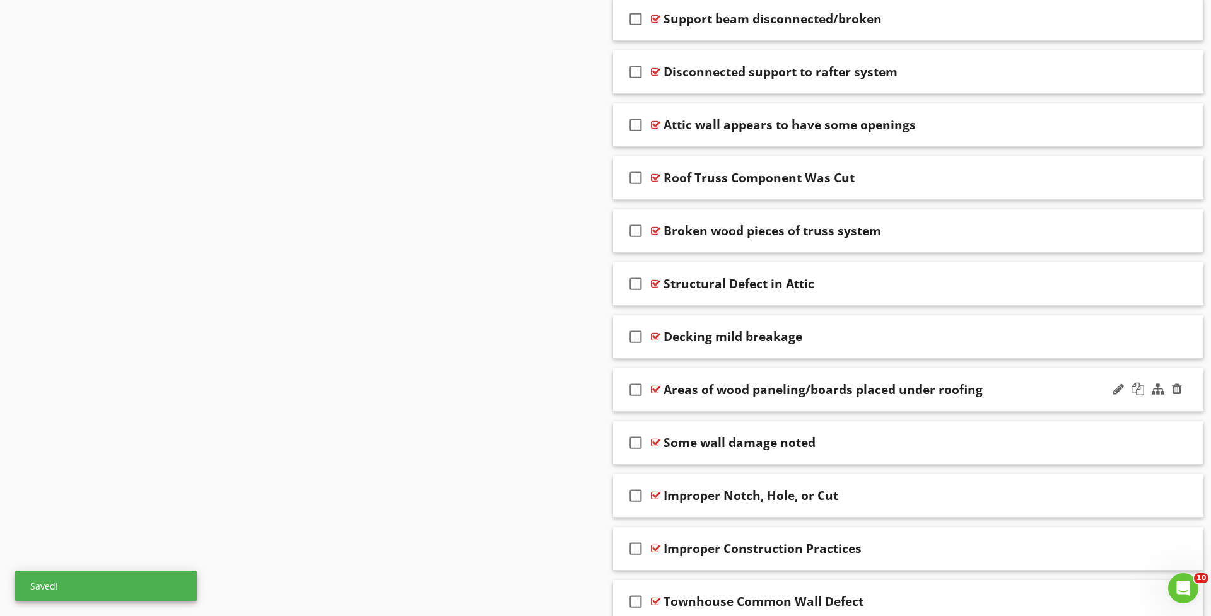
click at [697, 399] on div "check_box_outline_blank Areas of wood paneling/boards placed under roofing" at bounding box center [908, 390] width 590 height 44
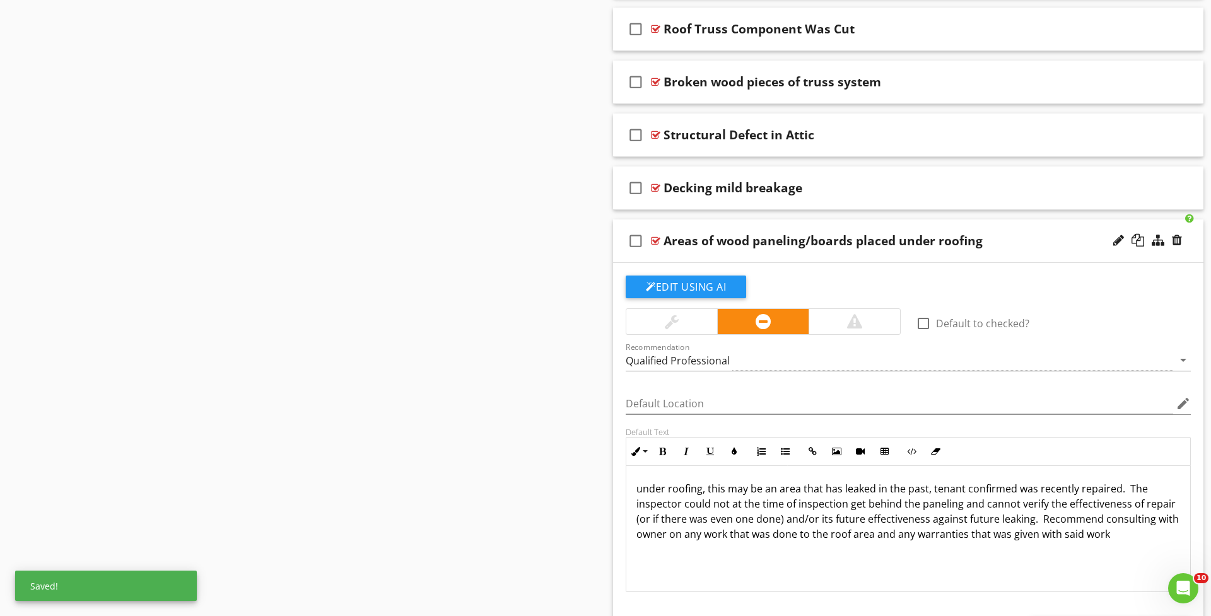
scroll to position [1431, 0]
click at [674, 252] on div "check_box_outline_blank Areas of wood paneling/boards placed under roofing" at bounding box center [908, 241] width 590 height 44
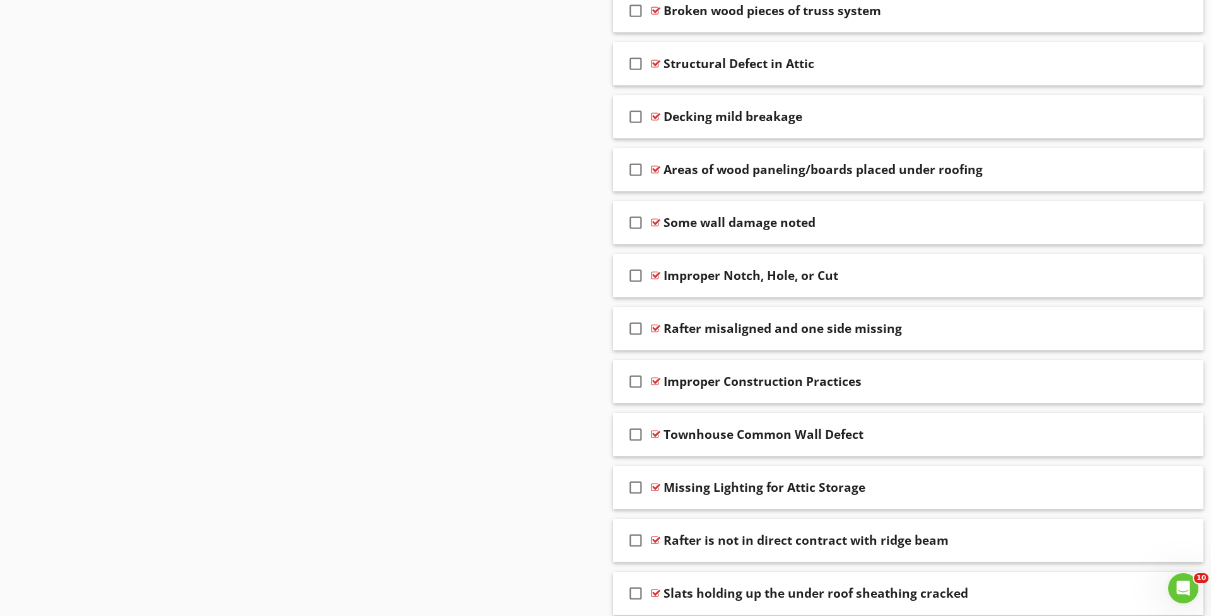
scroll to position [1500, 1]
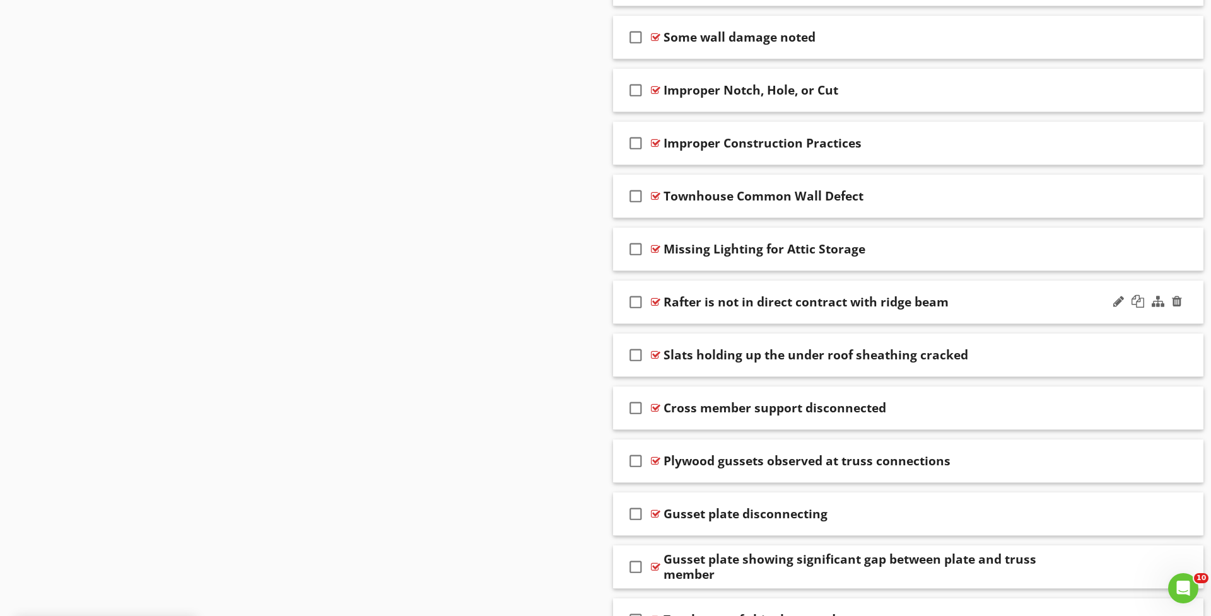
drag, startPoint x: 697, startPoint y: 312, endPoint x: 693, endPoint y: 304, distance: 8.5
click at [693, 304] on div "check_box_outline_blank Rafter is not in direct contract with ridge beam" at bounding box center [908, 303] width 590 height 44
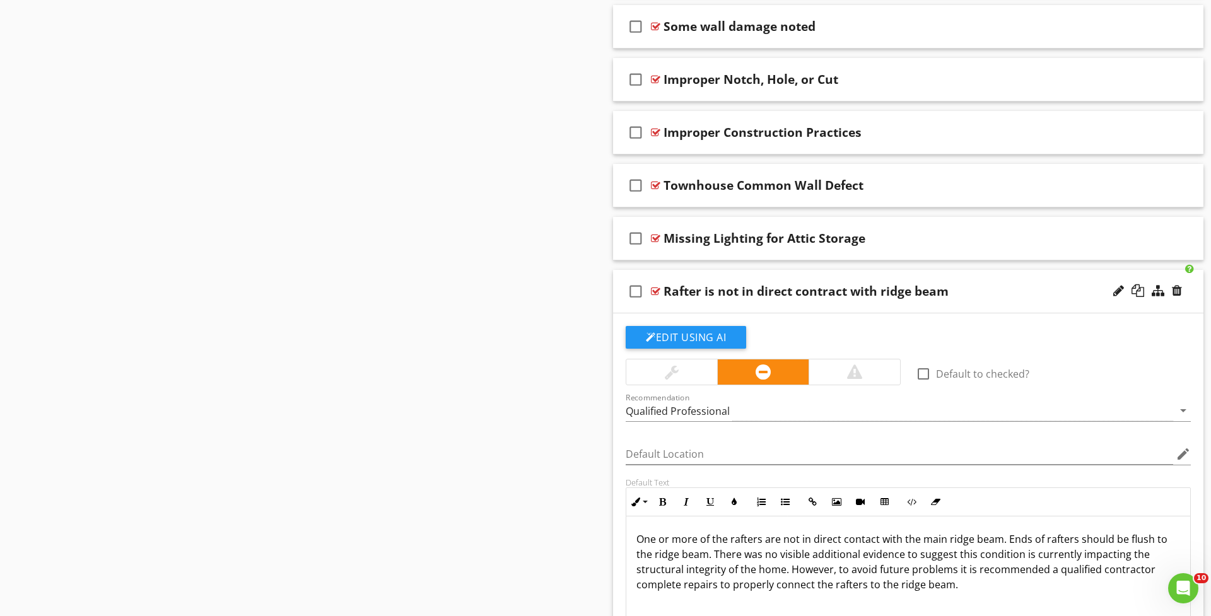
scroll to position [1751, 1]
click at [691, 305] on div "check_box_outline_blank Rafter is not in direct contract with ridge beam" at bounding box center [908, 292] width 590 height 44
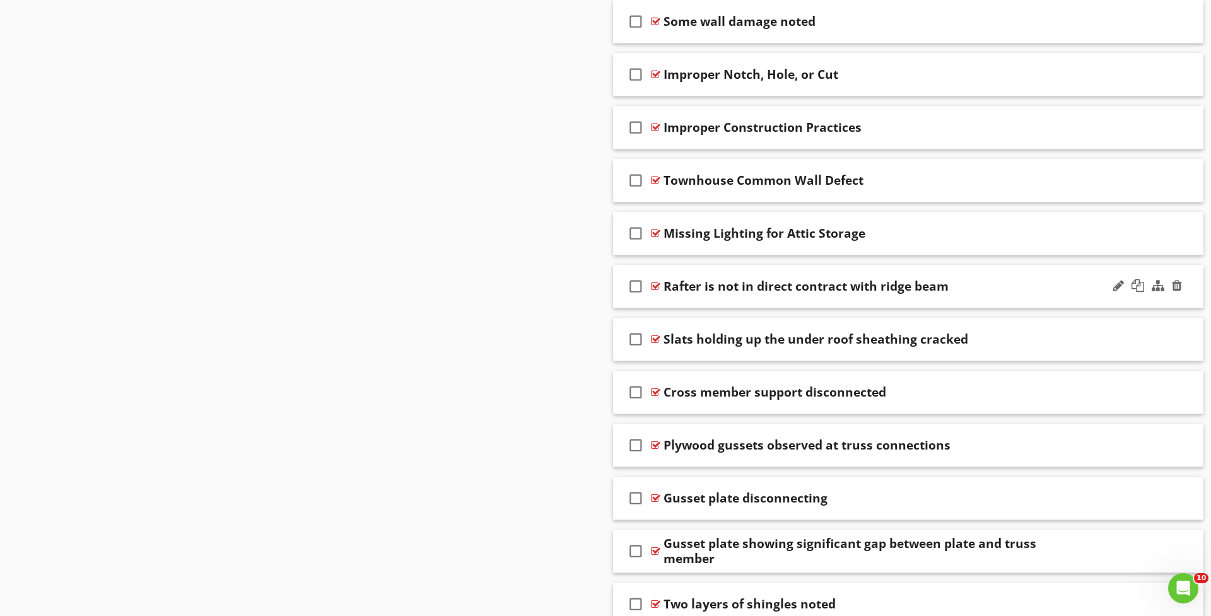
scroll to position [0, 0]
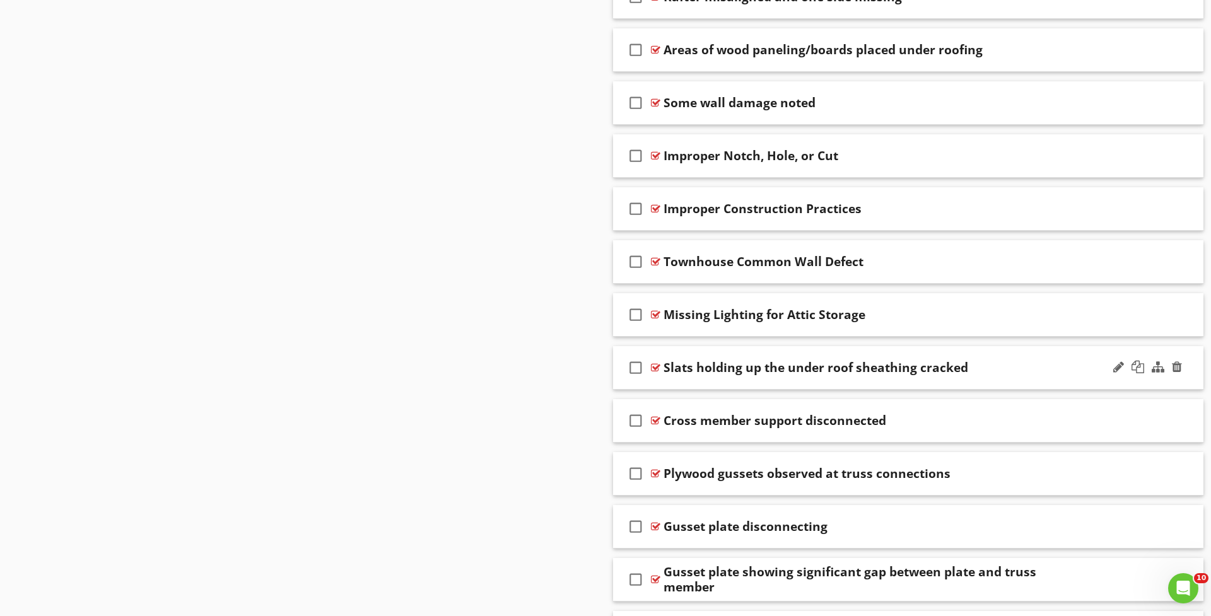
drag, startPoint x: 695, startPoint y: 378, endPoint x: 694, endPoint y: 350, distance: 28.4
click at [694, 346] on div "check_box_outline_blank Slats holding up the under roof sheathing cracked" at bounding box center [908, 368] width 590 height 44
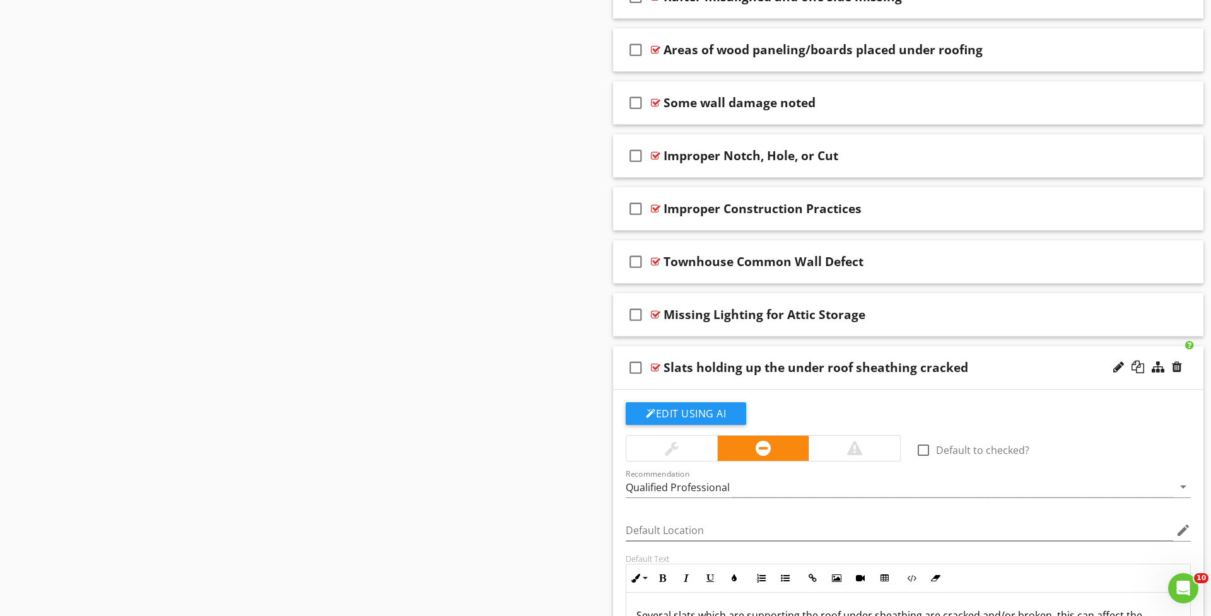
click at [681, 377] on div "check_box_outline_blank Slats holding up the under roof sheathing cracked" at bounding box center [908, 368] width 590 height 44
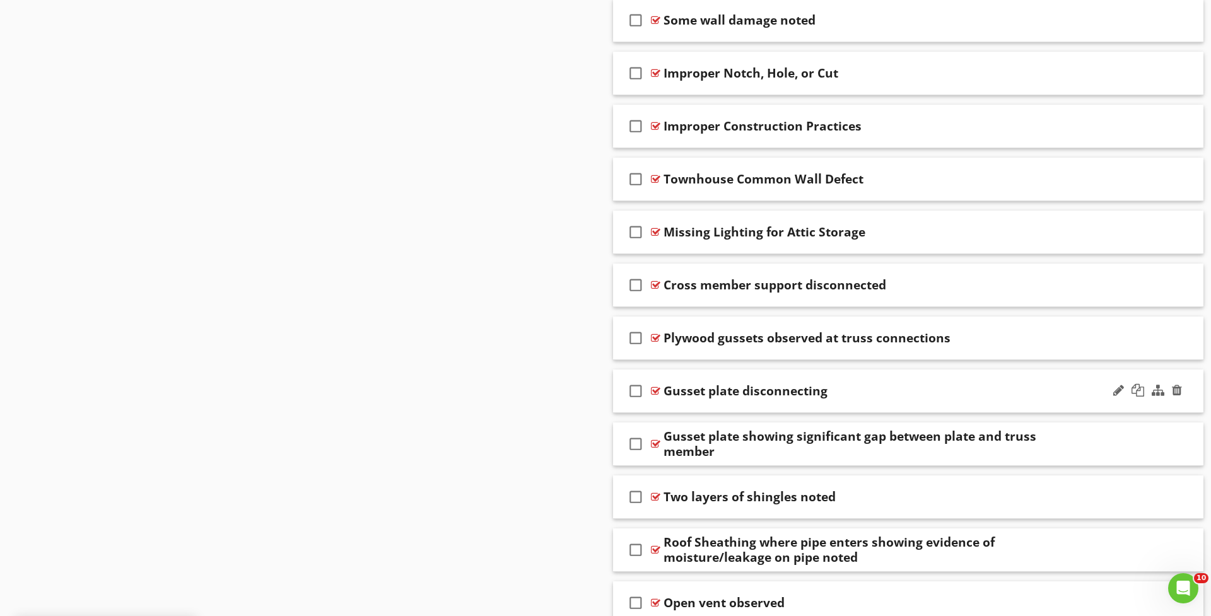
scroll to position [1867, 0]
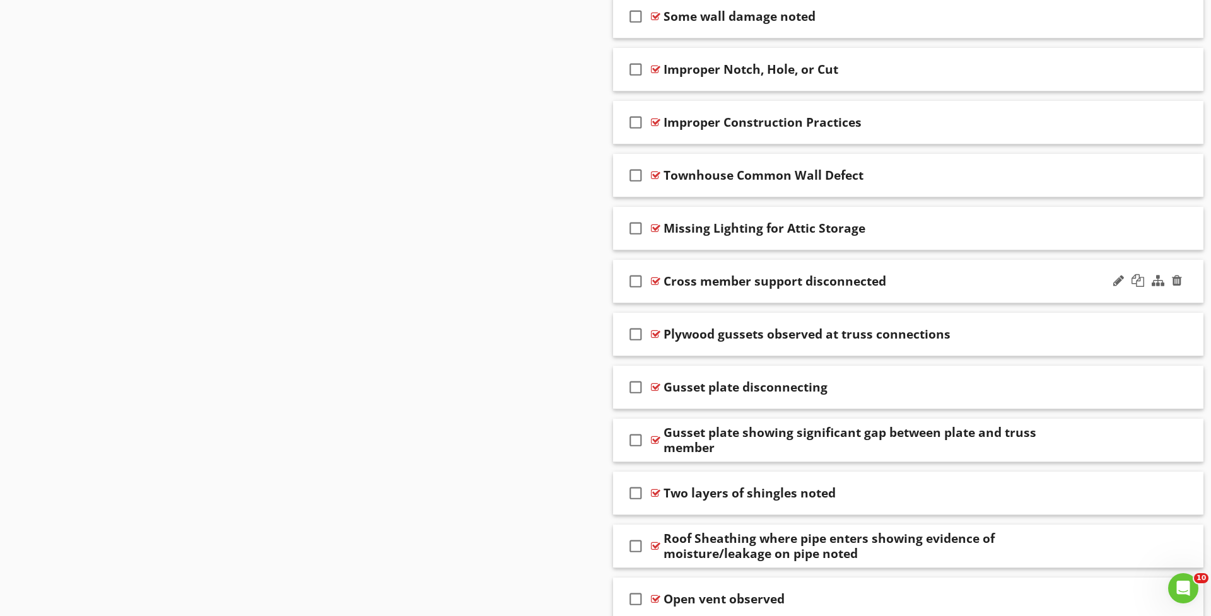
click at [663, 284] on div "check_box_outline_blank Cross member support disconnected" at bounding box center [908, 282] width 590 height 44
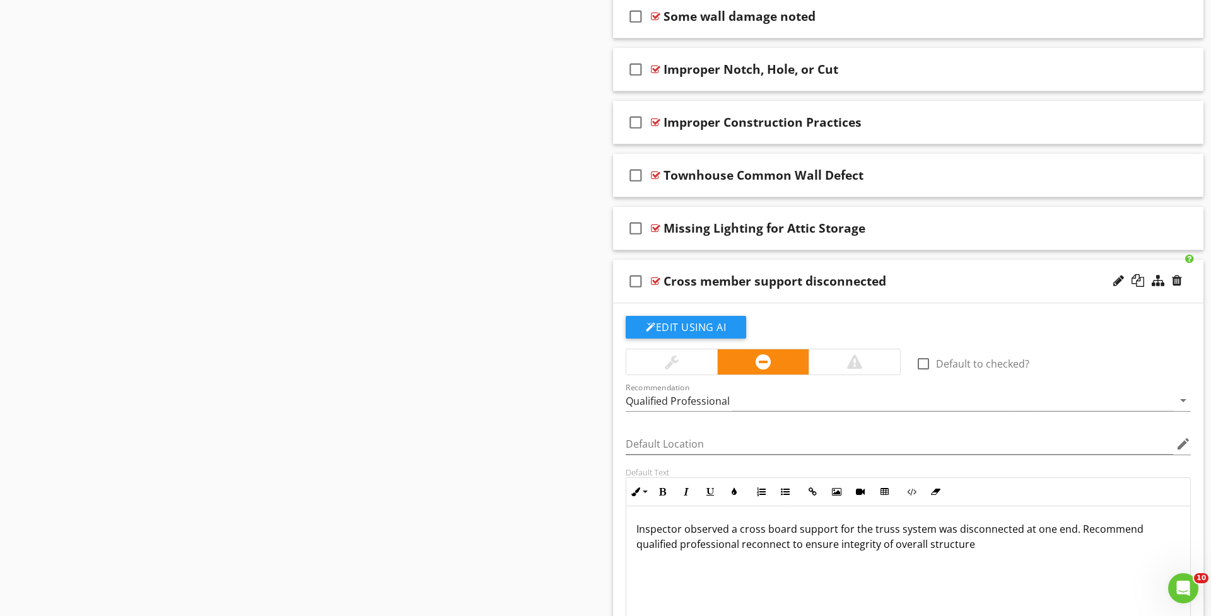
click at [664, 295] on div "check_box_outline_blank Cross member support disconnected" at bounding box center [908, 282] width 590 height 44
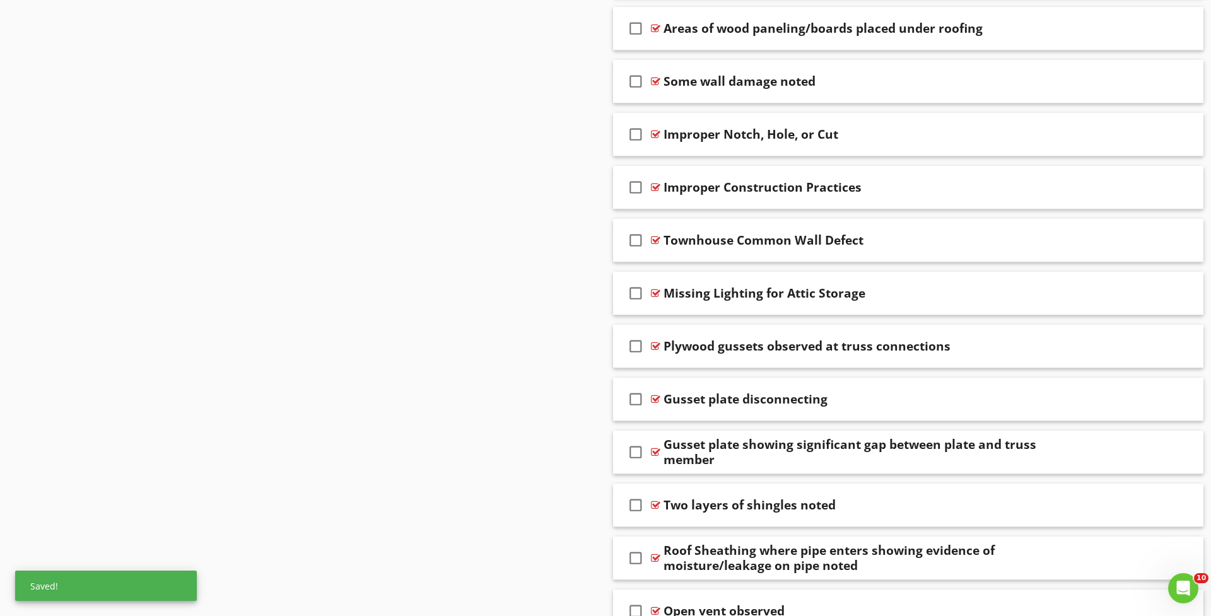
scroll to position [1863, 0]
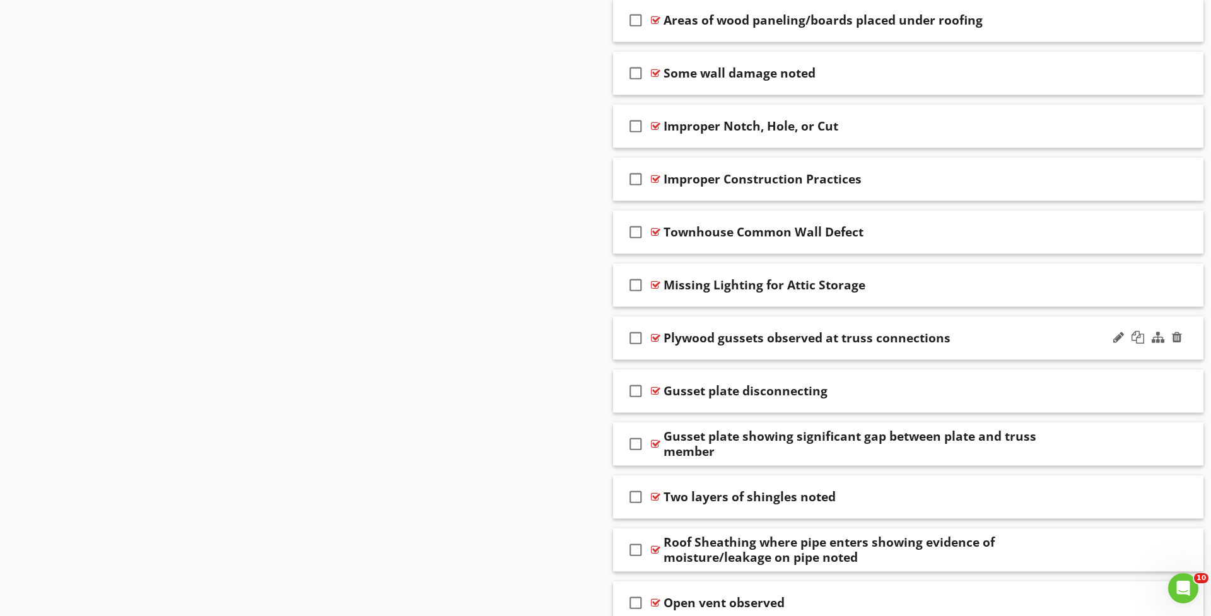
drag, startPoint x: 679, startPoint y: 300, endPoint x: 678, endPoint y: 315, distance: 15.2
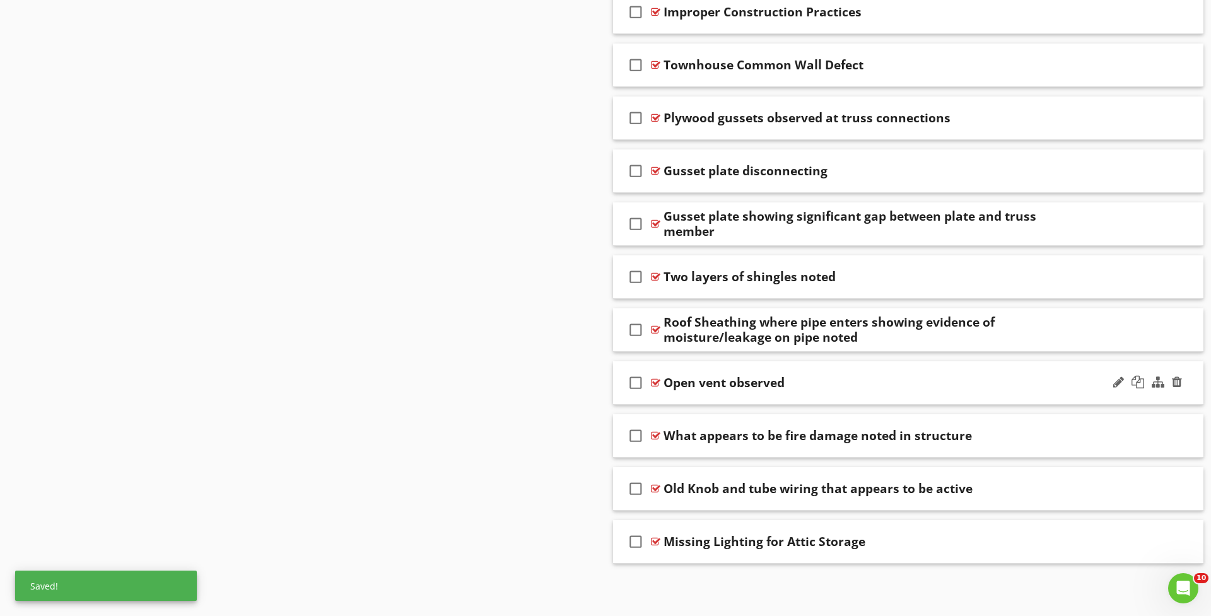
scroll to position [2030, 0]
drag, startPoint x: 681, startPoint y: 81, endPoint x: 683, endPoint y: 252, distance: 170.9
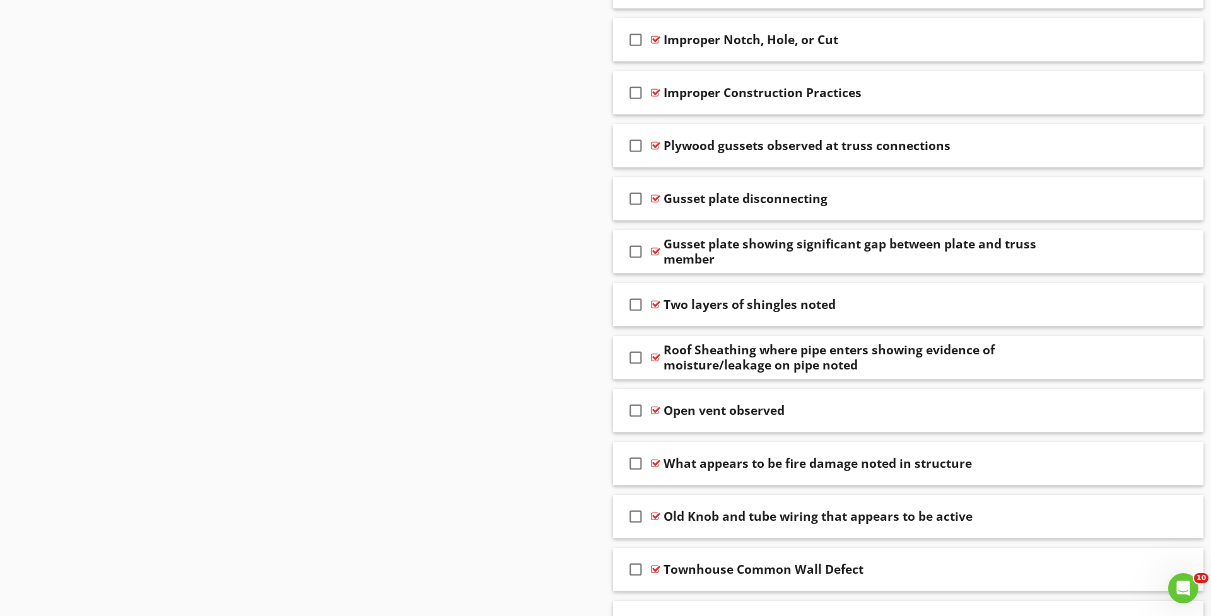
scroll to position [1952, 0]
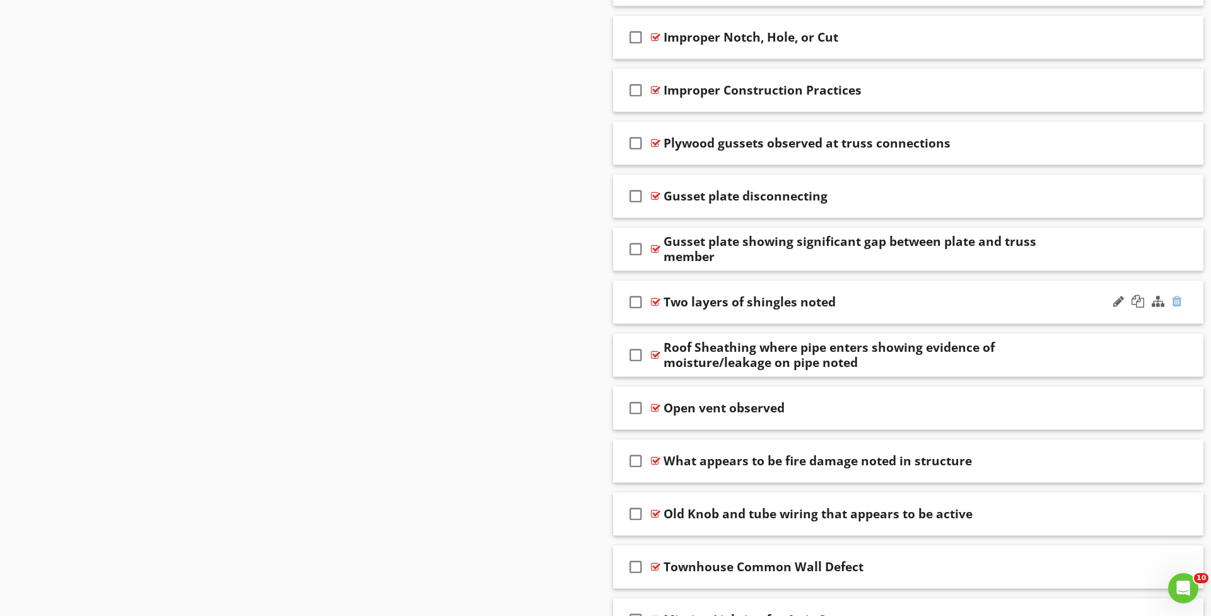
click at [1174, 296] on div at bounding box center [1177, 301] width 10 height 13
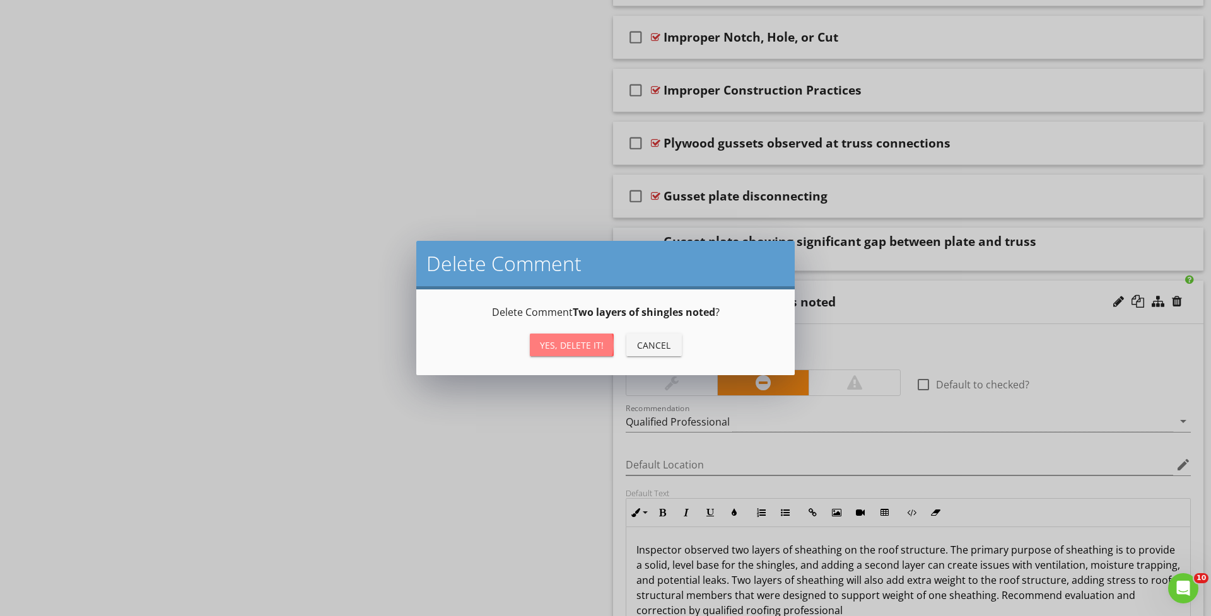
drag, startPoint x: 574, startPoint y: 337, endPoint x: 838, endPoint y: 425, distance: 277.8
click at [582, 342] on button "Yes, Delete it!" at bounding box center [572, 345] width 84 height 23
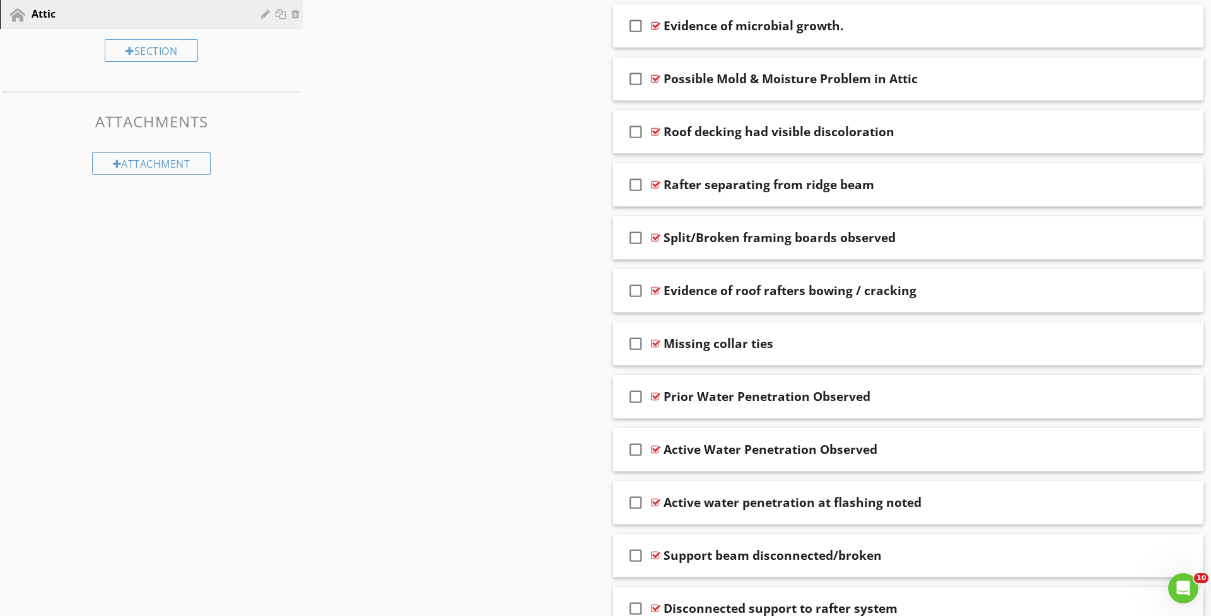
scroll to position [746, 0]
click at [699, 247] on div "check_box_outline_blank Split/Broken framing boards observed" at bounding box center [908, 238] width 590 height 44
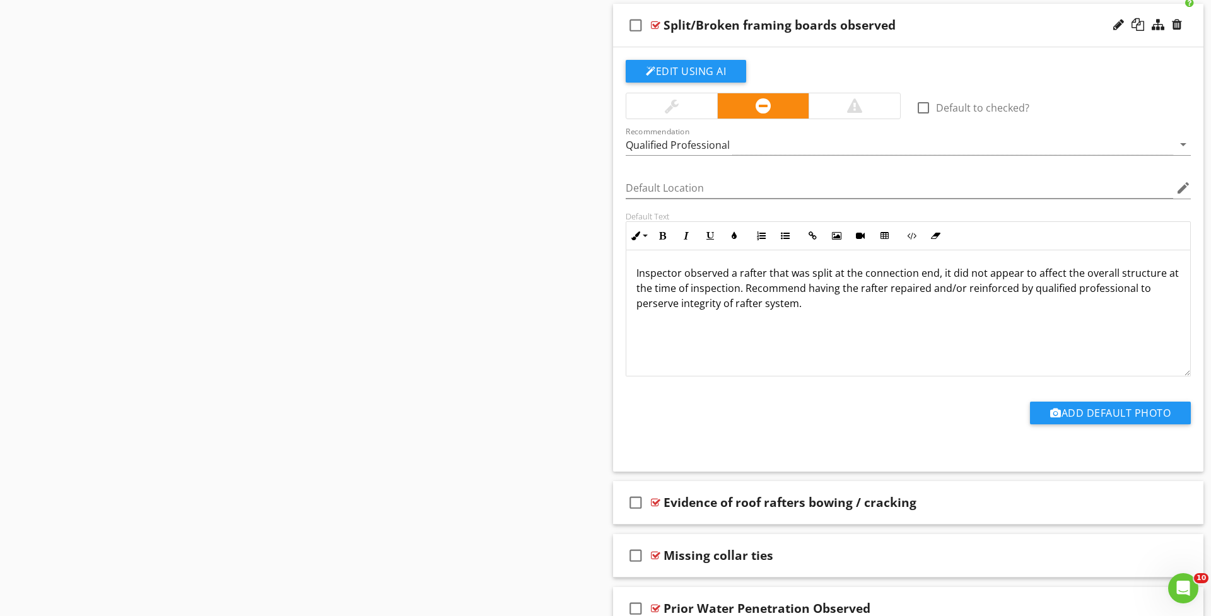
scroll to position [959, 1]
click at [562, 151] on div "Sections Inspection Details Roof Exterior Cooling Attached Garage Detached Gara…" at bounding box center [605, 603] width 1211 height 2890
click at [841, 41] on div "check_box_outline_blank Split/Broken framing boards observed" at bounding box center [908, 25] width 590 height 44
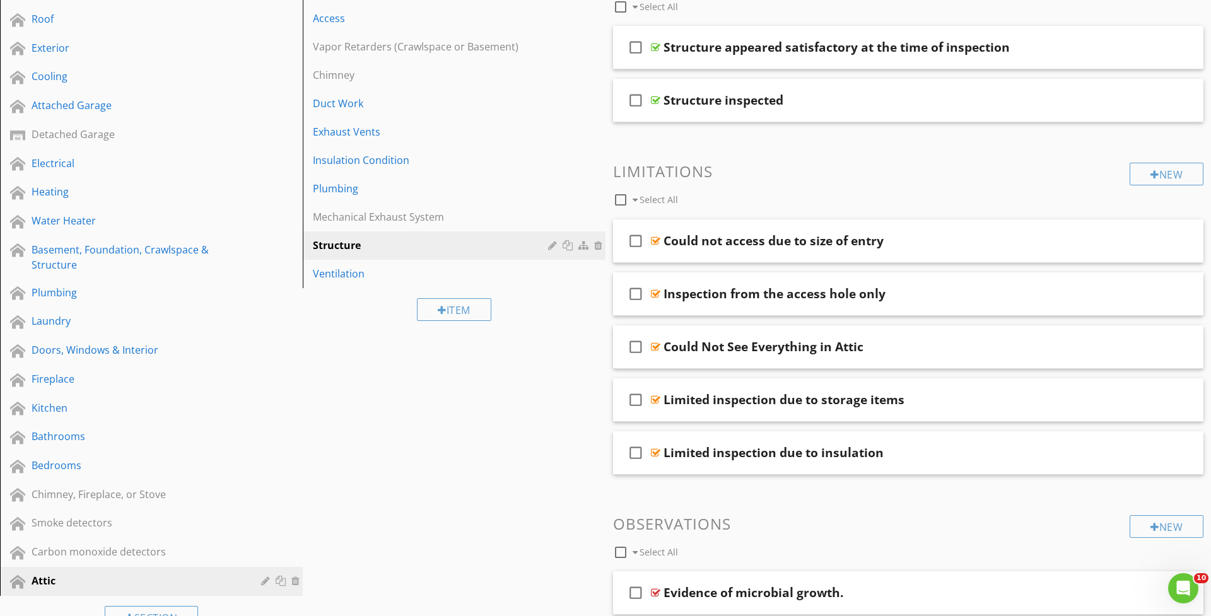
scroll to position [163, 0]
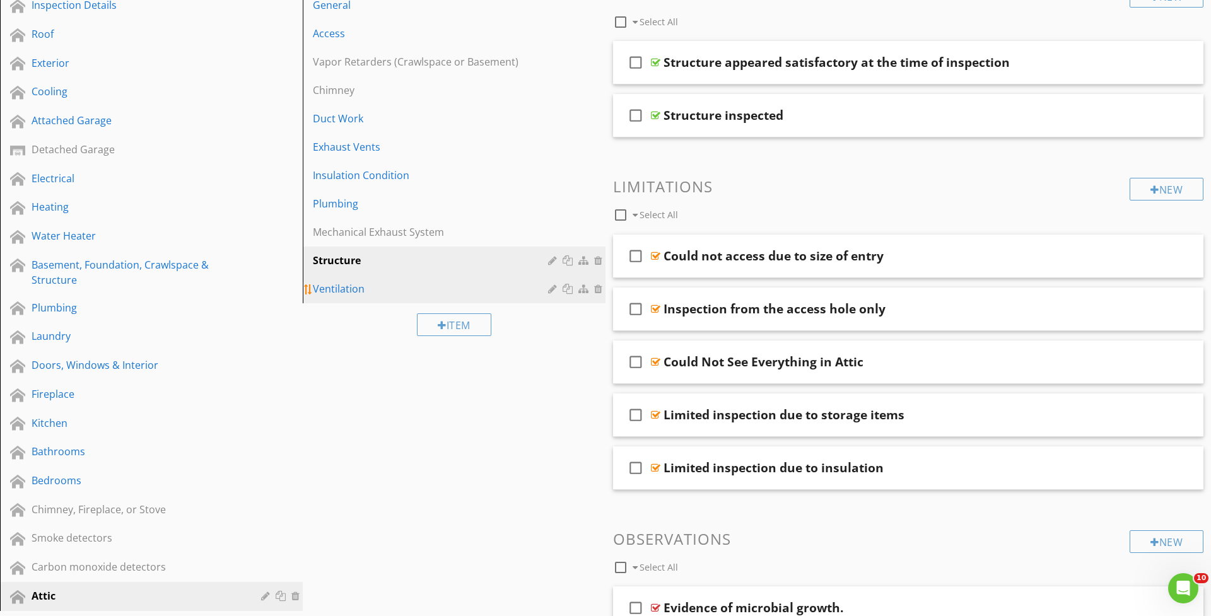
drag, startPoint x: 349, startPoint y: 288, endPoint x: 332, endPoint y: 282, distance: 18.5
click at [349, 288] on div "Ventilation" at bounding box center [432, 288] width 239 height 15
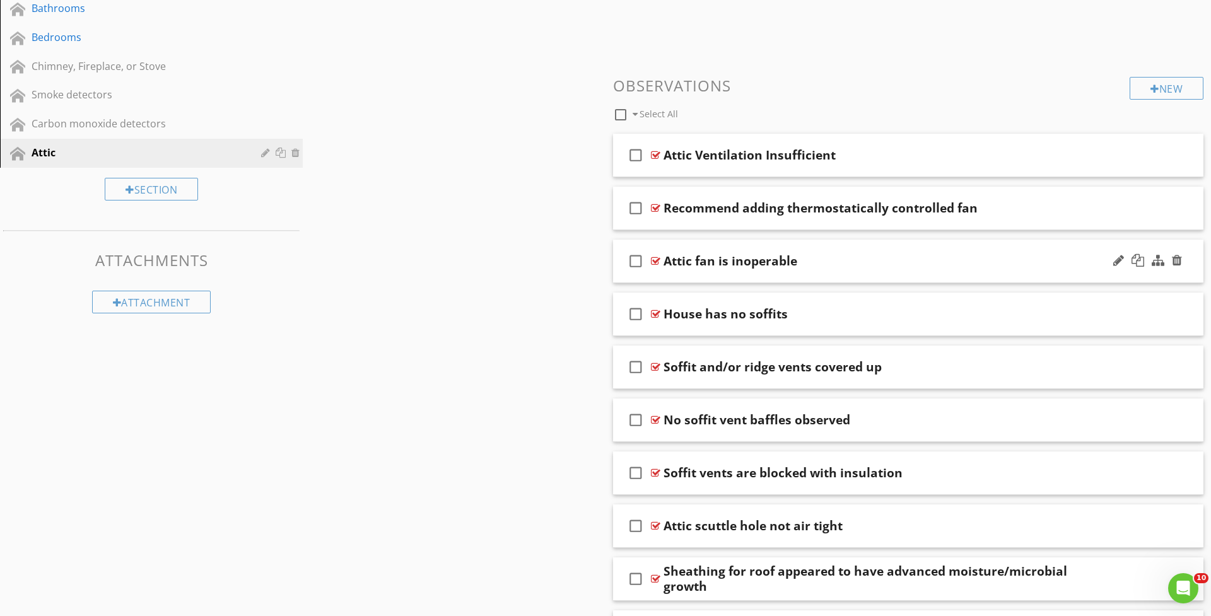
scroll to position [607, 0]
click at [668, 276] on div "check_box_outline_blank Attic fan is inoperable" at bounding box center [908, 261] width 590 height 44
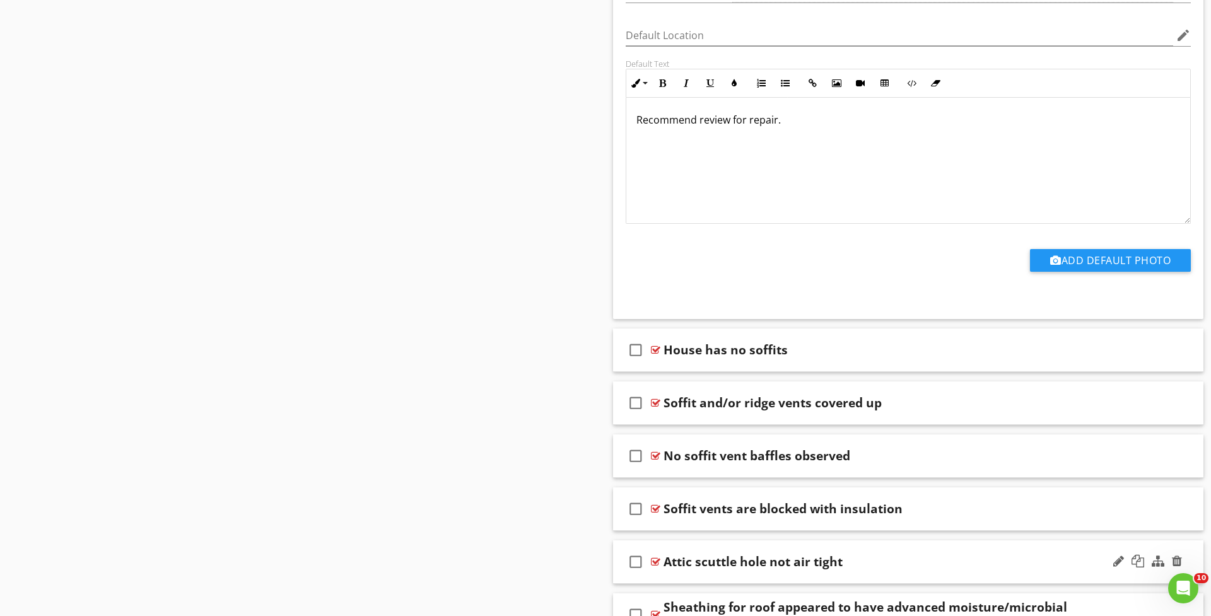
scroll to position [991, 0]
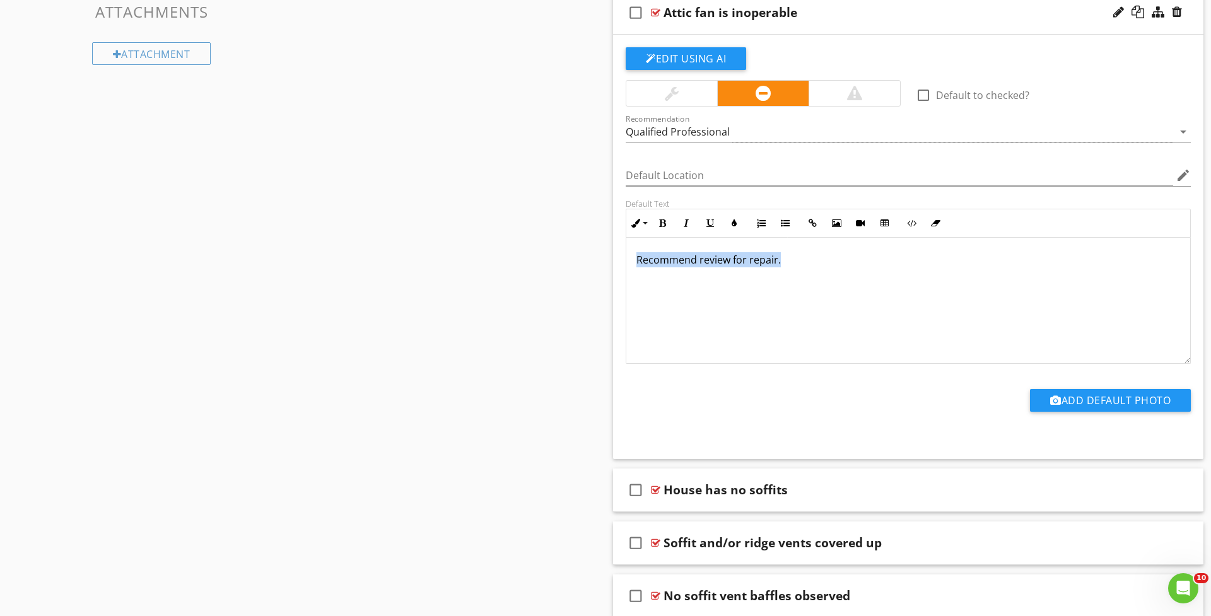
drag, startPoint x: 796, startPoint y: 277, endPoint x: 621, endPoint y: 254, distance: 176.2
click at [622, 254] on div "Default Text Inline Style XLarge Large Normal Small Light Small/Light Bold Ital…" at bounding box center [908, 281] width 580 height 165
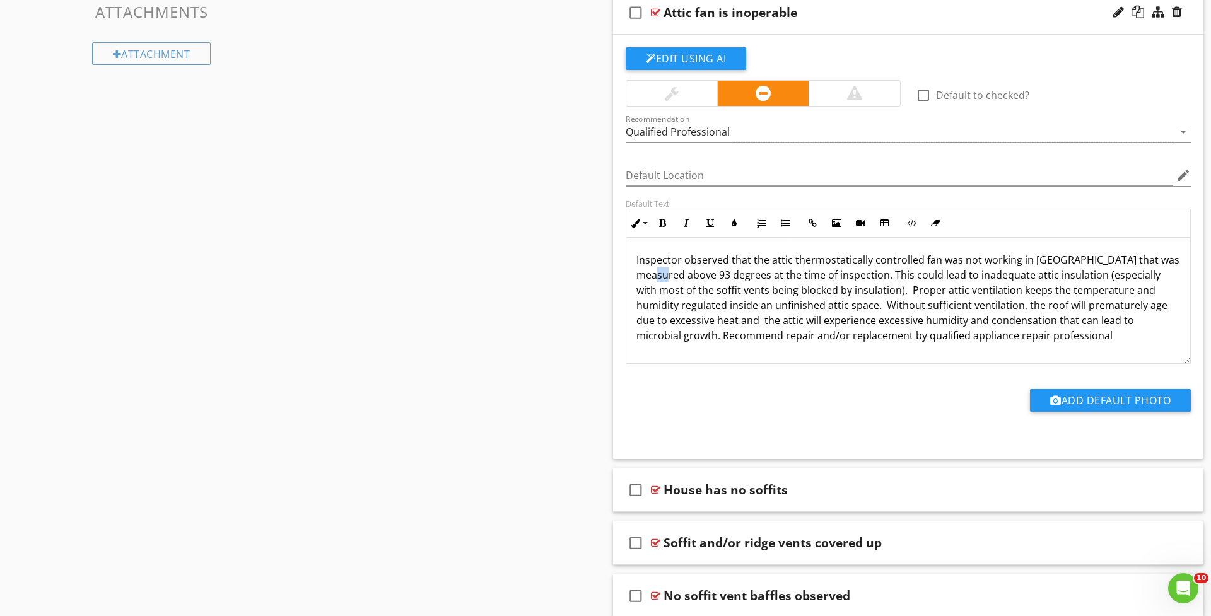
drag, startPoint x: 646, startPoint y: 272, endPoint x: 634, endPoint y: 271, distance: 11.4
click at [634, 271] on div "Inspector observed that the attic thermostatically controlled fan was not worki…" at bounding box center [908, 300] width 564 height 126
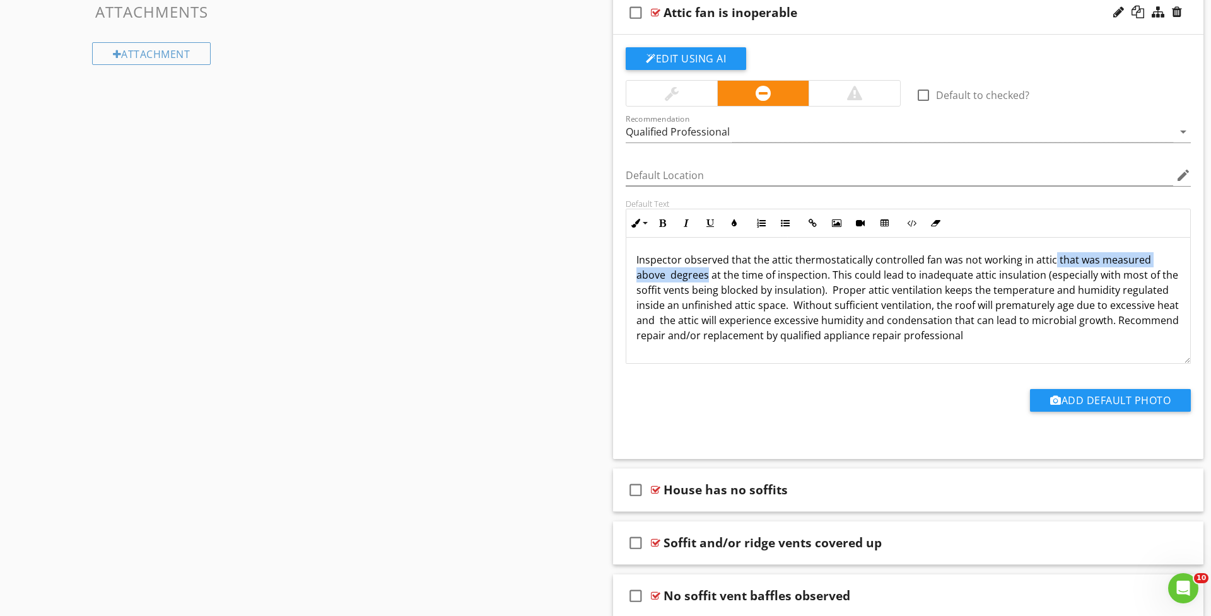
drag, startPoint x: 1051, startPoint y: 259, endPoint x: 675, endPoint y: 274, distance: 375.5
click at [675, 274] on p "Inspector observed that the attic thermostatically controlled fan was not worki…" at bounding box center [908, 297] width 544 height 91
click at [843, 276] on p "Inspector observed that the attic thermostatically controlled fan was not worki…" at bounding box center [908, 297] width 544 height 91
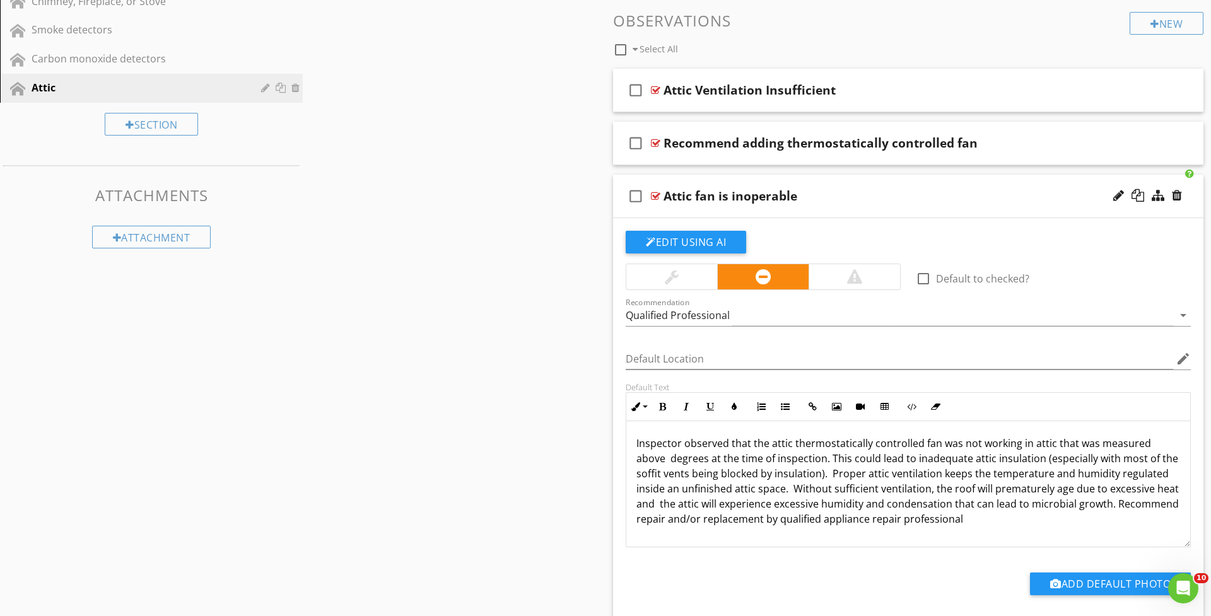
scroll to position [671, 0]
click at [858, 197] on div "Attic fan is inoperable" at bounding box center [875, 196] width 424 height 15
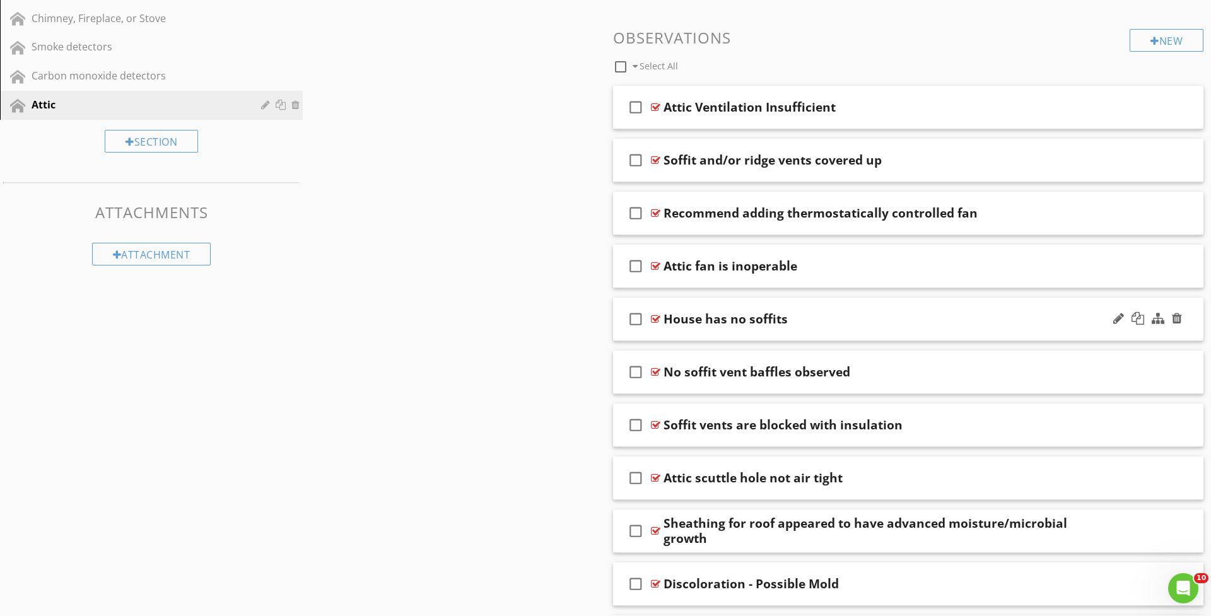
scroll to position [648, 0]
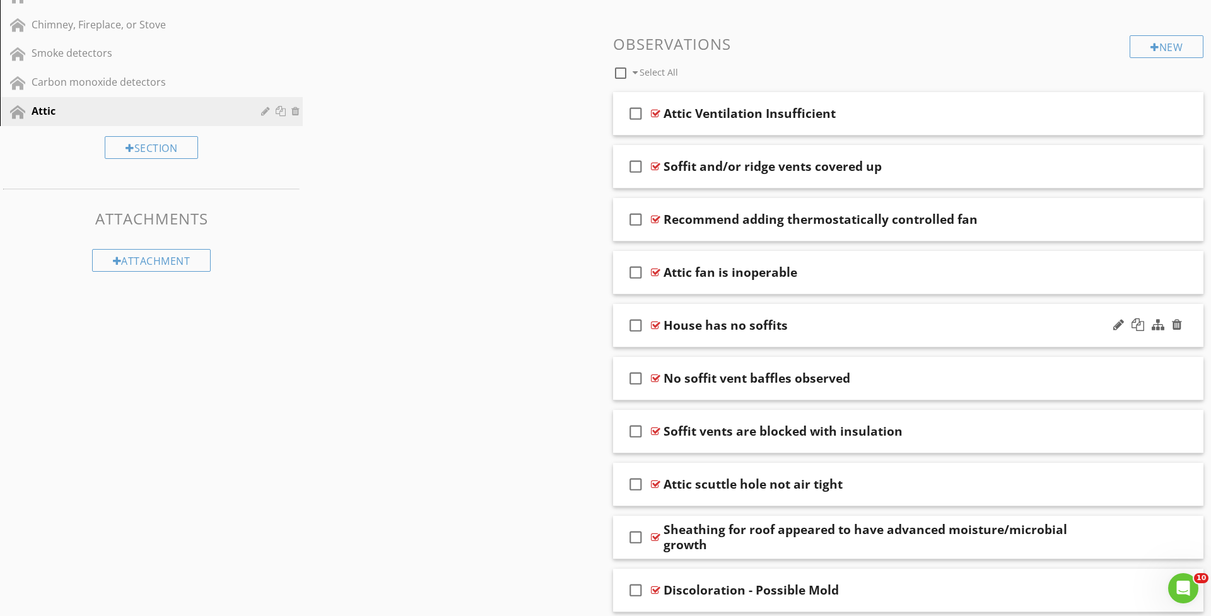
drag, startPoint x: 687, startPoint y: 388, endPoint x: 682, endPoint y: 303, distance: 85.3
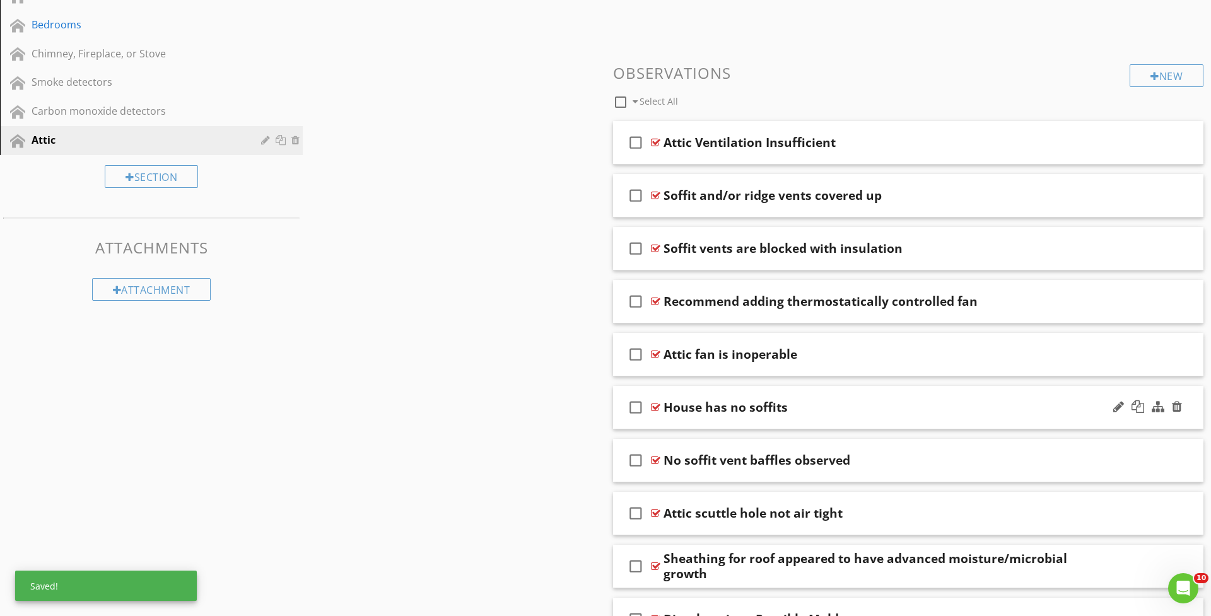
scroll to position [621, 0]
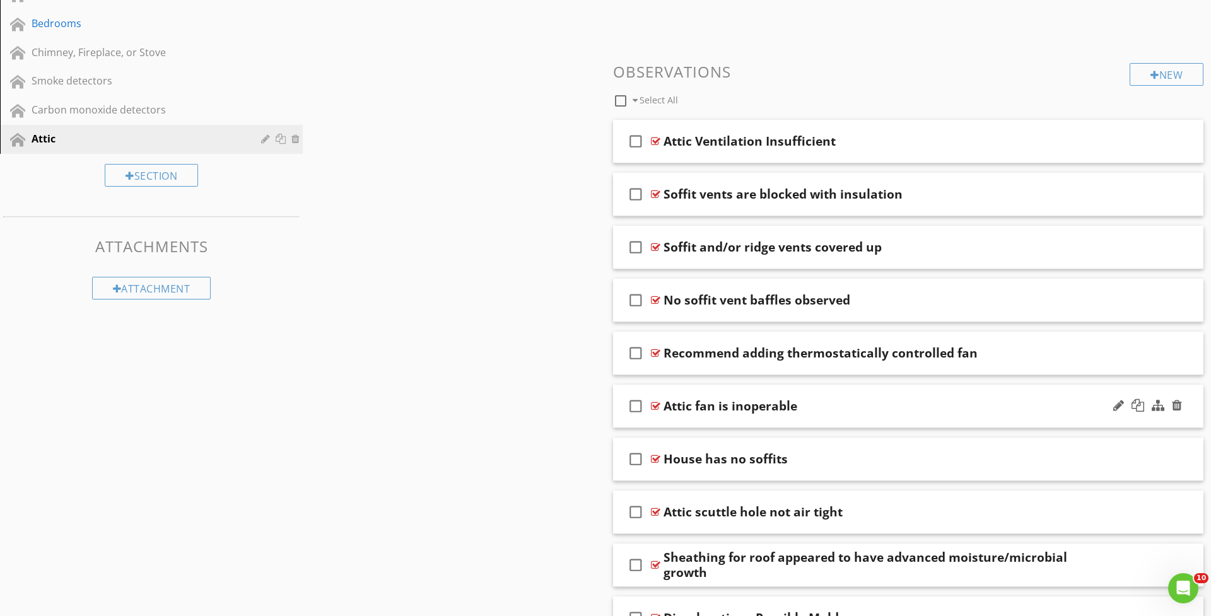
drag, startPoint x: 790, startPoint y: 465, endPoint x: 750, endPoint y: 404, distance: 72.6
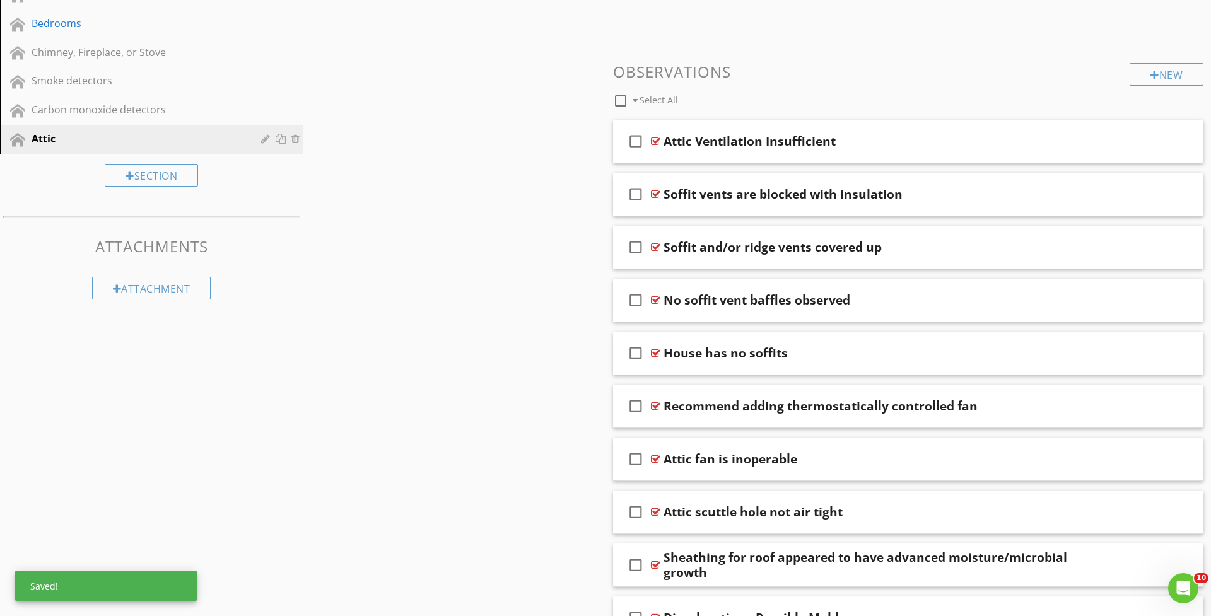
drag, startPoint x: 793, startPoint y: 418, endPoint x: 793, endPoint y: 324, distance: 94.6
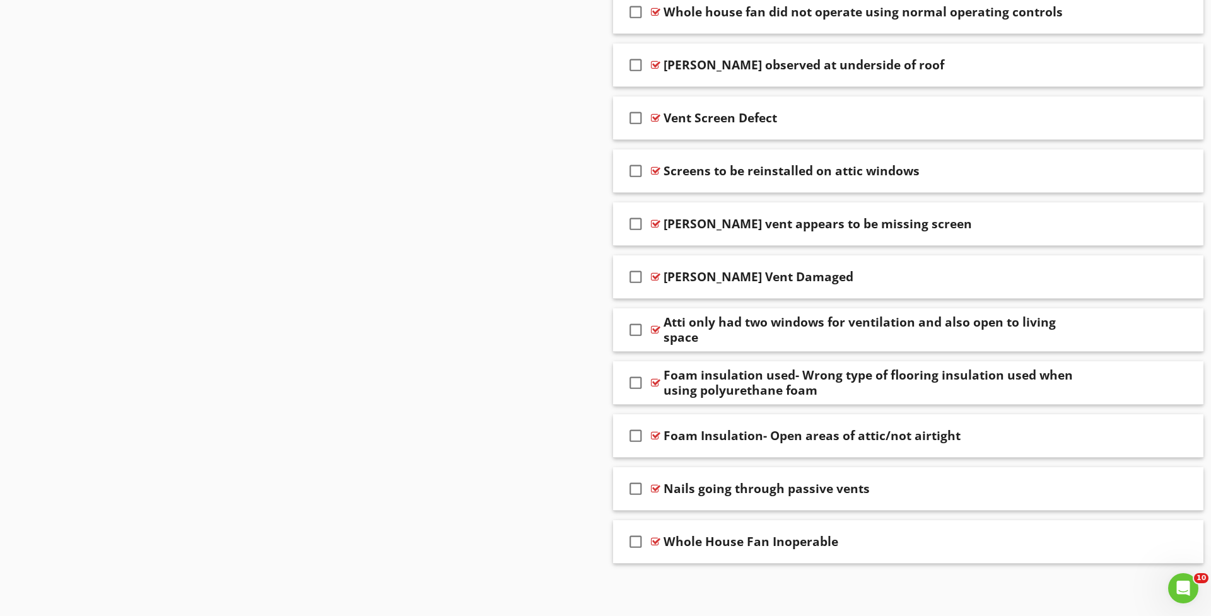
scroll to position [1279, 0]
click at [797, 342] on div "Atti only had two windows for ventilation and also open to living space" at bounding box center [875, 330] width 424 height 30
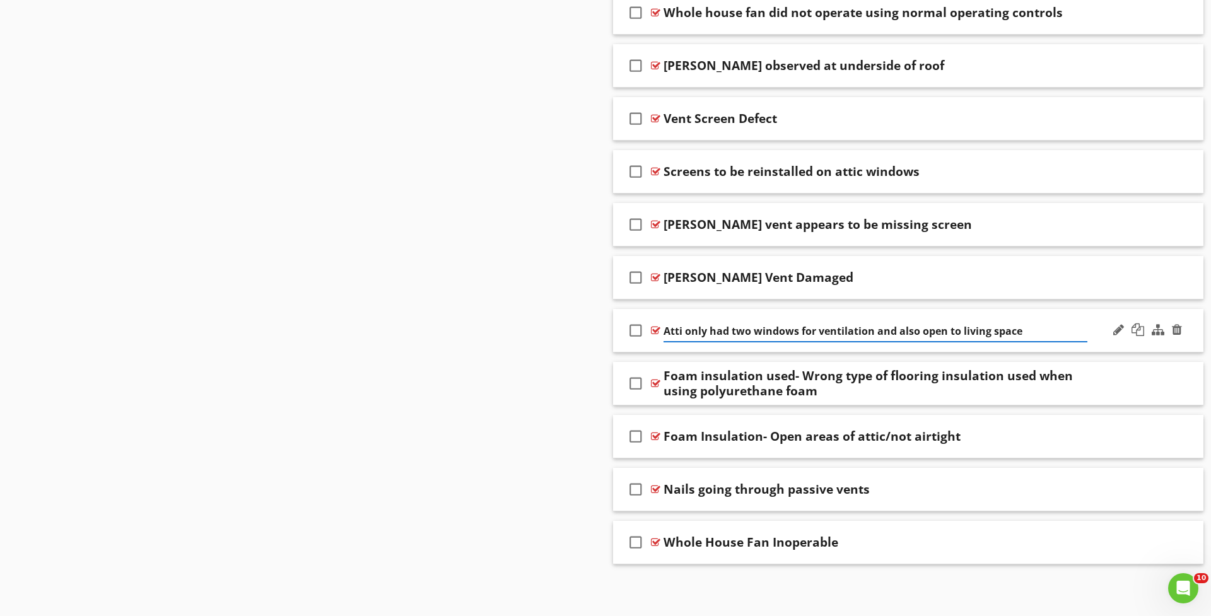
click at [717, 343] on div "check_box_outline_blank Atti only had two windows for ventilation and also open…" at bounding box center [908, 331] width 590 height 44
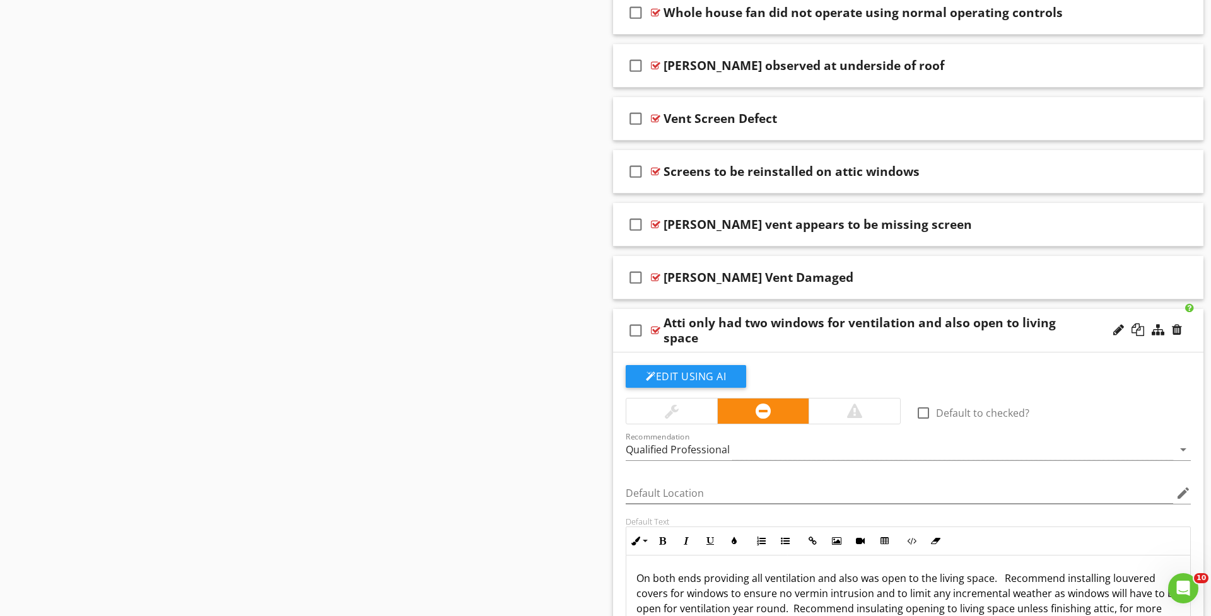
scroll to position [1324, 0]
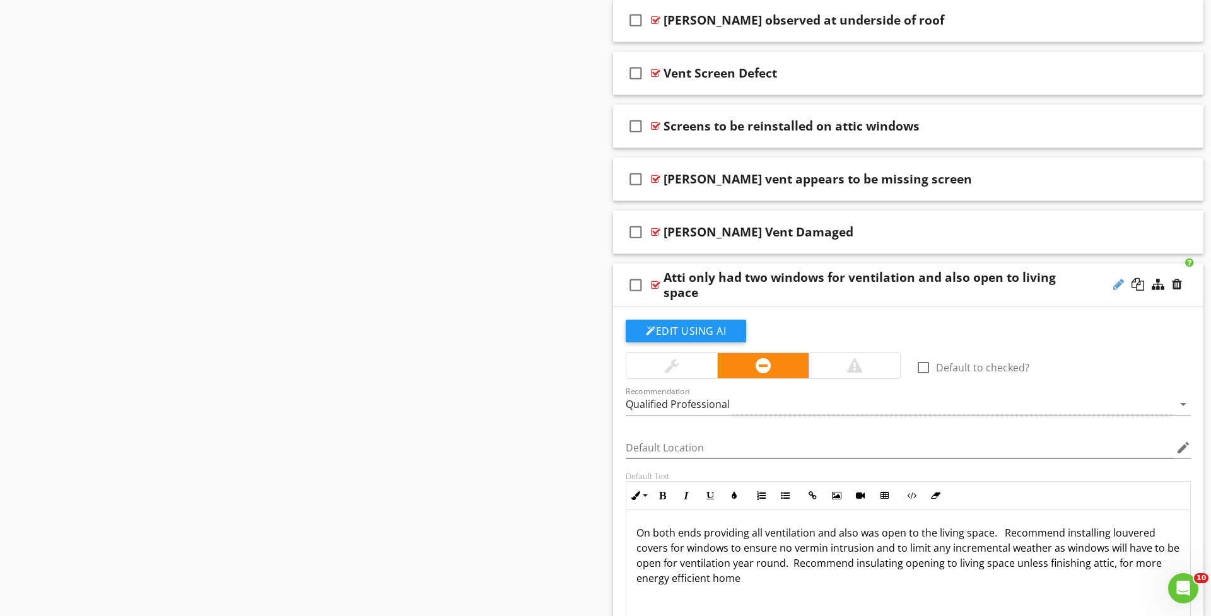
click at [1116, 283] on div at bounding box center [1118, 284] width 11 height 13
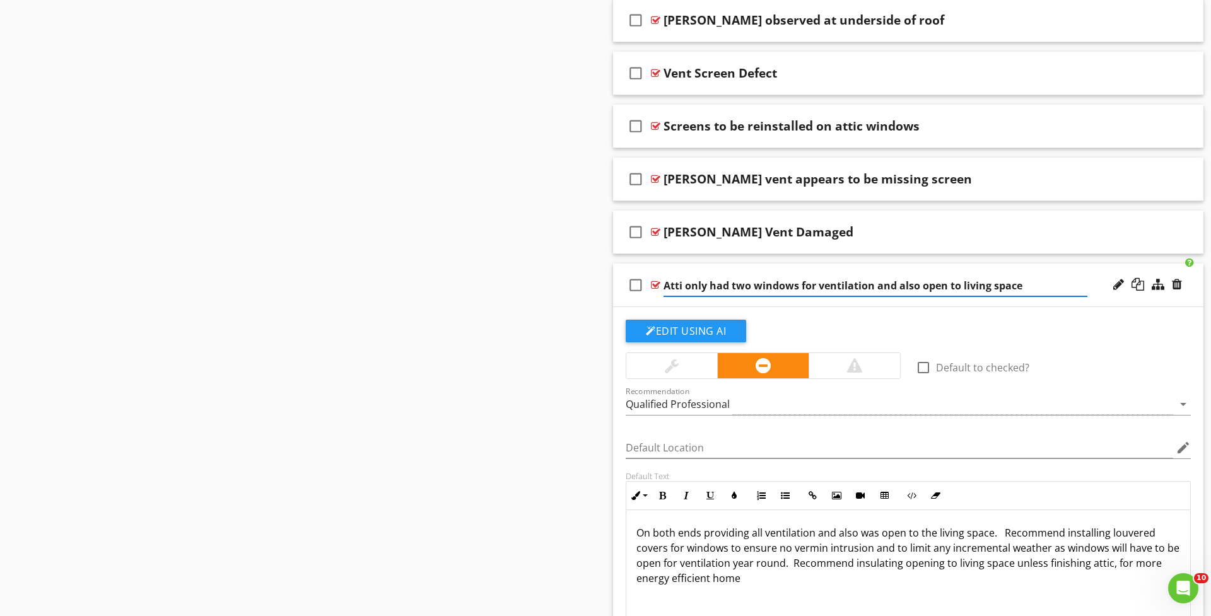
drag, startPoint x: 682, startPoint y: 288, endPoint x: 697, endPoint y: 288, distance: 14.5
click at [682, 288] on input "Atti only had two windows for ventilation and also open to living space" at bounding box center [875, 286] width 424 height 21
type input "Attic only had two windows for ventilation and also open to living space"
click at [914, 325] on div "Edit Using AI" at bounding box center [908, 336] width 565 height 33
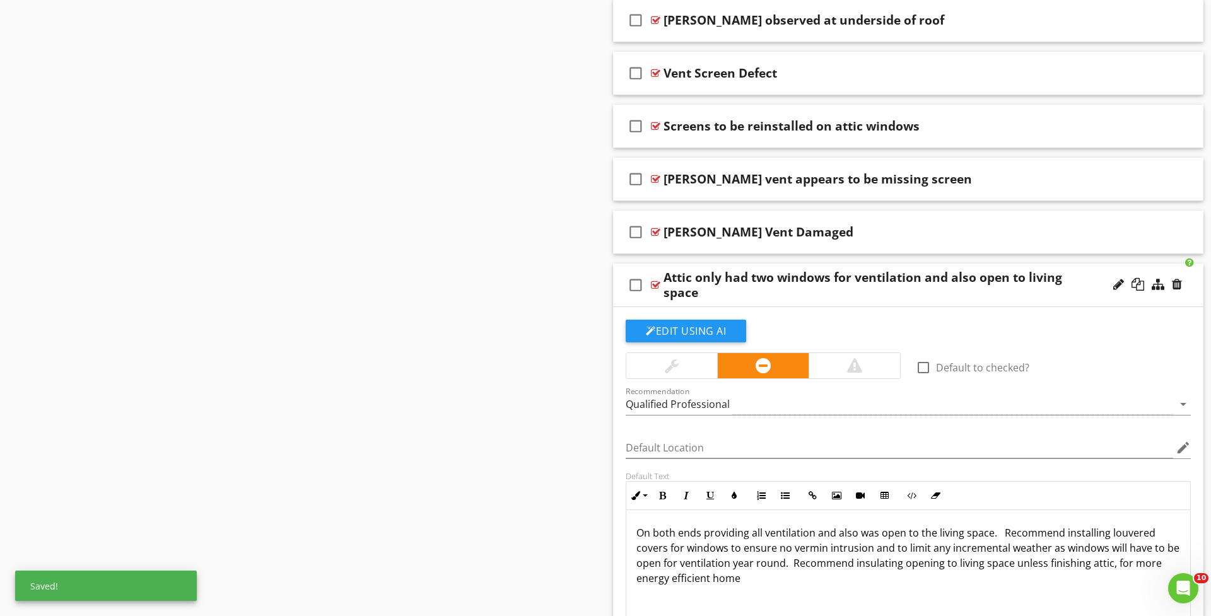
click at [891, 296] on div "Attic only had two windows for ventilation and also open to living space" at bounding box center [875, 285] width 424 height 30
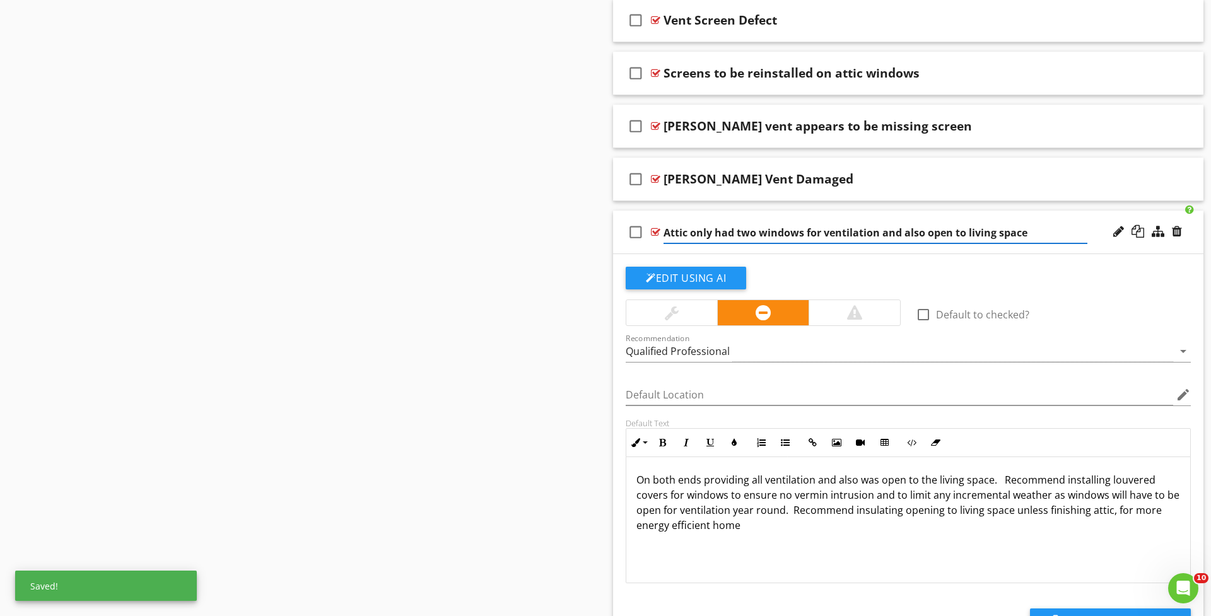
scroll to position [1377, 0]
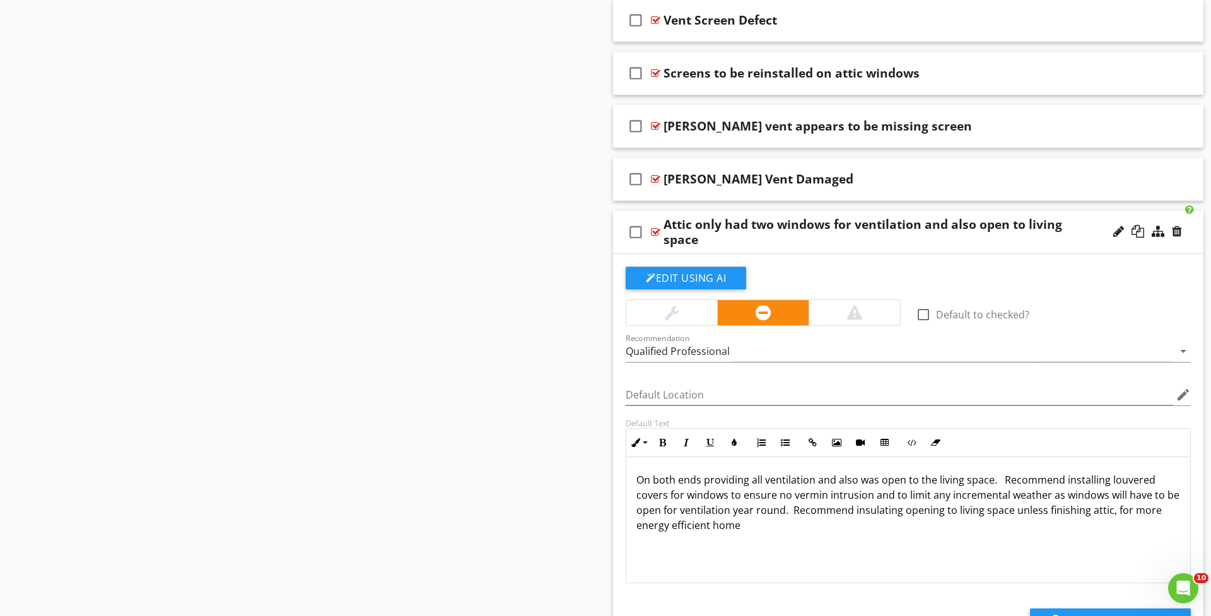
click at [781, 252] on div "check_box_outline_blank Attic only had two windows for ventilation and also ope…" at bounding box center [908, 233] width 590 height 44
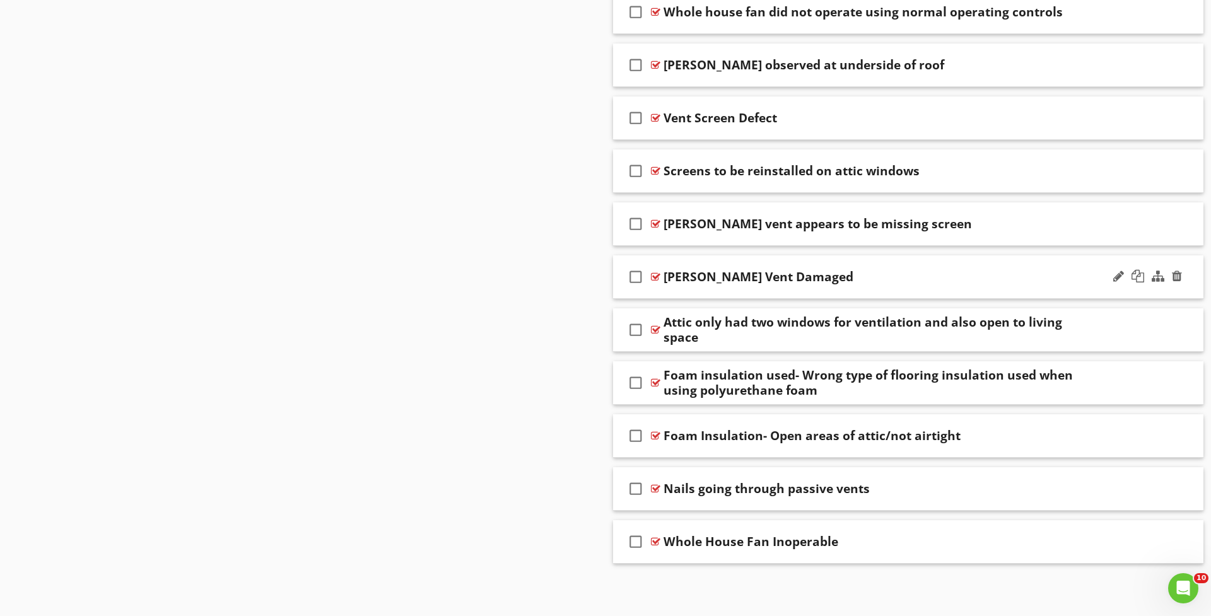
scroll to position [1279, 0]
click at [683, 446] on div "check_box_outline_blank Foam Insulation- Open areas of attic/not airtight" at bounding box center [908, 437] width 590 height 44
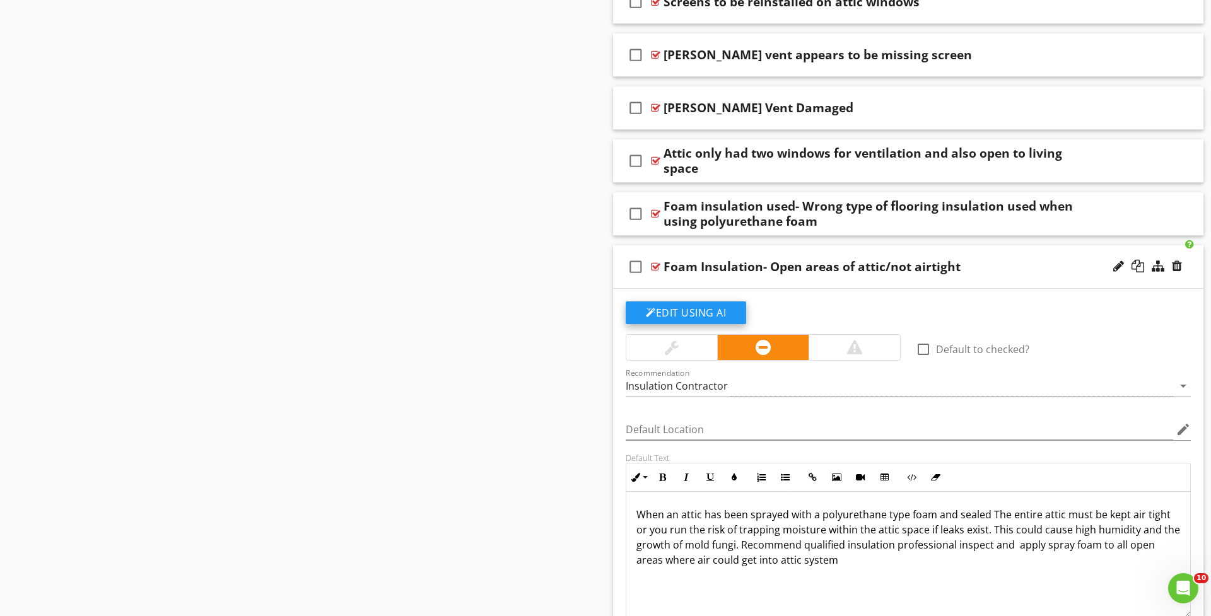
scroll to position [1449, 0]
click at [668, 280] on div "check_box_outline_blank Foam Insulation- Open areas of attic/not airtight" at bounding box center [908, 267] width 590 height 44
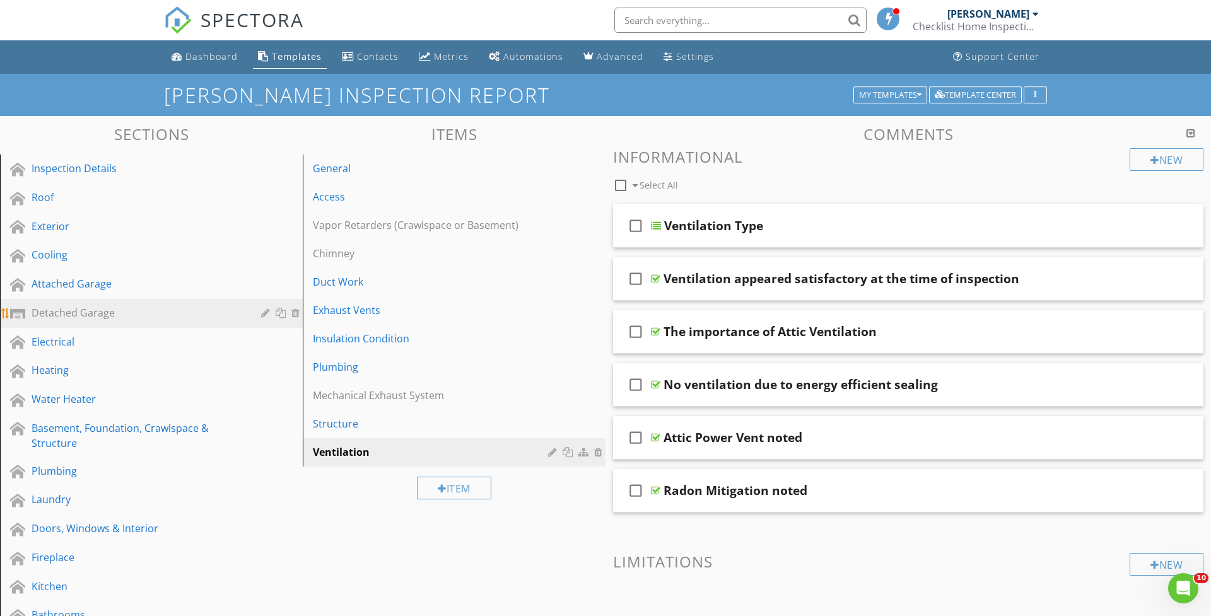
scroll to position [0, 0]
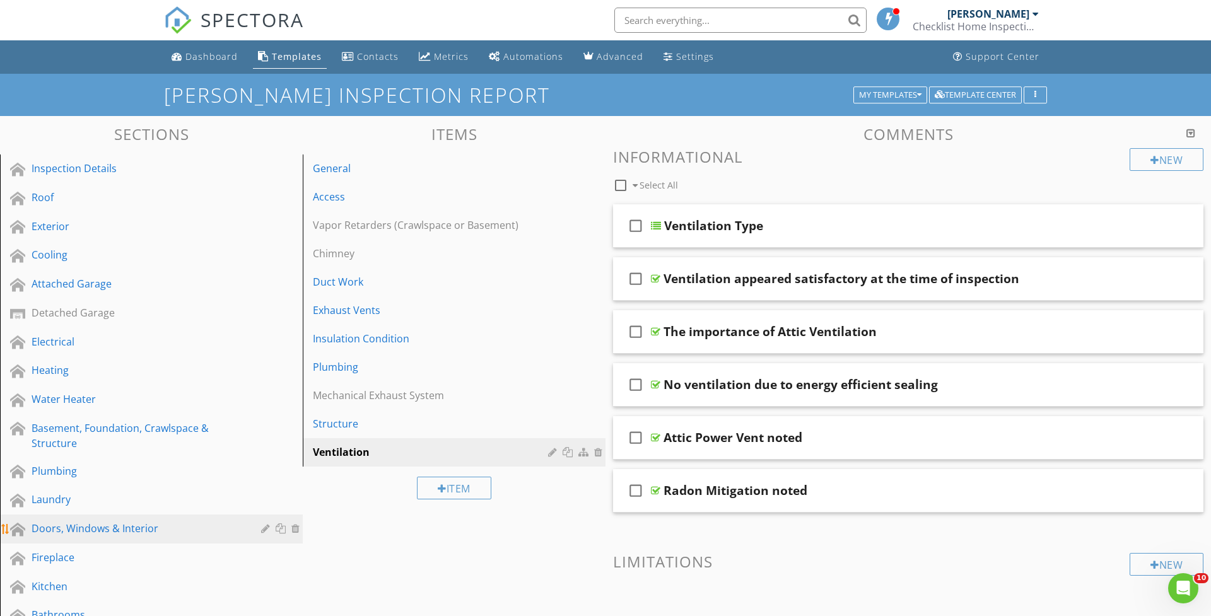
click at [58, 516] on link "Doors, Windows & Interior" at bounding box center [153, 529] width 299 height 29
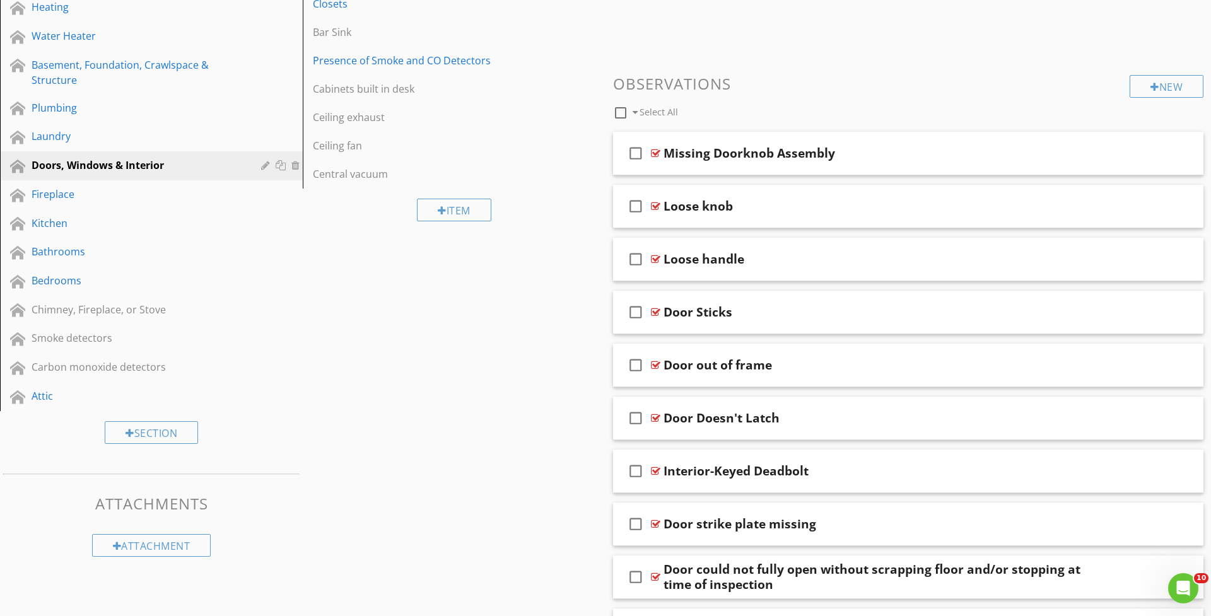
scroll to position [364, 0]
click at [1135, 86] on div "New" at bounding box center [1166, 85] width 74 height 23
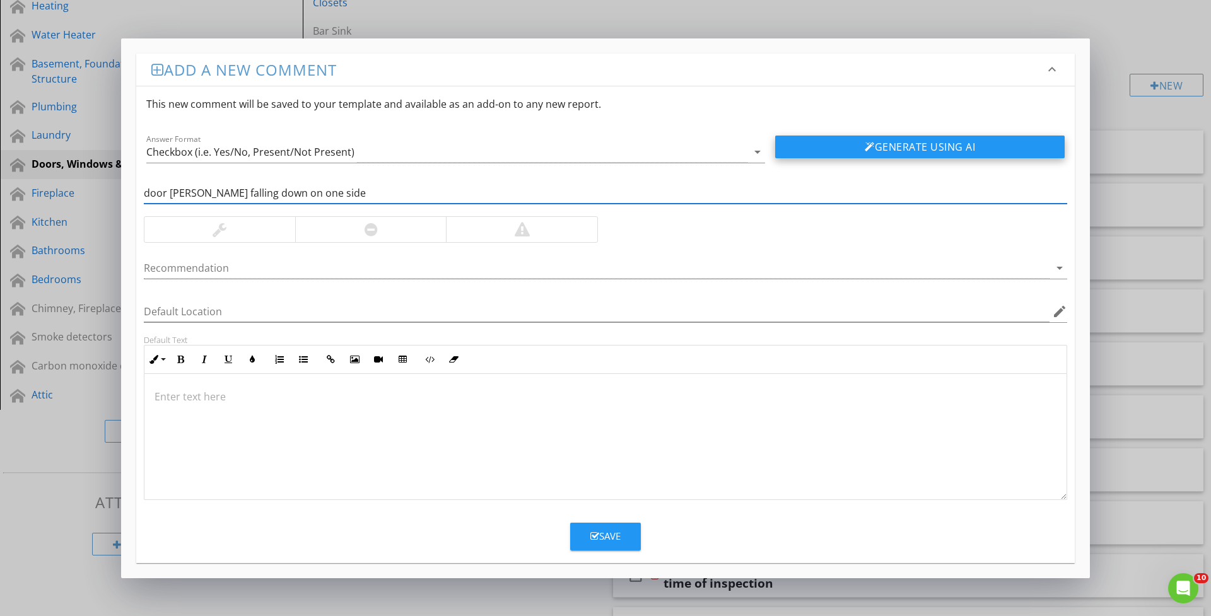
type input "door lintel falling down on one side"
click at [920, 145] on button "Generate Using AI" at bounding box center [919, 147] width 289 height 23
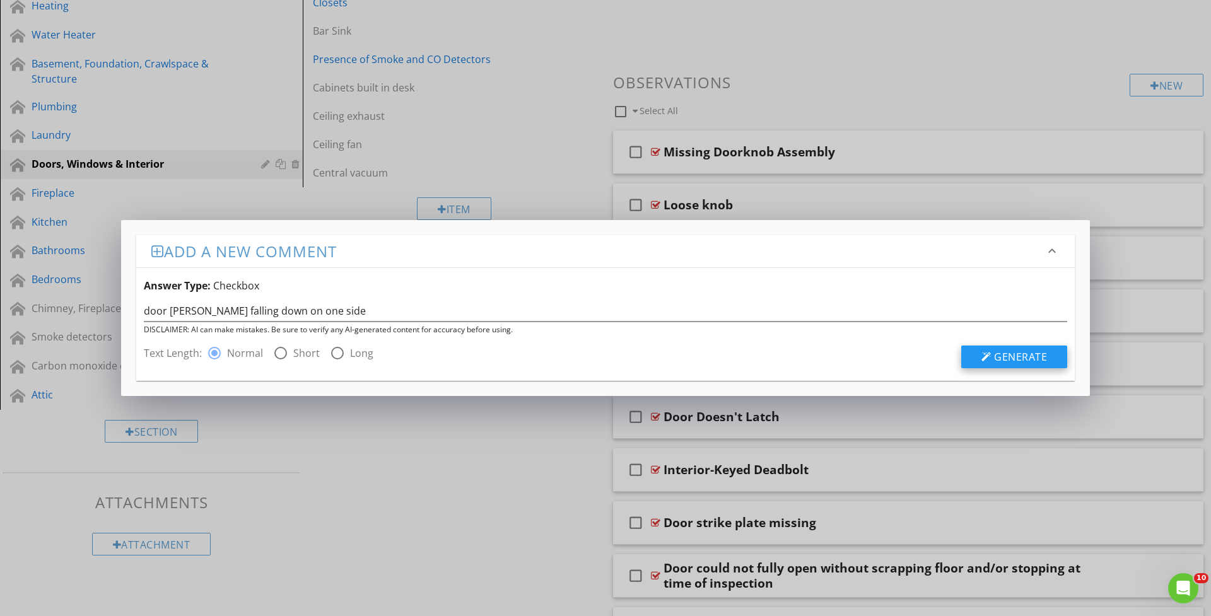
click at [974, 362] on button "Generate" at bounding box center [1014, 357] width 106 height 23
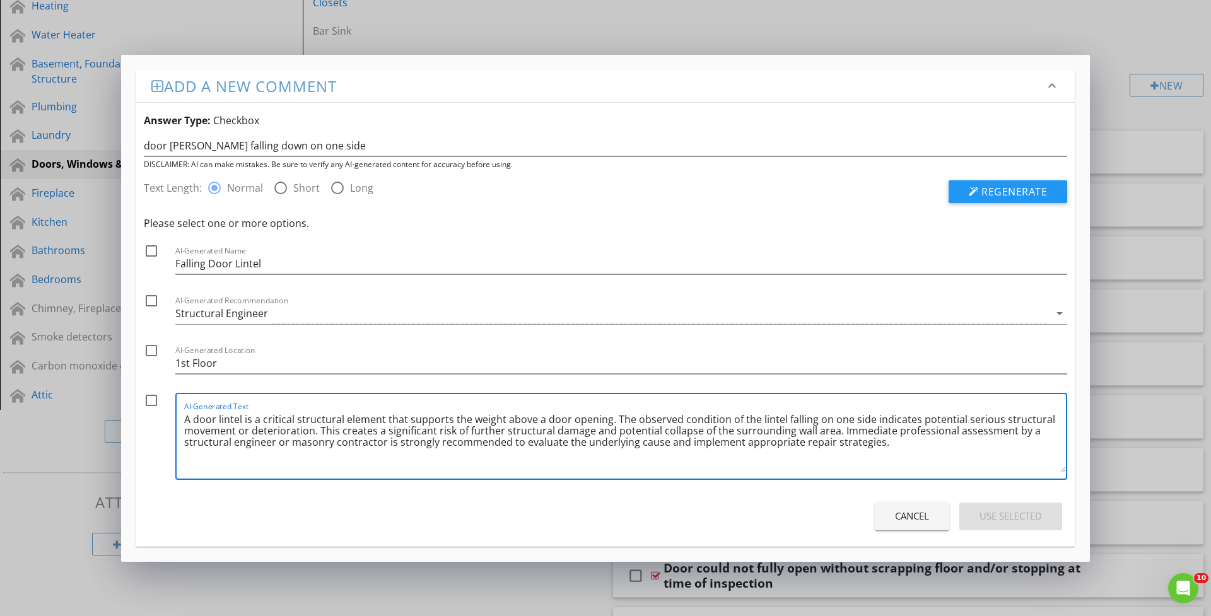
drag, startPoint x: 317, startPoint y: 431, endPoint x: 915, endPoint y: 448, distance: 598.0
click at [916, 448] on textarea "A door lintel is a critical structural element that supports the weight above a…" at bounding box center [625, 440] width 882 height 63
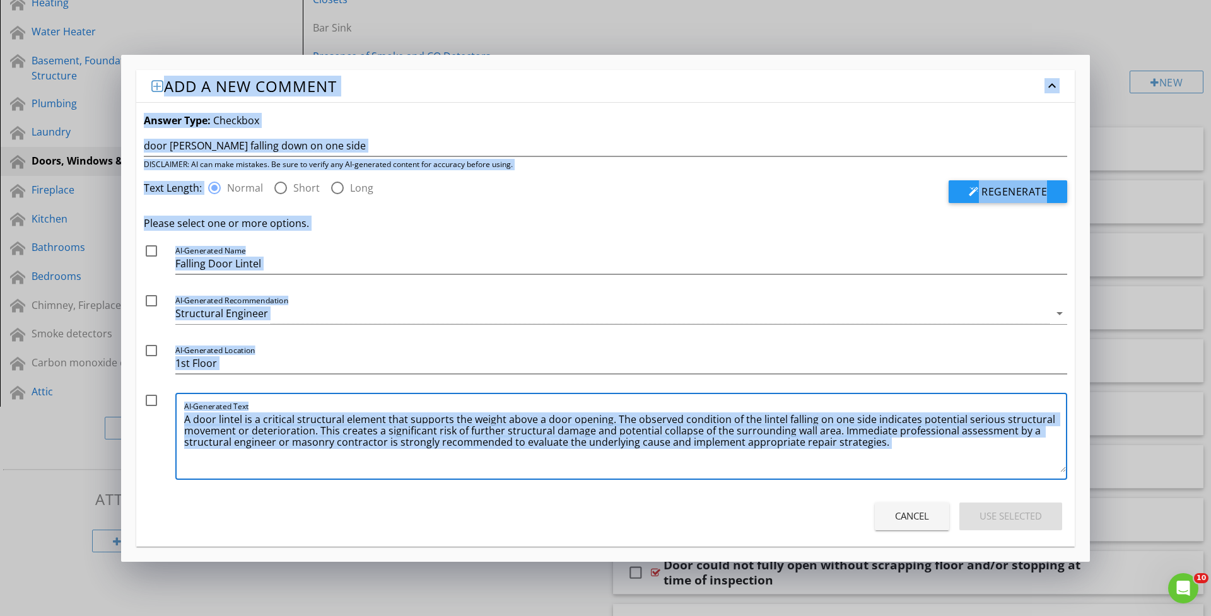
click at [1170, 255] on div "Add a new comment keyboard_arrow_down Answer Type: Checkbox door lintel falling…" at bounding box center [605, 308] width 1211 height 616
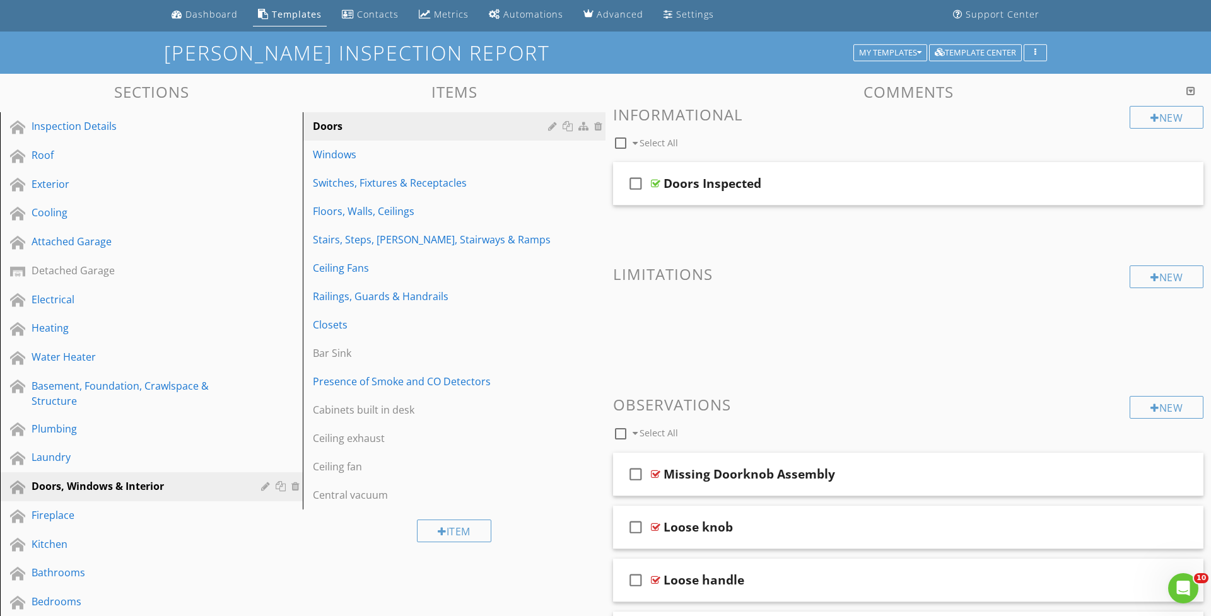
scroll to position [34, 0]
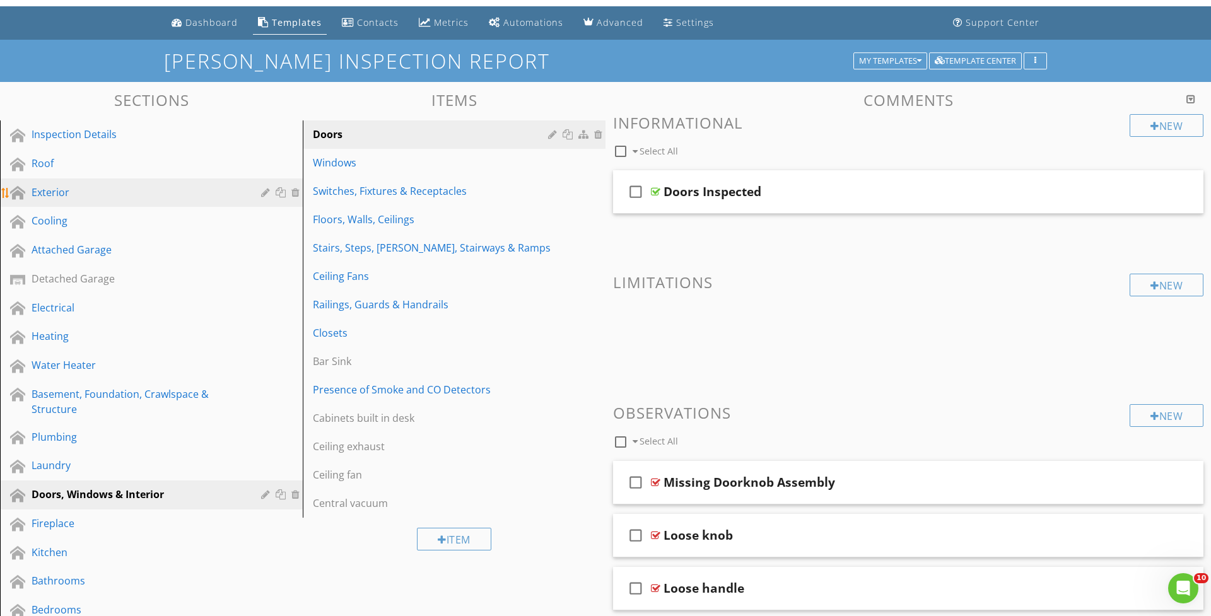
click at [57, 191] on div "Exterior" at bounding box center [137, 192] width 211 height 15
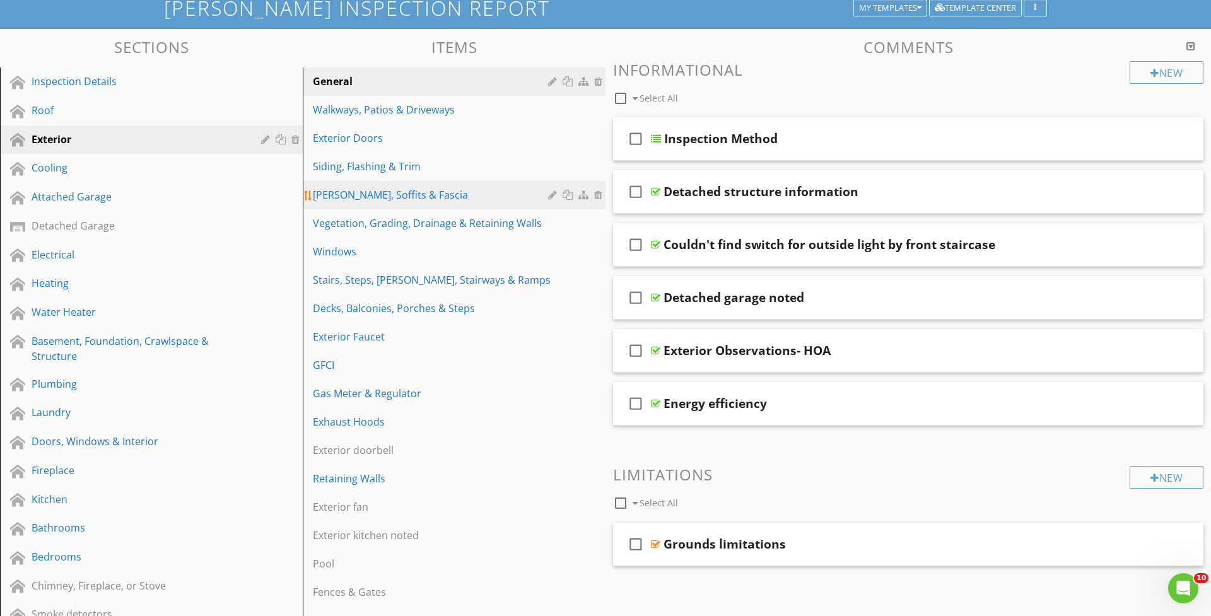
scroll to position [88, 0]
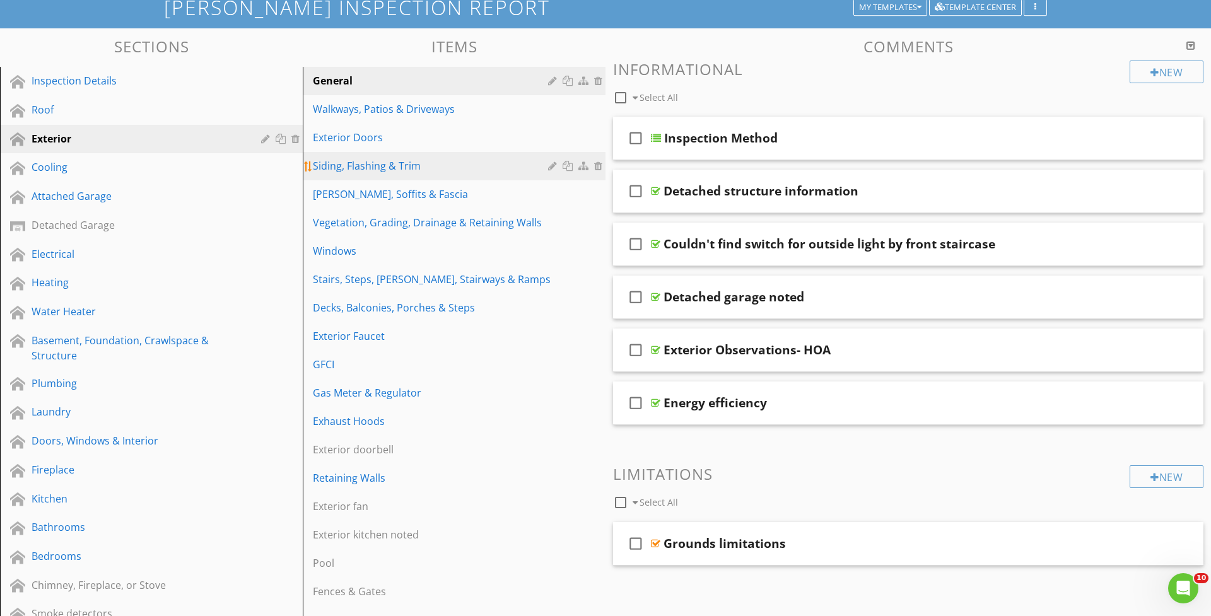
click at [344, 175] on link "Siding, Flashing & Trim" at bounding box center [455, 166] width 299 height 28
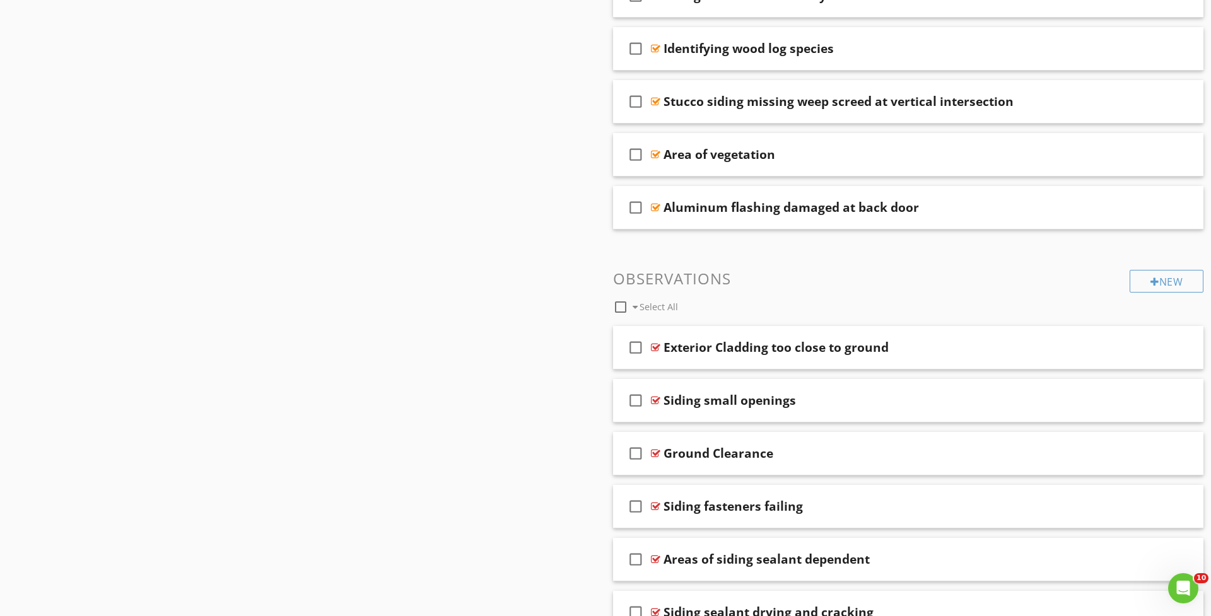
scroll to position [1059, 0]
click at [1165, 281] on div "New" at bounding box center [1166, 281] width 74 height 23
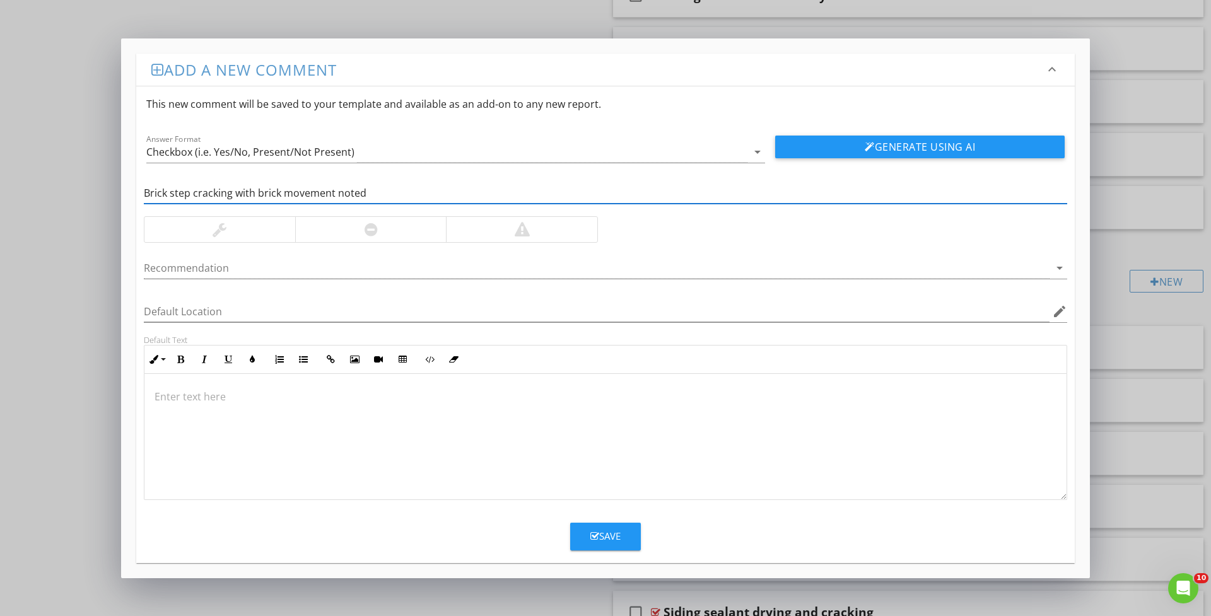
type input "Brick step cracking with brick movement noted"
click at [369, 227] on div at bounding box center [370, 229] width 13 height 15
drag, startPoint x: 1040, startPoint y: 274, endPoint x: 969, endPoint y: 276, distance: 71.3
click at [1040, 274] on div at bounding box center [597, 268] width 906 height 21
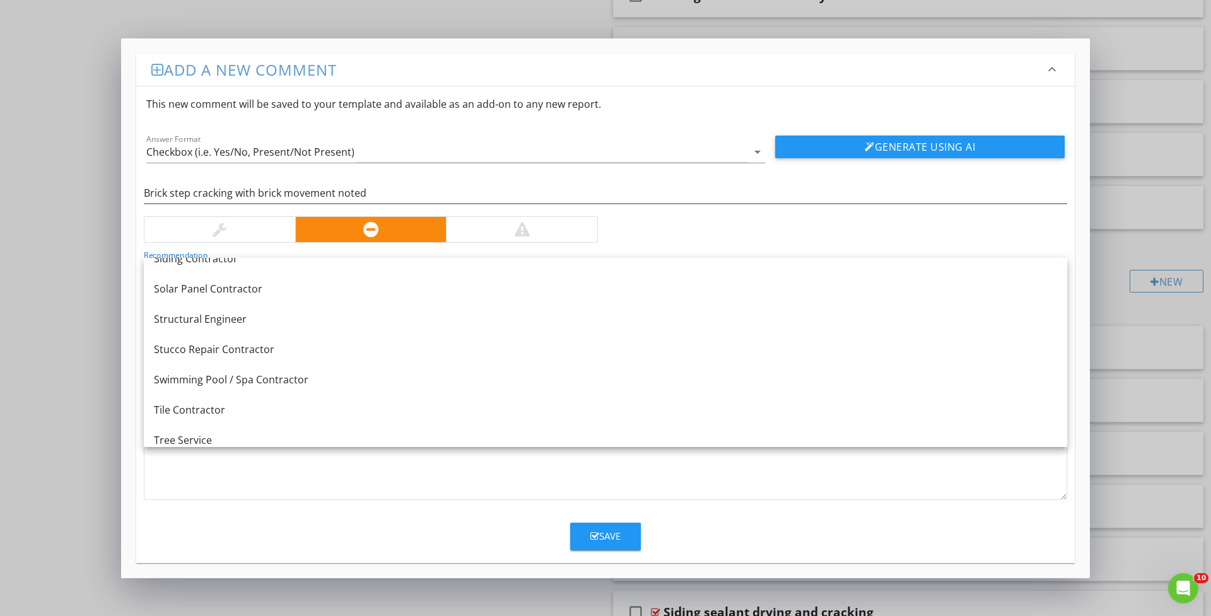
scroll to position [1621, 0]
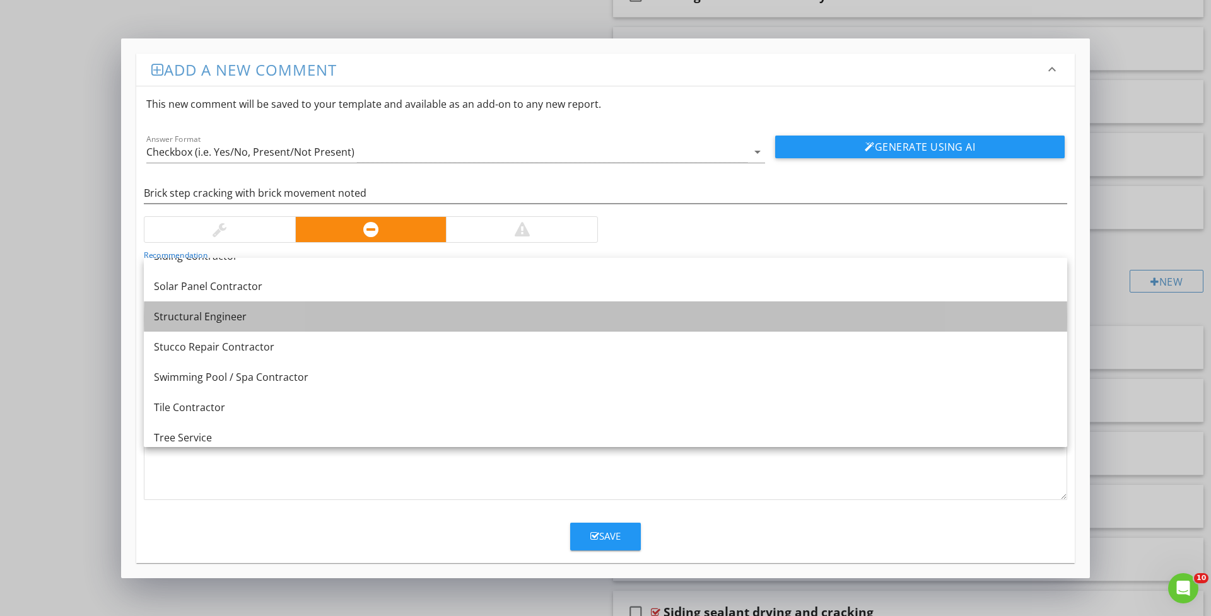
click at [315, 318] on div "Structural Engineer" at bounding box center [605, 316] width 903 height 15
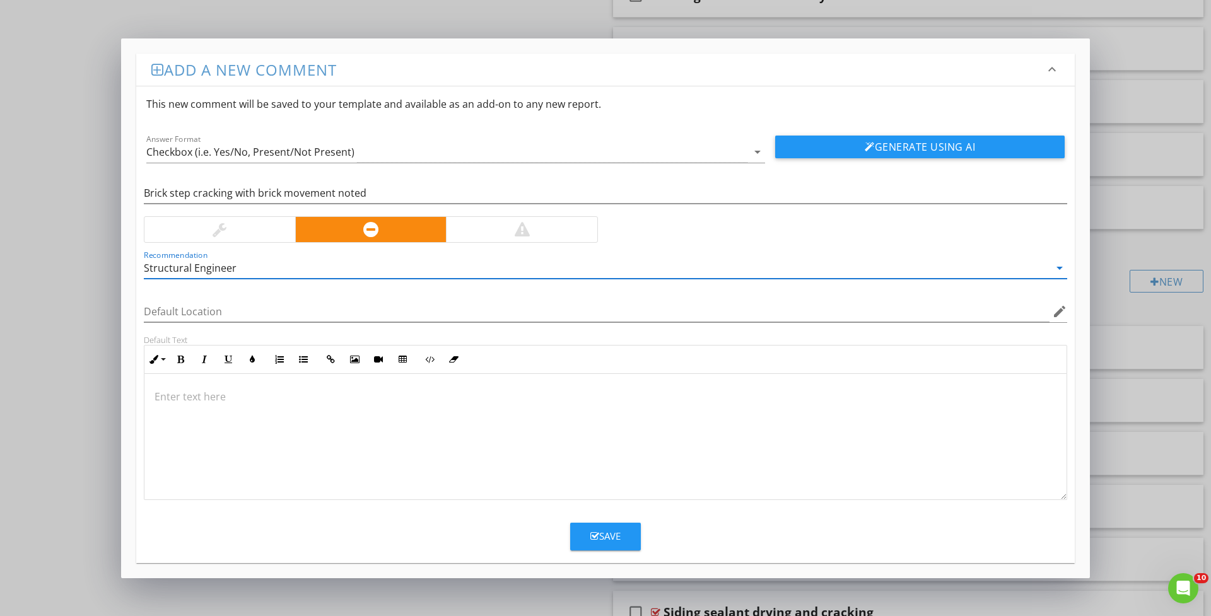
click at [862, 145] on button "Generate Using AI" at bounding box center [919, 147] width 289 height 23
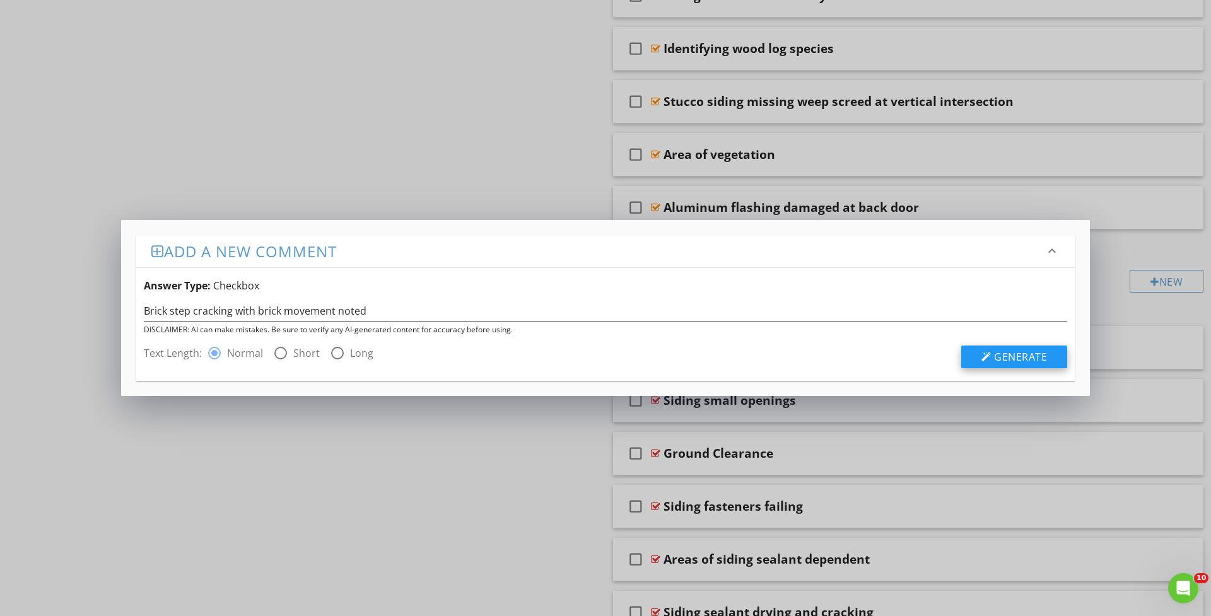
click at [990, 356] on div at bounding box center [986, 357] width 10 height 10
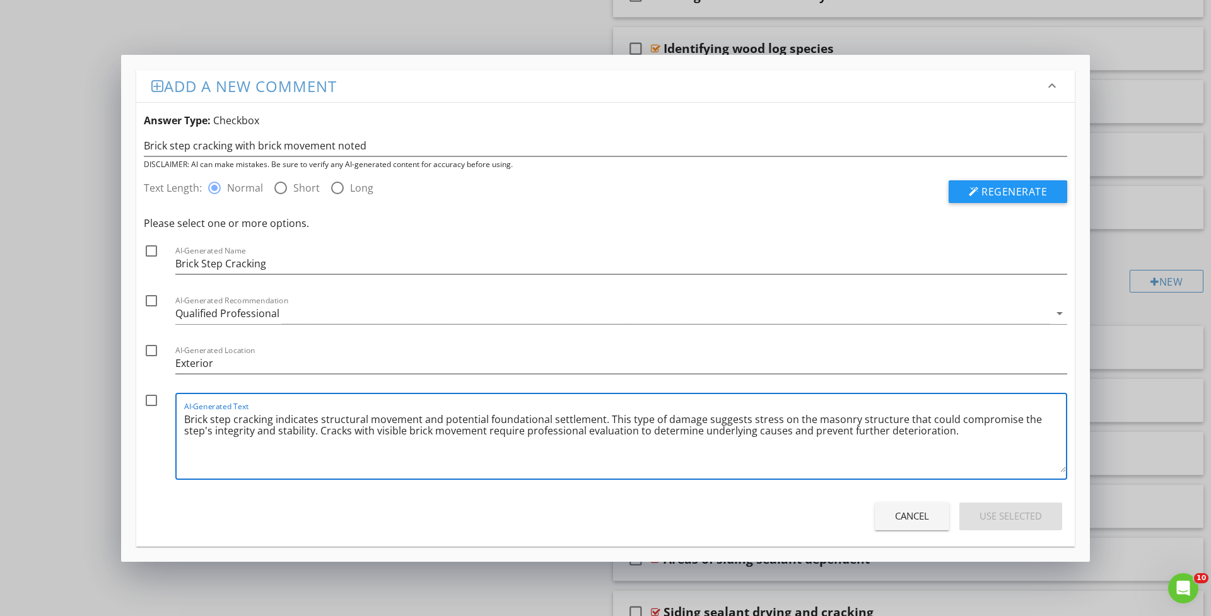
drag, startPoint x: 943, startPoint y: 441, endPoint x: 291, endPoint y: 397, distance: 653.5
click at [291, 397] on div "AI-Generated Text Brick step cracking indicates structural movement and potenti…" at bounding box center [625, 436] width 882 height 85
drag, startPoint x: 1108, startPoint y: 300, endPoint x: 1116, endPoint y: 300, distance: 8.2
click at [1108, 300] on div "Add a new comment keyboard_arrow_down Answer Type: Checkbox Brick step cracking…" at bounding box center [605, 308] width 1211 height 616
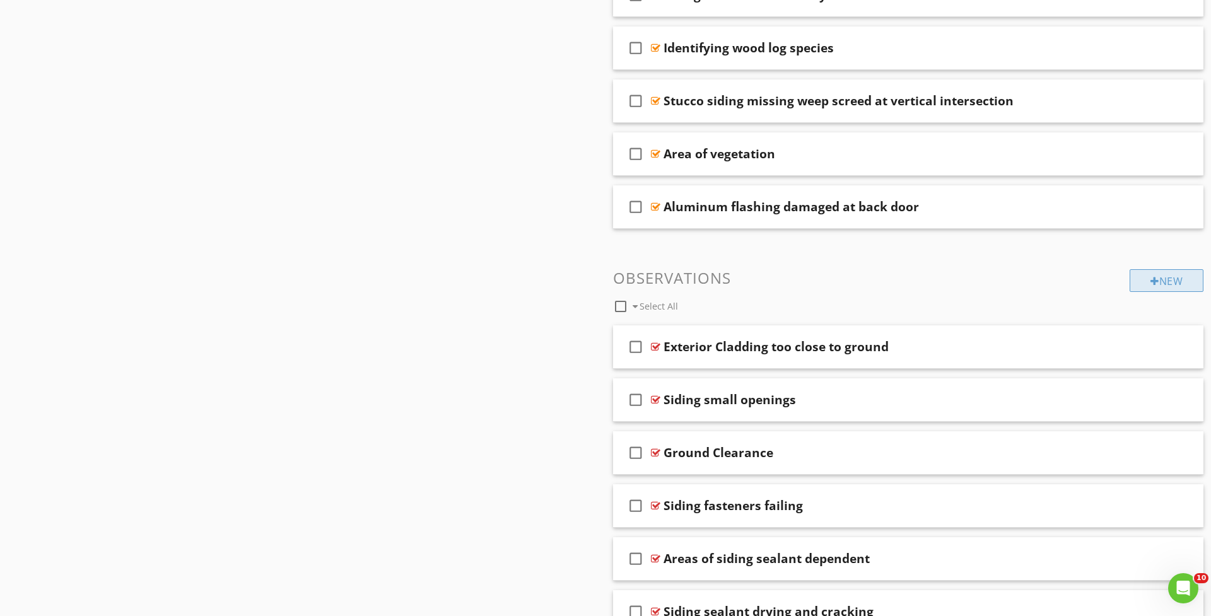
scroll to position [1065, 1]
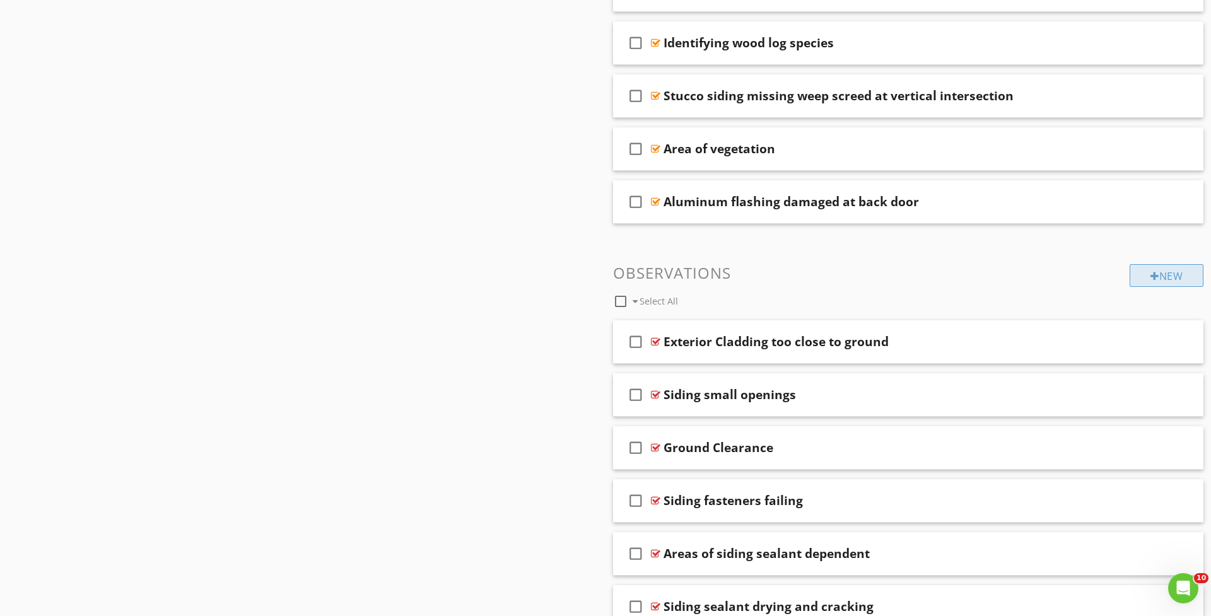
click at [1158, 283] on div "New" at bounding box center [1166, 275] width 74 height 23
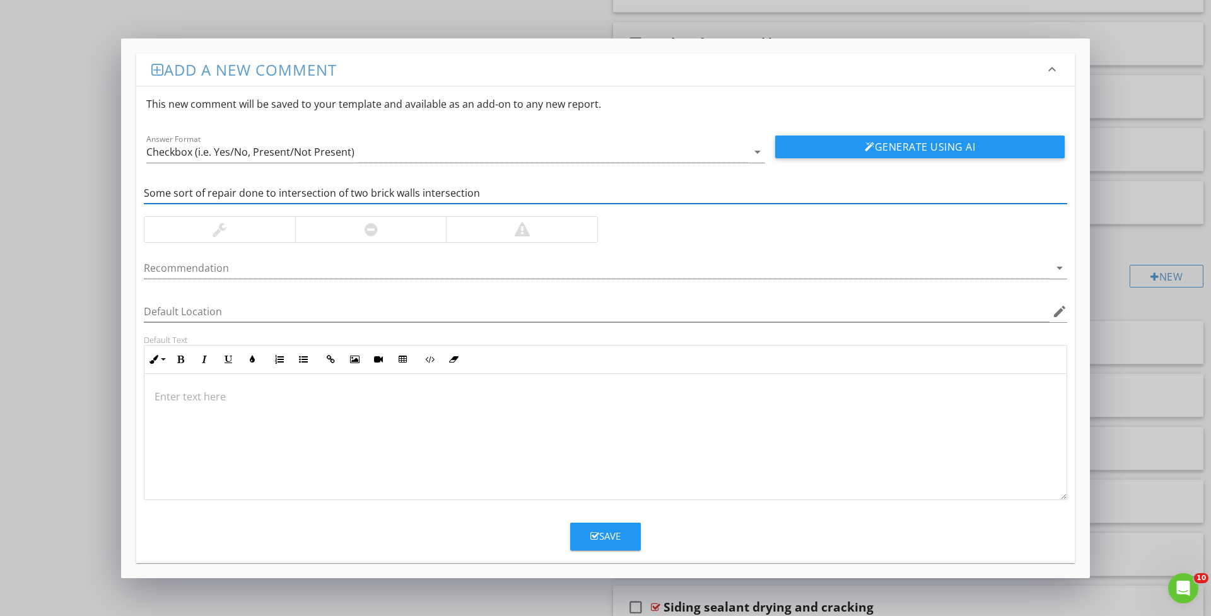
type input "Some sort of repair done to intersection of two brick walls intersection"
click at [333, 228] on div at bounding box center [370, 229] width 151 height 25
click at [949, 145] on button "Generate Using AI" at bounding box center [919, 147] width 289 height 23
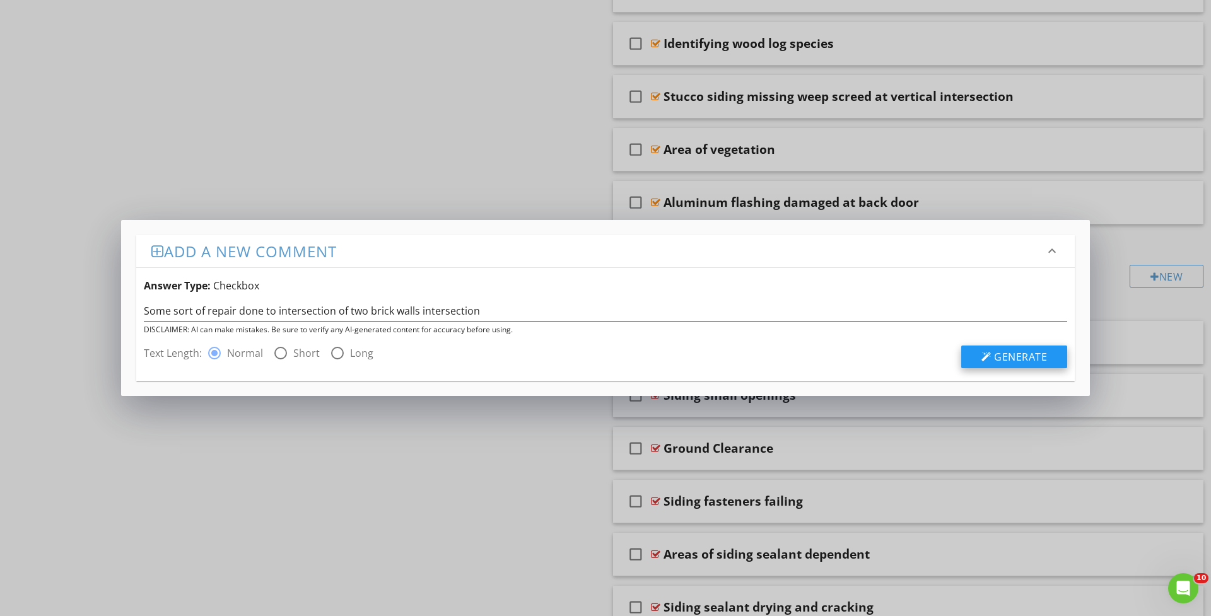
click at [982, 362] on button "Generate" at bounding box center [1014, 357] width 106 height 23
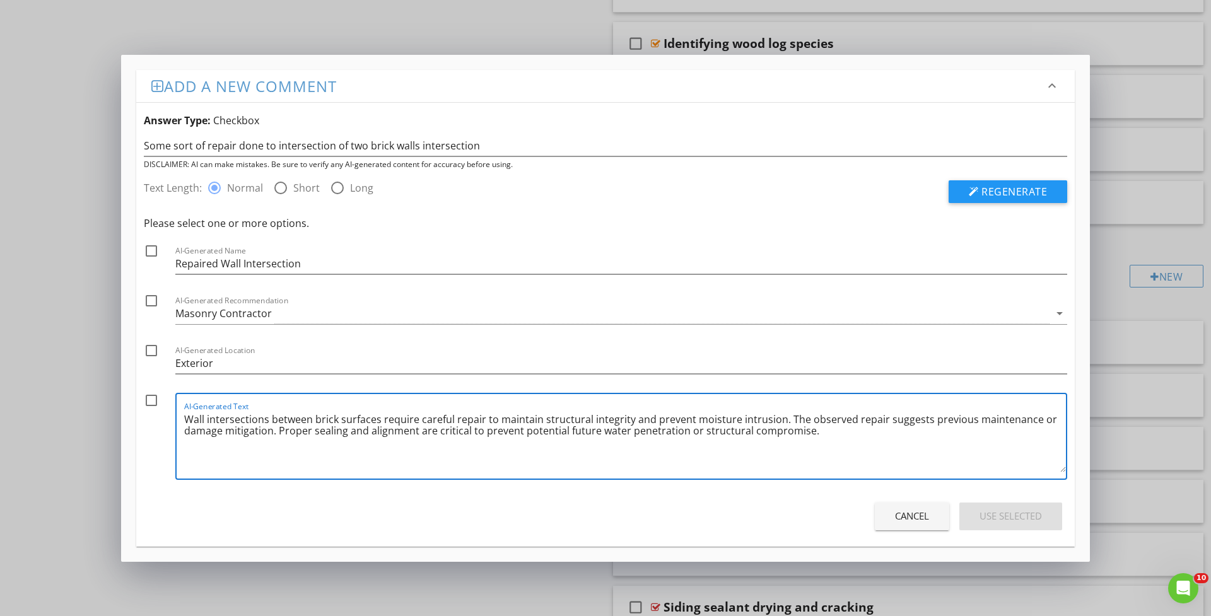
drag, startPoint x: 783, startPoint y: 417, endPoint x: 820, endPoint y: 434, distance: 40.9
click at [820, 434] on textarea "Wall intersections between brick surfaces require careful repair to maintain st…" at bounding box center [625, 440] width 882 height 63
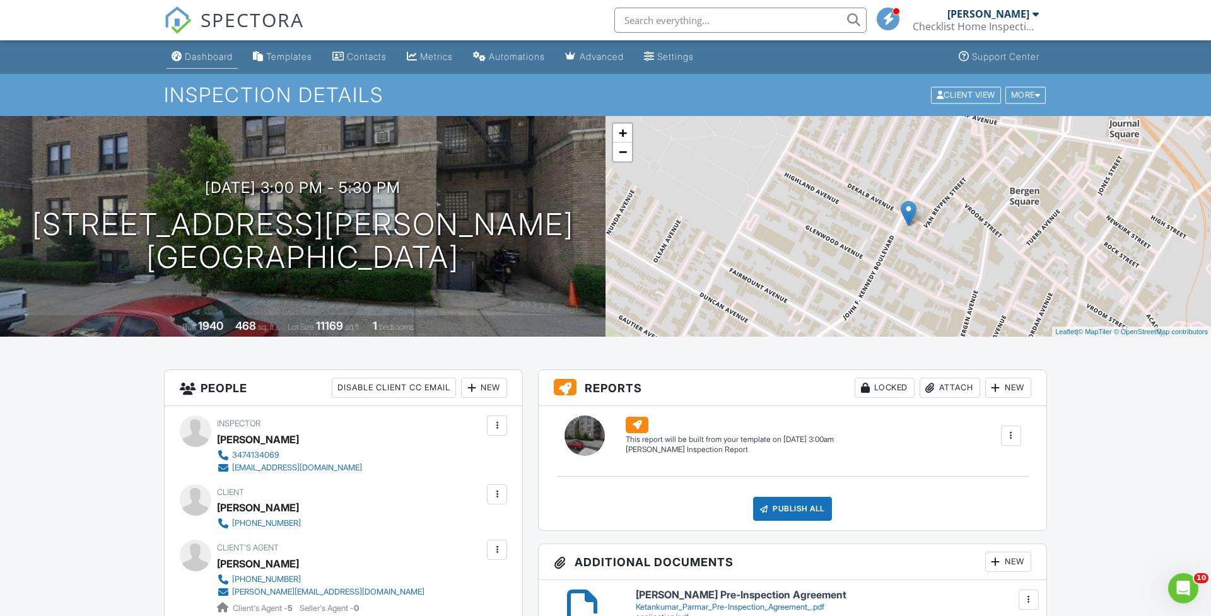
scroll to position [1, 0]
click at [198, 63] on link "Dashboard" at bounding box center [201, 56] width 71 height 23
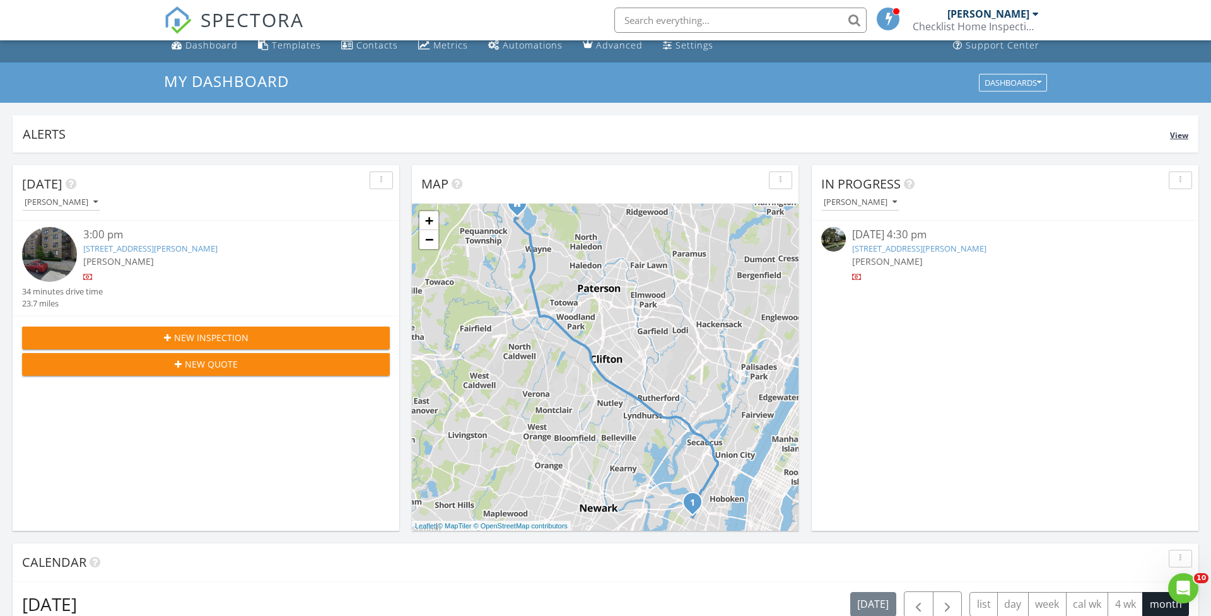
scroll to position [8, 0]
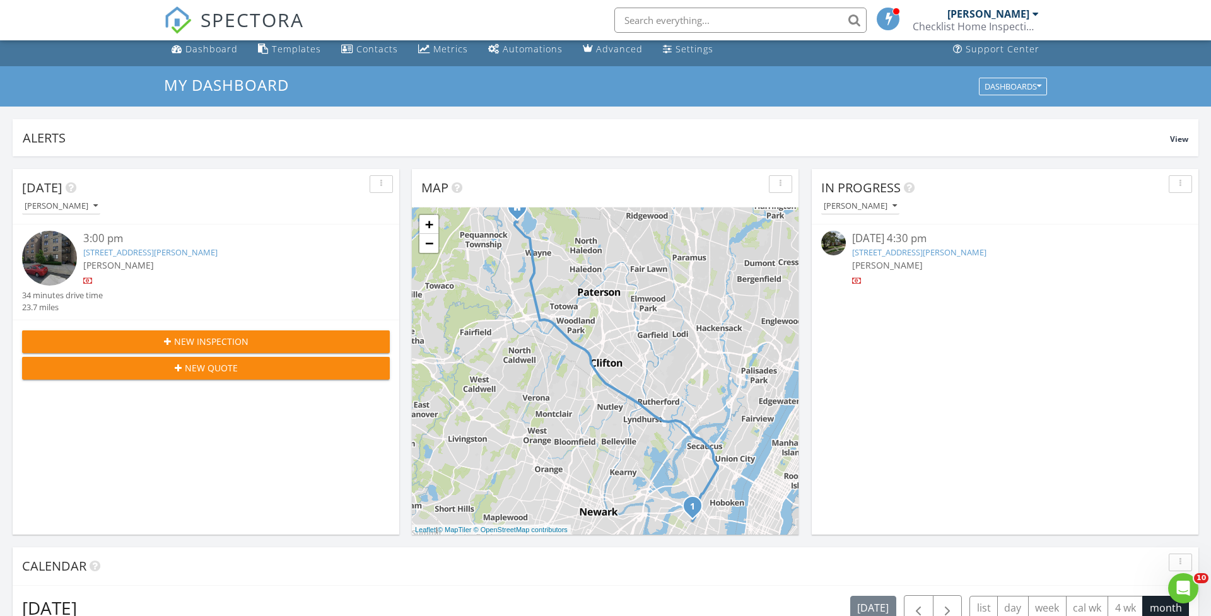
click at [883, 251] on link "[STREET_ADDRESS][PERSON_NAME]" at bounding box center [919, 252] width 134 height 11
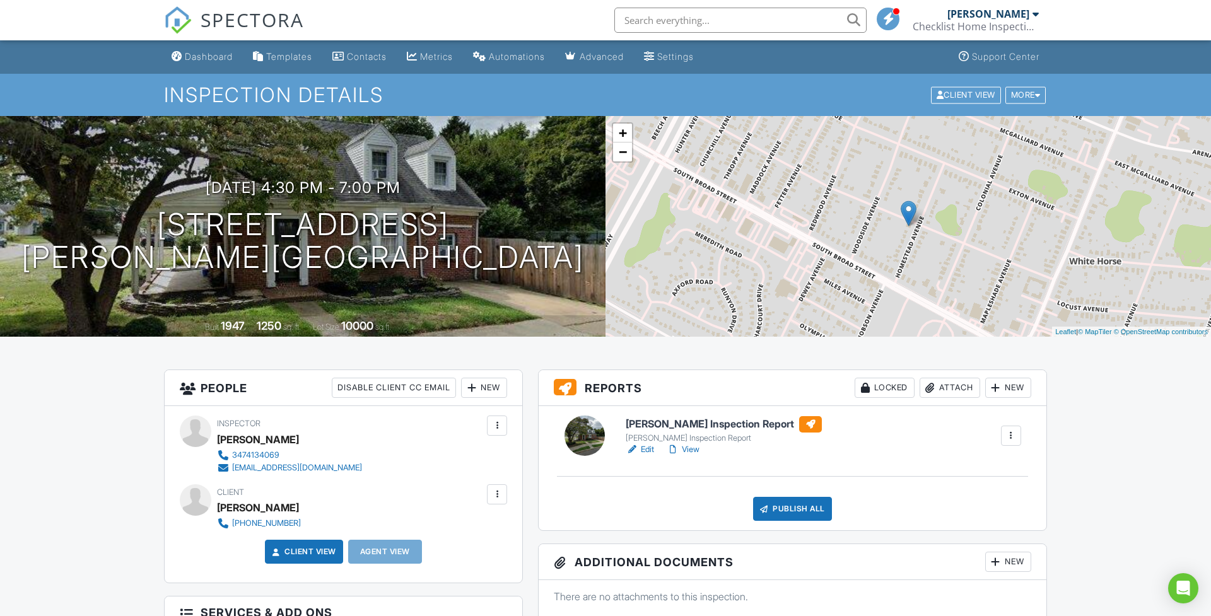
click at [651, 448] on link "Edit" at bounding box center [640, 449] width 28 height 13
